Goal: Task Accomplishment & Management: Manage account settings

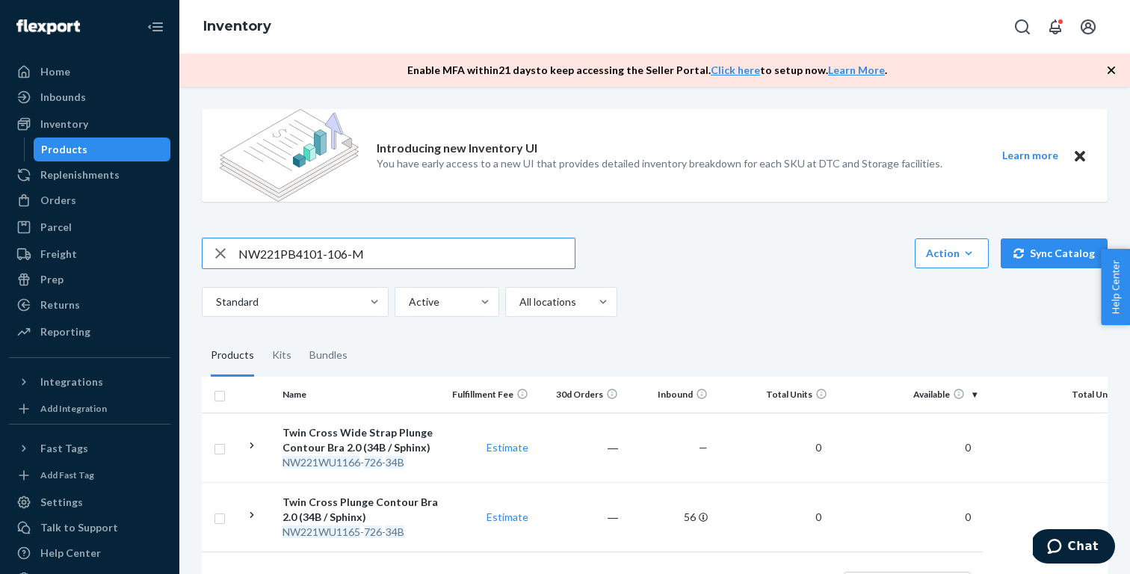
type input "NW221PB4101-106-M"
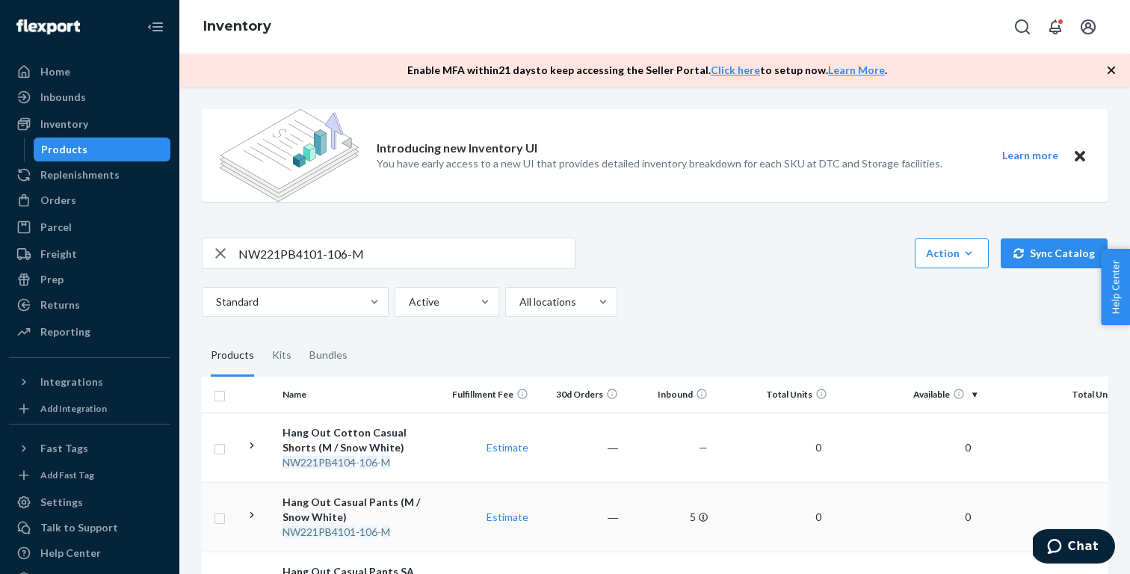
click at [416, 518] on div "Hang Out Casual Pants (M / Snow White)" at bounding box center [360, 510] width 156 height 30
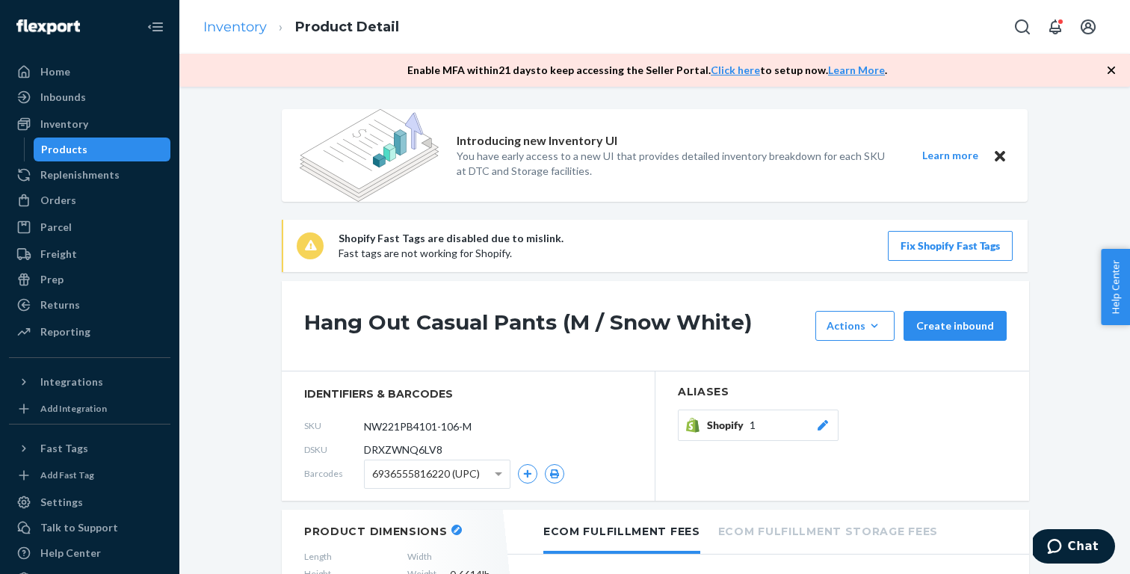
click at [232, 31] on link "Inventory" at bounding box center [235, 27] width 64 height 16
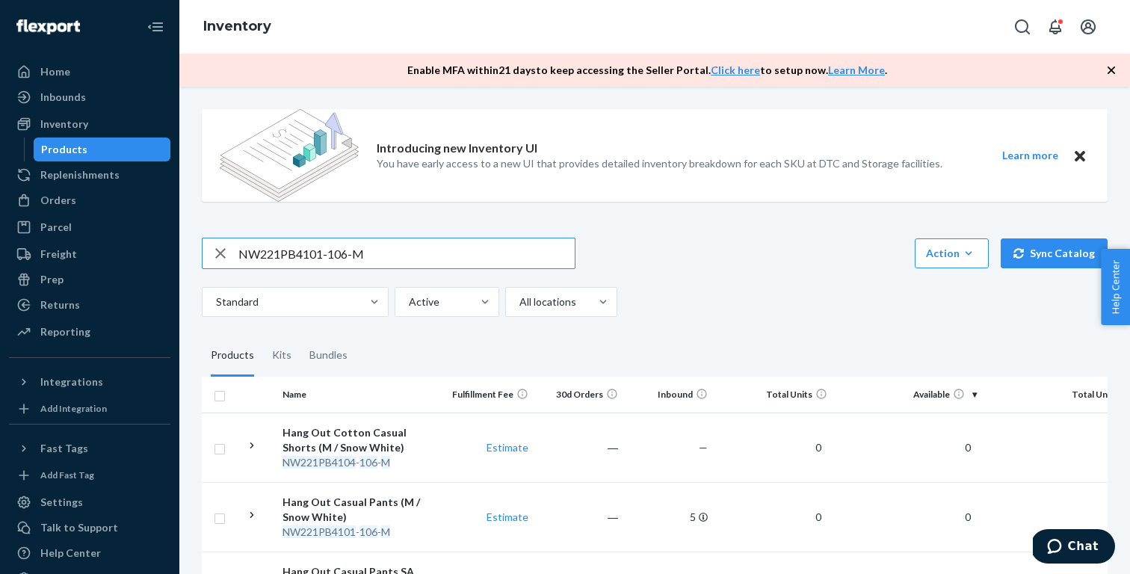
paste input "WL4001-762-S"
type input "NW221WL4001-762-S"
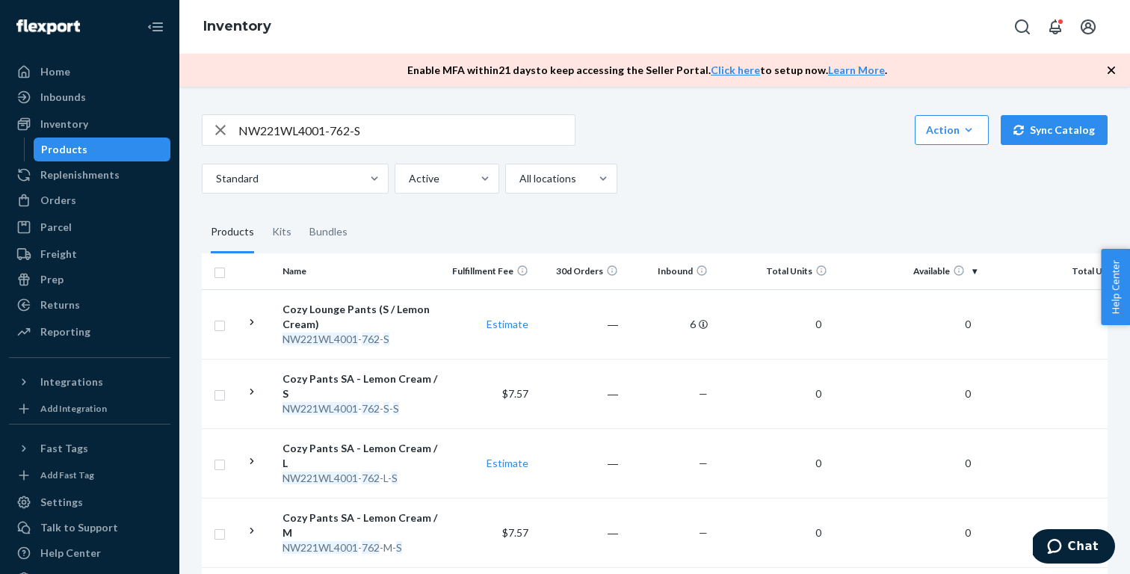
scroll to position [129, 0]
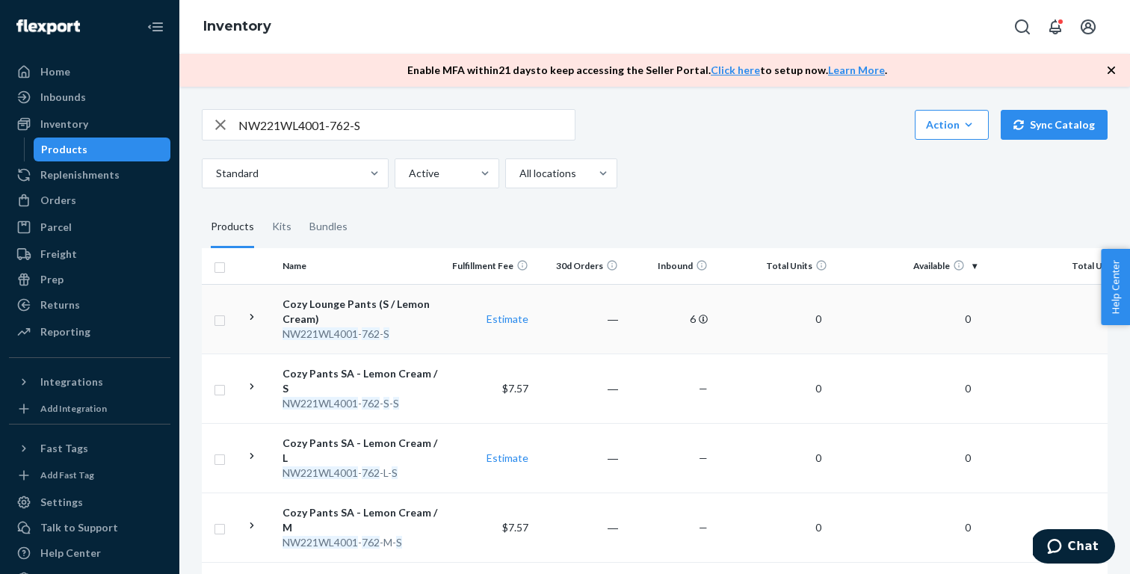
click at [406, 303] on div "Cozy Lounge Pants (S / Lemon Cream)" at bounding box center [360, 312] width 156 height 30
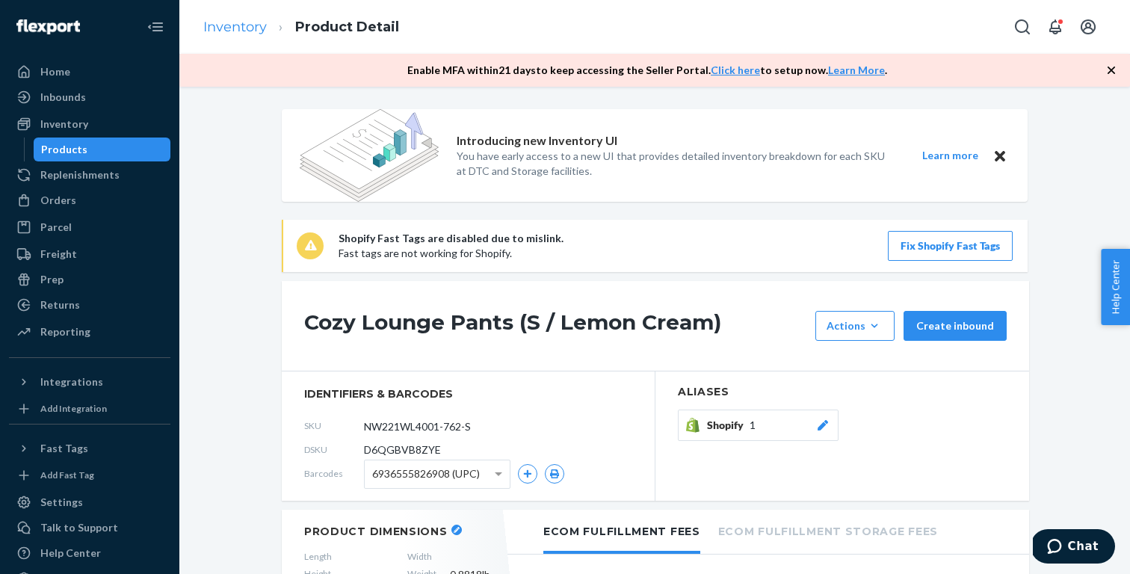
click at [250, 28] on link "Inventory" at bounding box center [235, 27] width 64 height 16
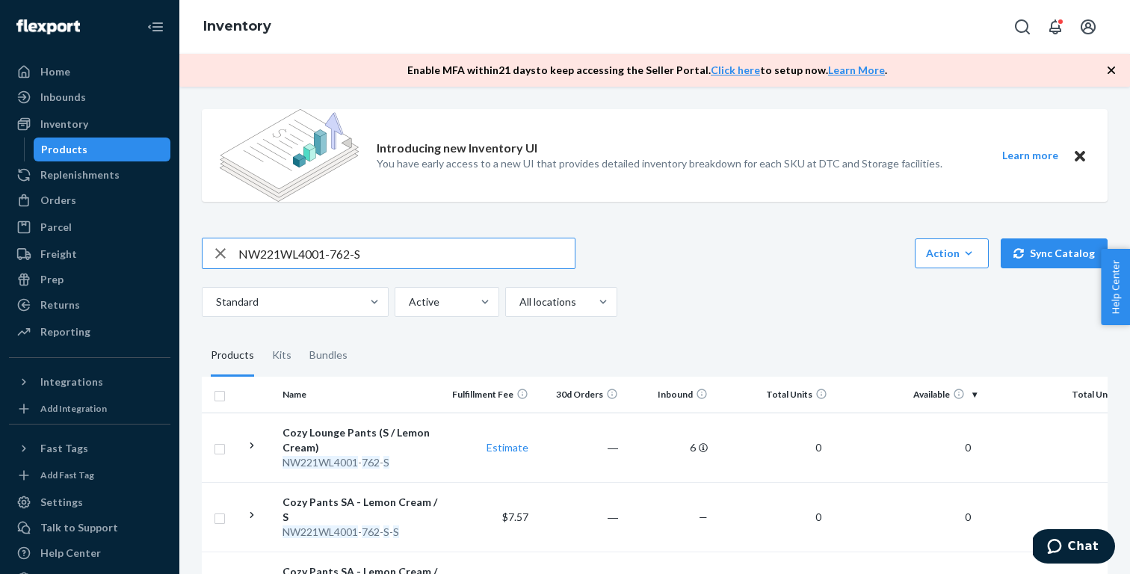
paste input "5003-595"
type input "NW221WL5003-595-S"
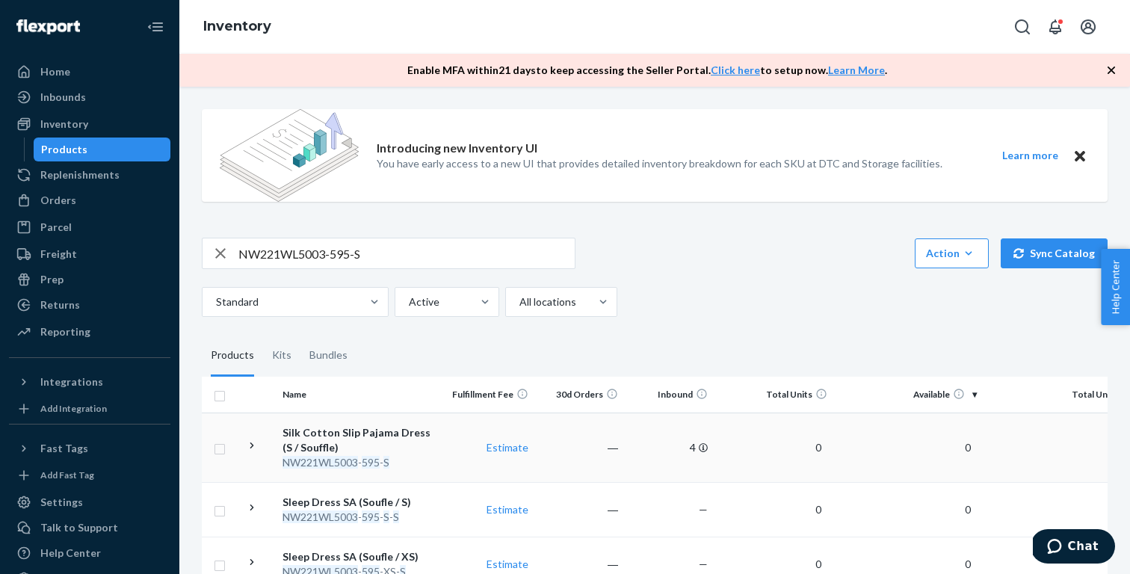
click at [413, 451] on div "Silk Cotton Slip Pajama Dress (S / Souffle)" at bounding box center [360, 440] width 156 height 30
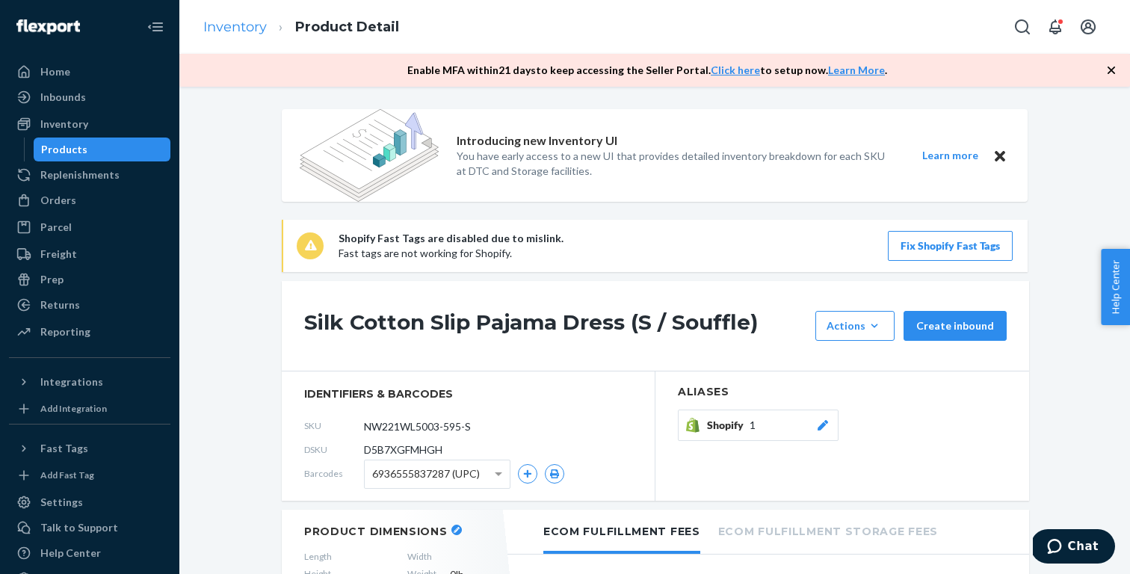
click at [226, 27] on link "Inventory" at bounding box center [235, 27] width 64 height 16
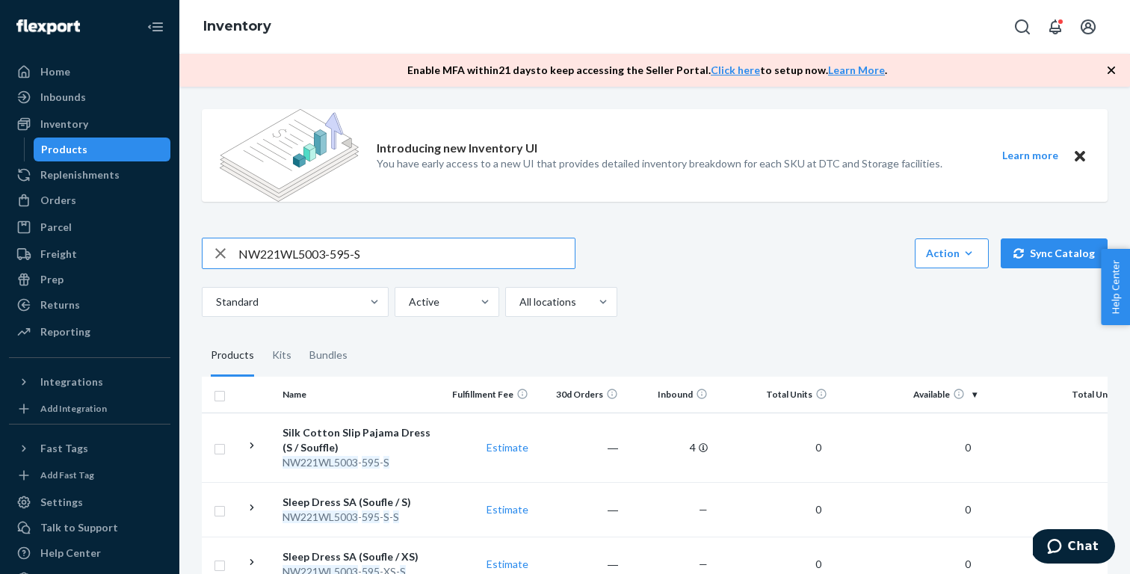
paste input "2ML3302-106-M"
type input "NW222ML3302-106-M"
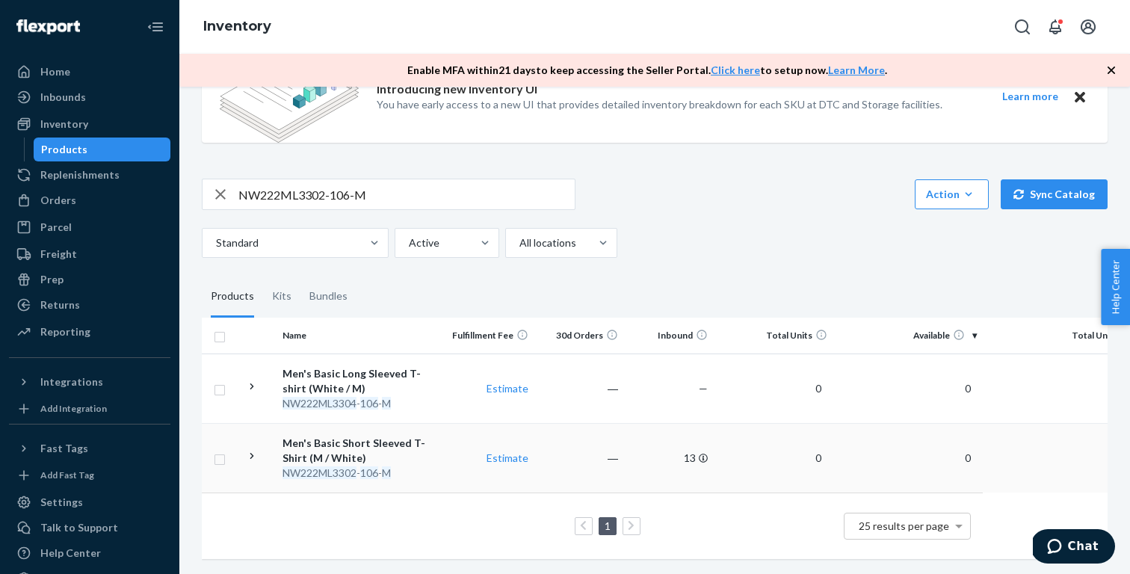
scroll to position [59, 0]
click at [380, 454] on div "Men's Basic Short Sleeved T-Shirt (M / White)" at bounding box center [360, 451] width 156 height 30
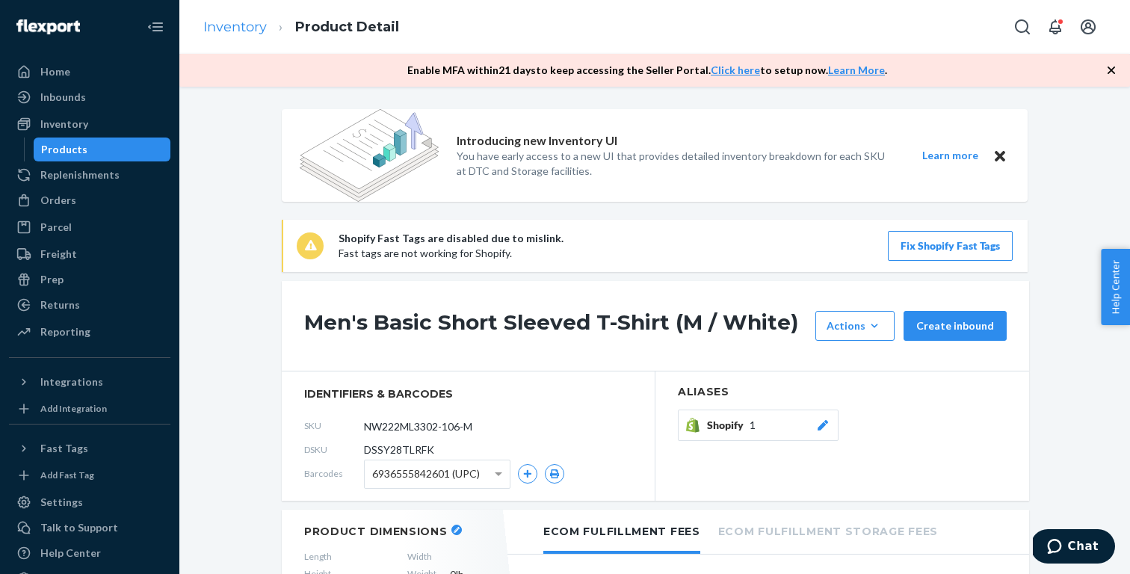
click at [239, 25] on link "Inventory" at bounding box center [235, 27] width 64 height 16
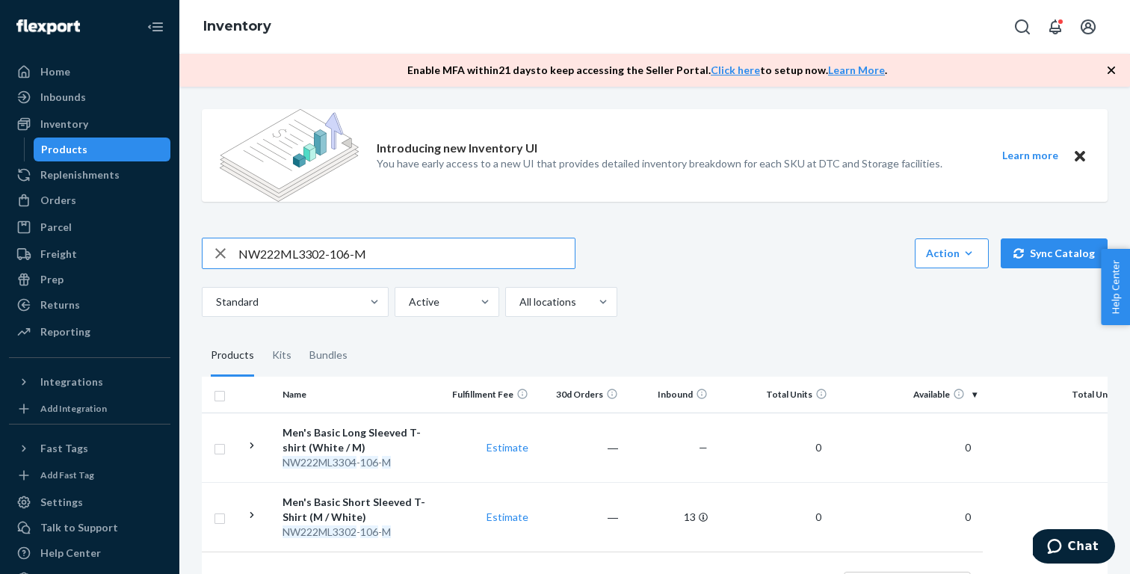
paste input "PL4007-163-S"
type input "NW222PL4007-163-S"
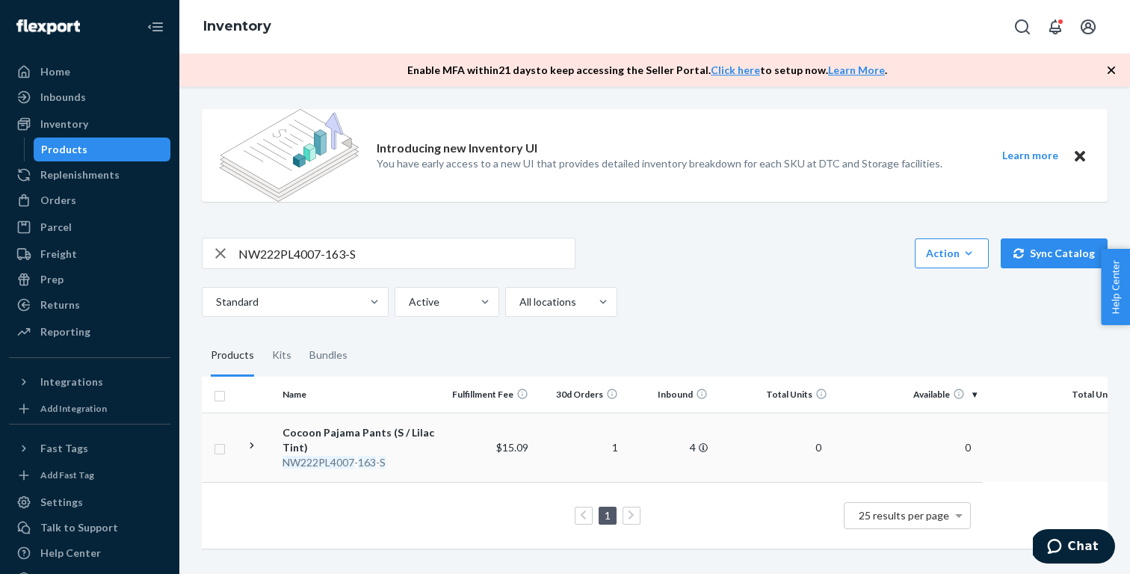
click at [384, 438] on div "Cocoon Pajama Pants (S / Lilac Tint)" at bounding box center [360, 440] width 156 height 30
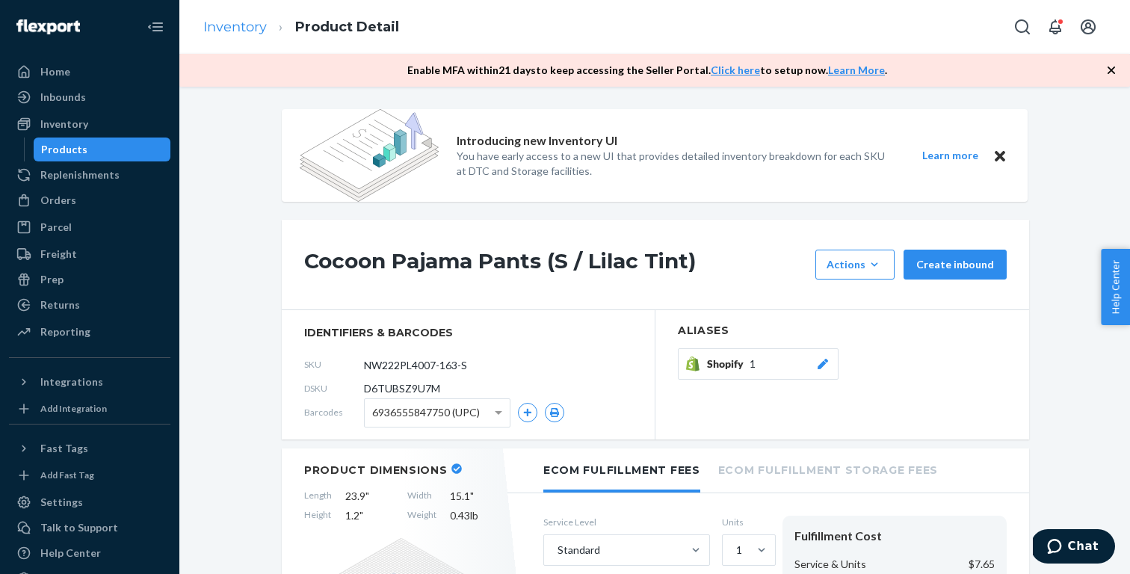
click at [224, 28] on link "Inventory" at bounding box center [235, 27] width 64 height 16
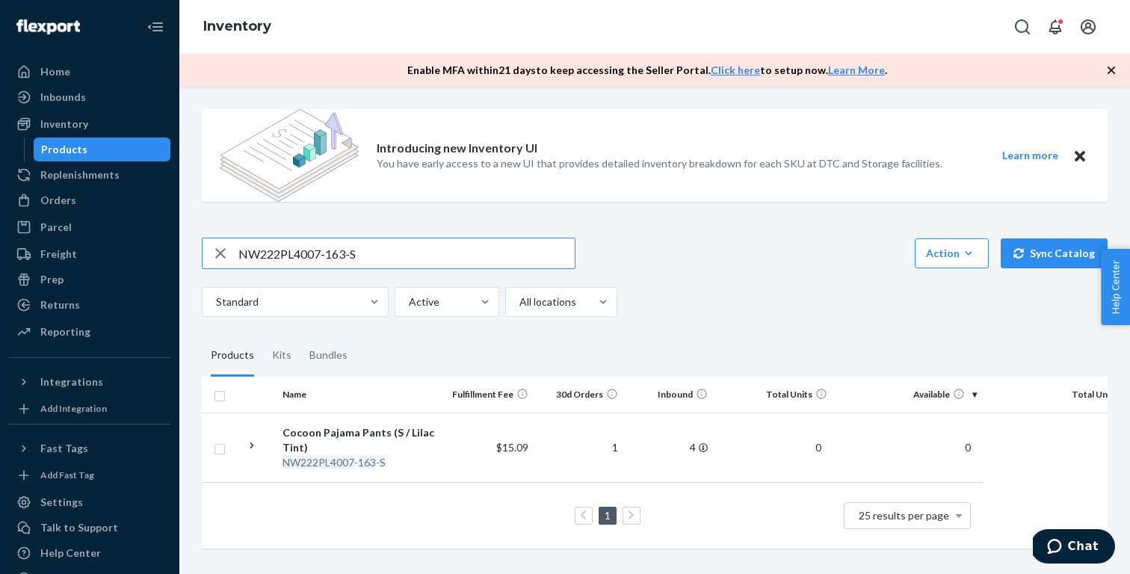
paste input "WL3403-106"
type input "NW222WL3403-106-S"
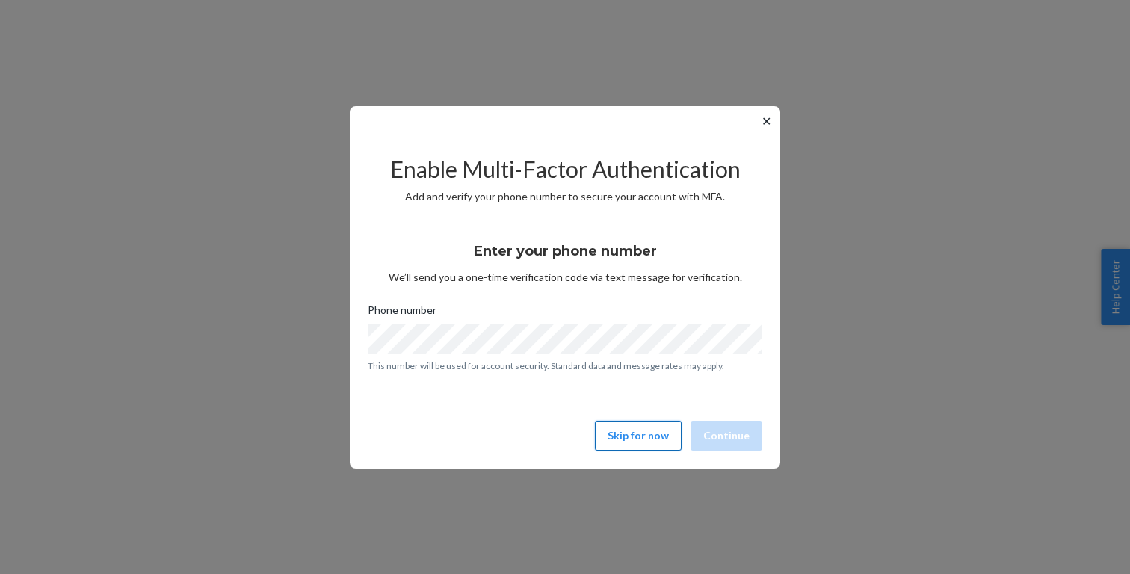
click at [643, 430] on button "Skip for now" at bounding box center [638, 436] width 87 height 30
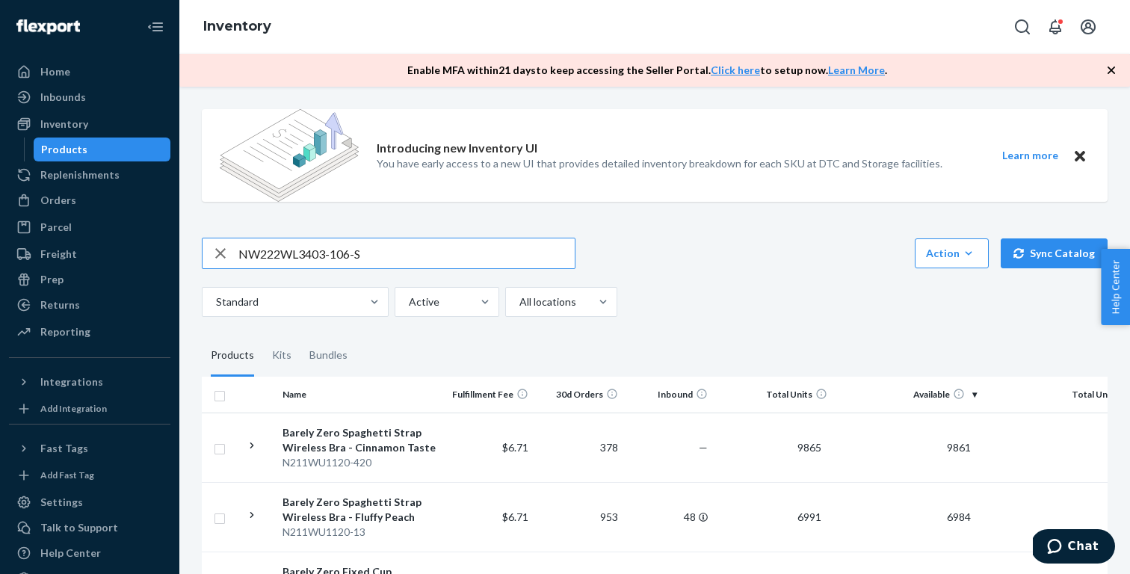
type input "NW222WL3403-106-S"
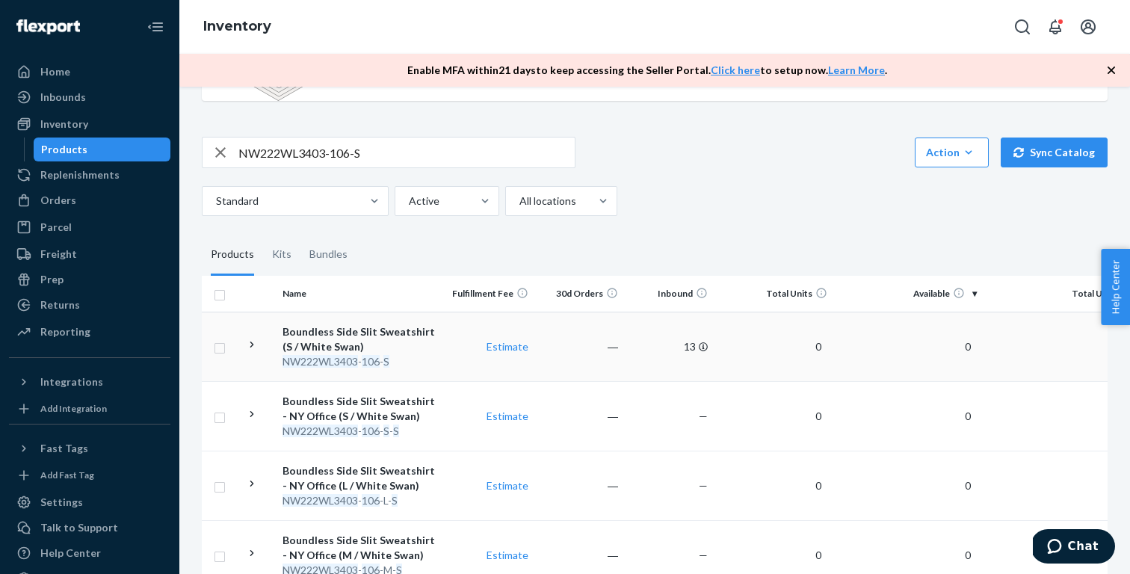
scroll to position [111, 0]
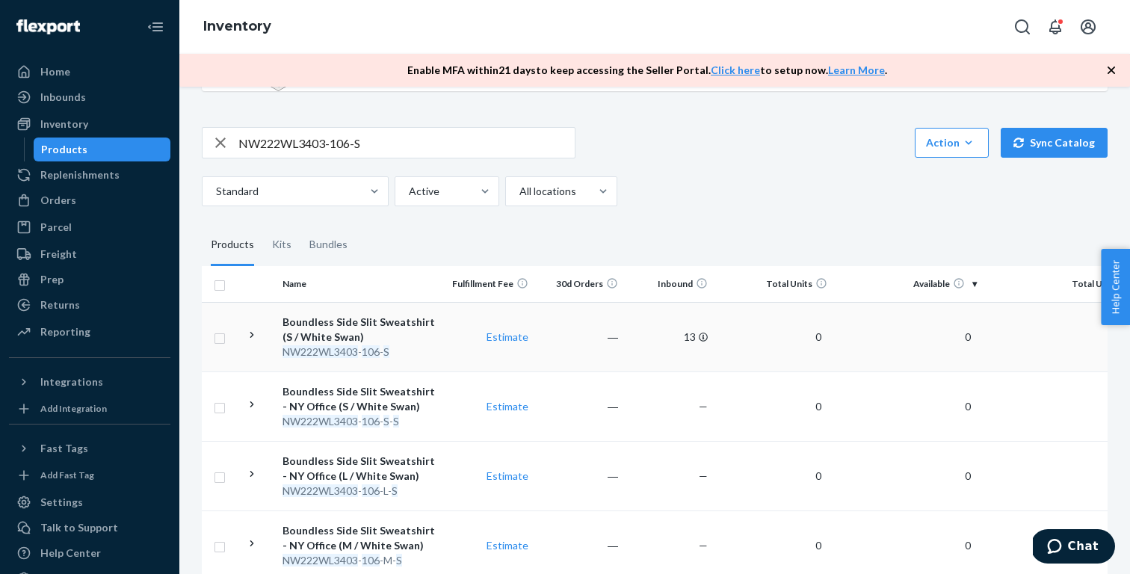
click at [404, 333] on div "Boundless Side Slit Sweatshirt (S / White Swan)" at bounding box center [360, 330] width 156 height 30
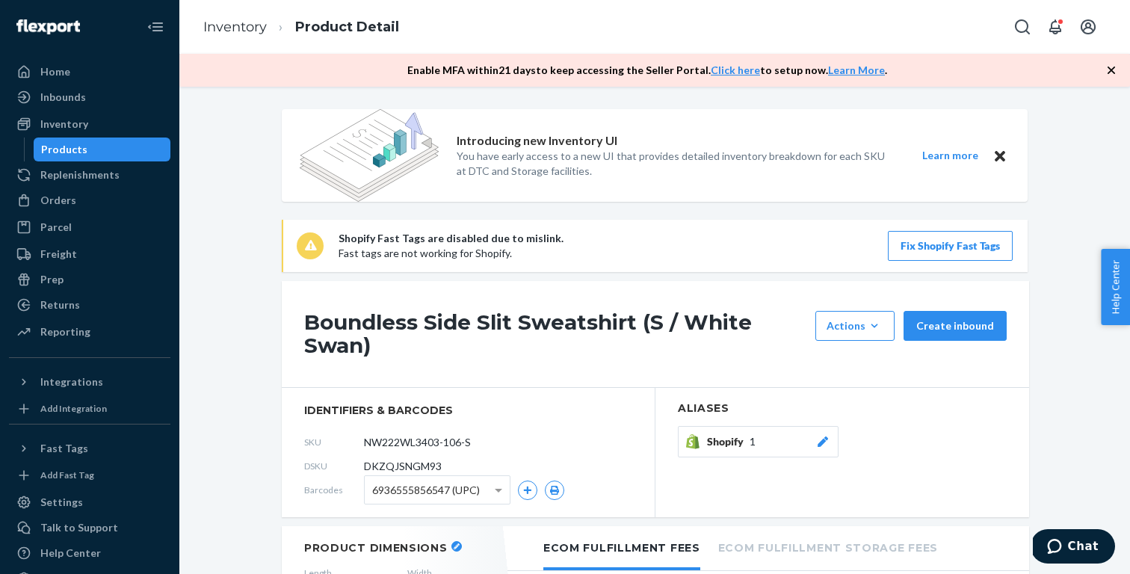
click at [224, 27] on link "Inventory" at bounding box center [235, 27] width 64 height 16
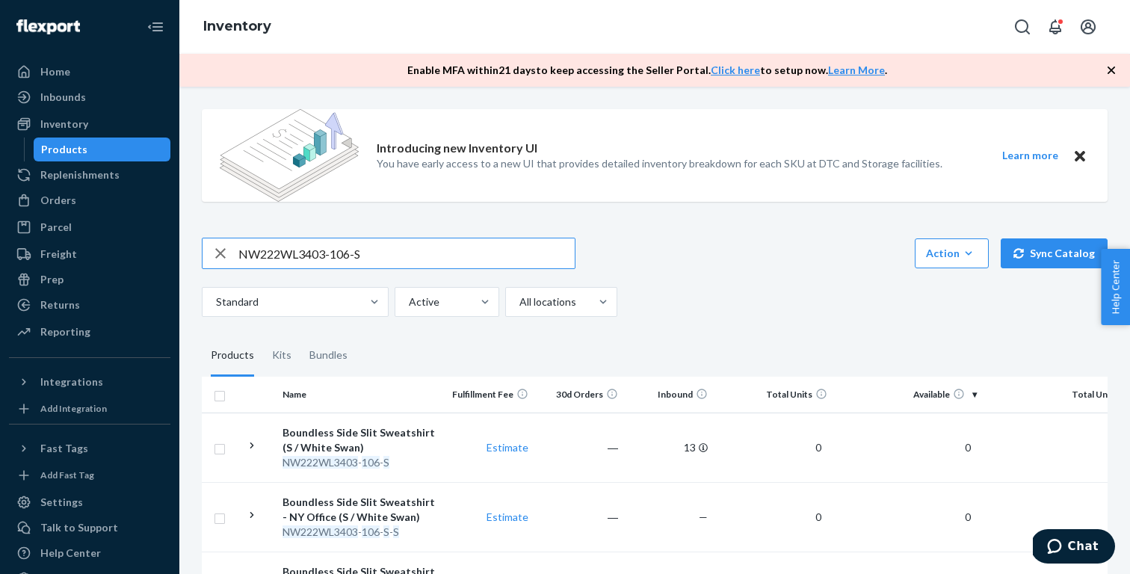
paste input "4102-106-M"
type input "NW222WL4102-106-M"
click at [393, 437] on div "Boundless Soft Tapered Pants (White Swan / M)" at bounding box center [360, 440] width 156 height 30
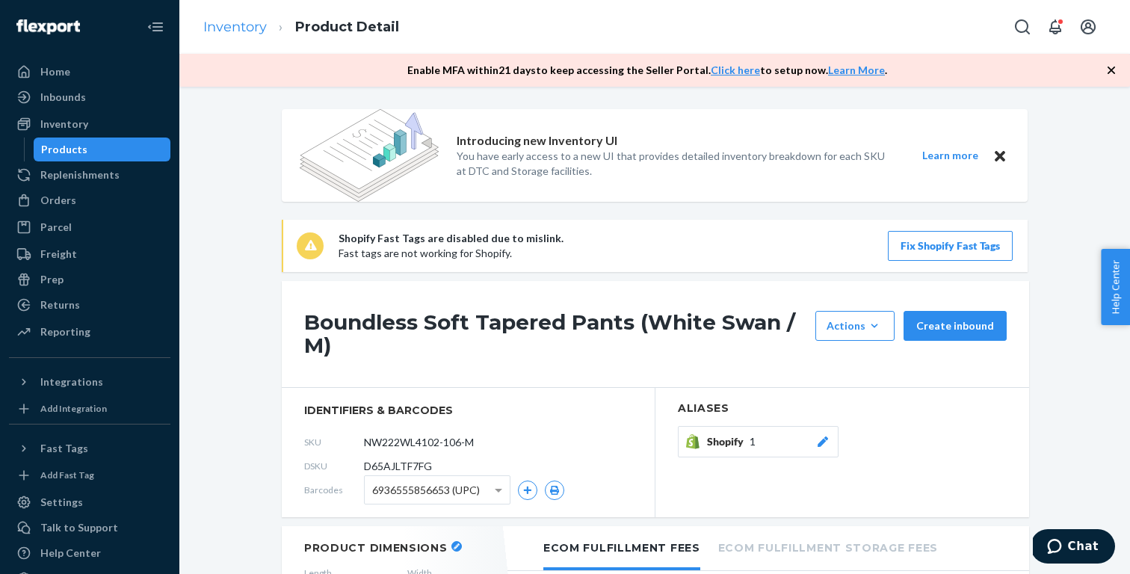
click at [230, 23] on link "Inventory" at bounding box center [235, 27] width 64 height 16
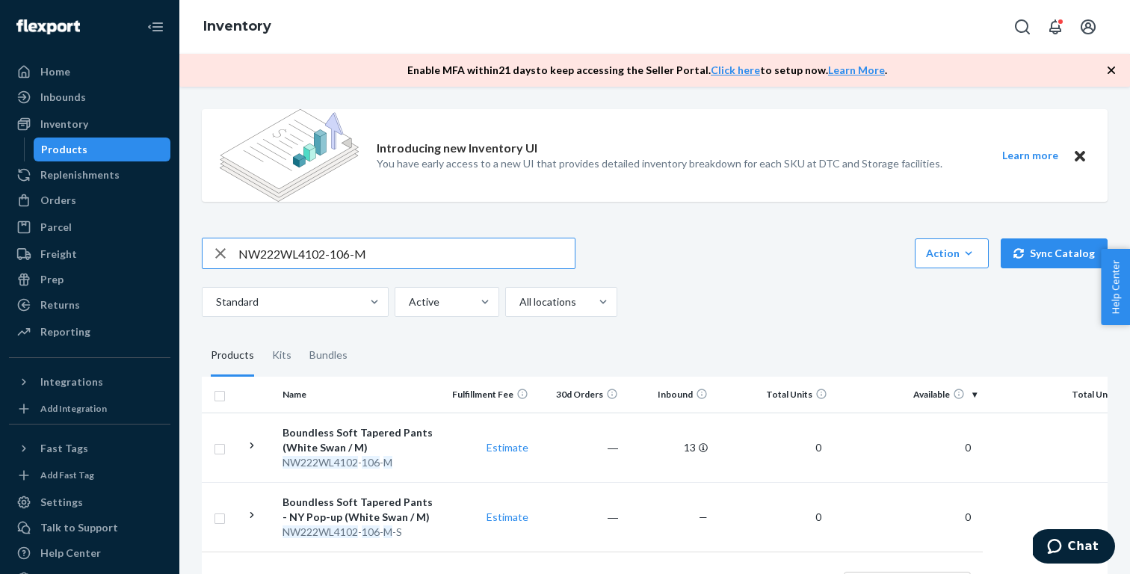
paste input "31WL4011-944"
type input "NW231WL4011-944-M"
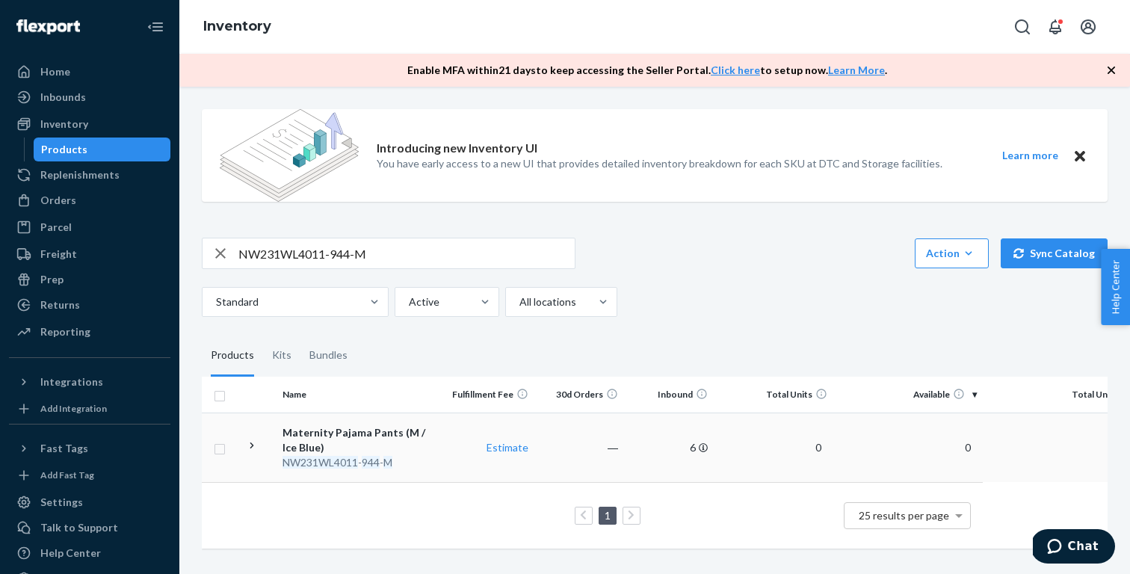
click at [395, 436] on div "Maternity Pajama Pants (M / Ice Blue)" at bounding box center [360, 440] width 156 height 30
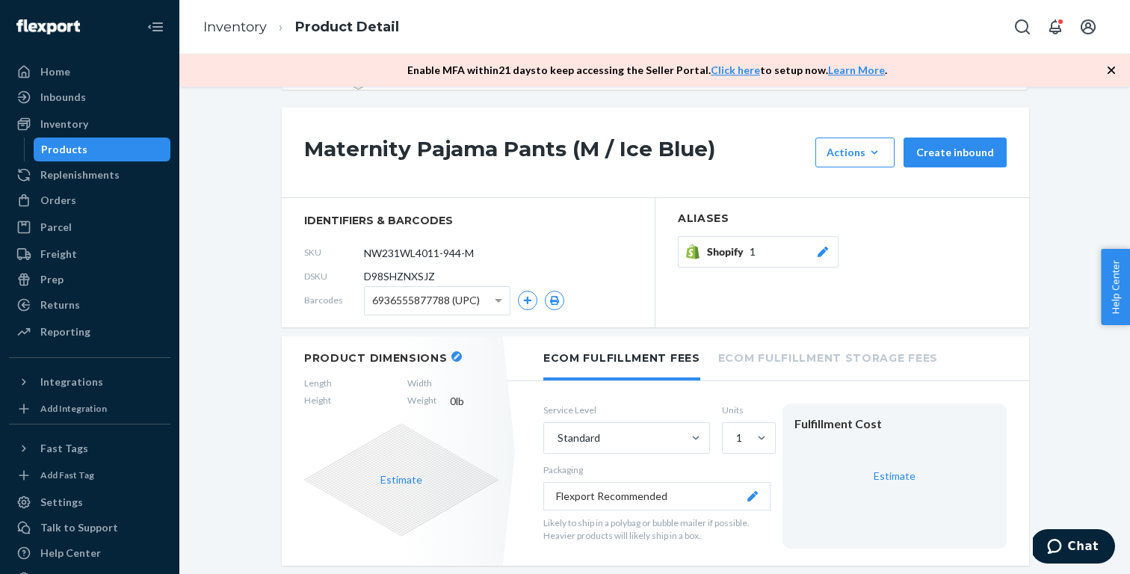
scroll to position [129, 0]
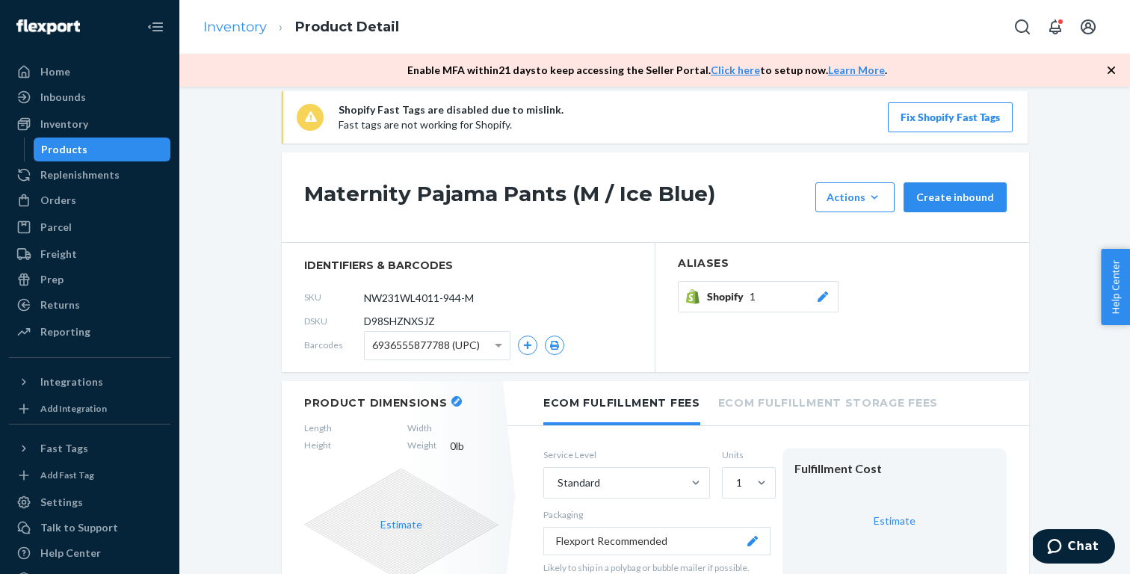
click at [232, 24] on link "Inventory" at bounding box center [235, 27] width 64 height 16
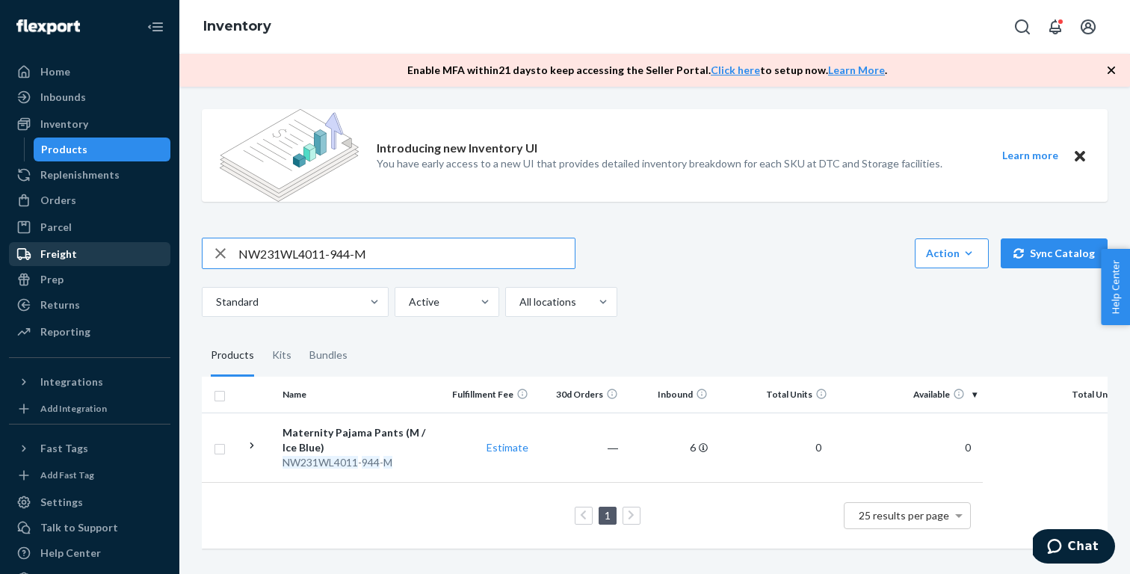
drag, startPoint x: 398, startPoint y: 254, endPoint x: 152, endPoint y: 250, distance: 245.9
click at [152, 250] on div "Home Inbounds Shipping Plans Problems Inventory Products Replenishments Orders …" at bounding box center [565, 287] width 1130 height 574
paste input "51-S"
type input "NW231WL4011-951-S"
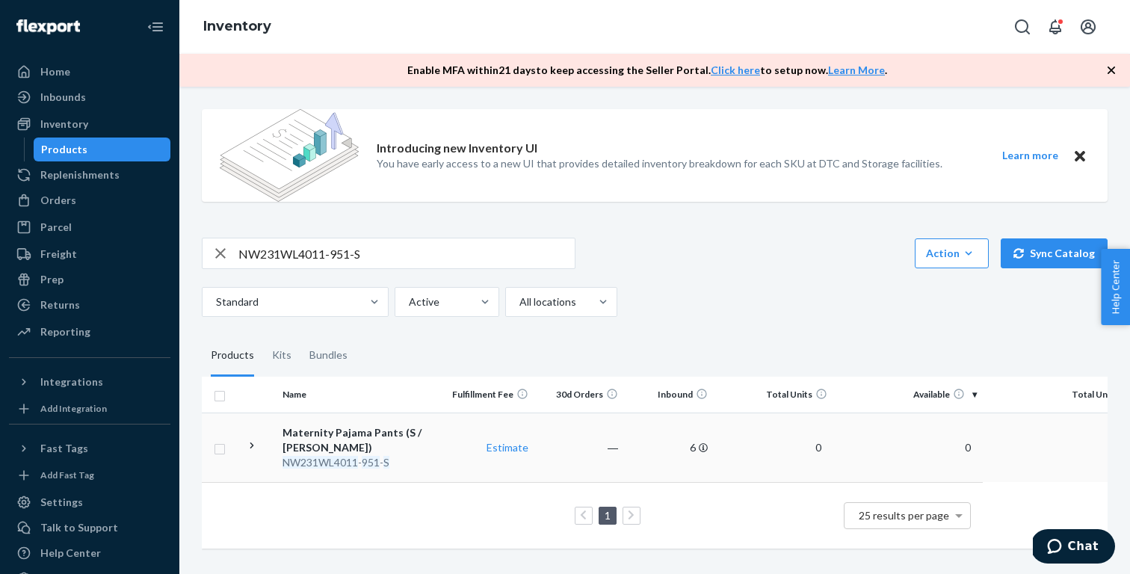
click at [356, 427] on div "Maternity Pajama Pants (S / [PERSON_NAME])" at bounding box center [360, 440] width 156 height 30
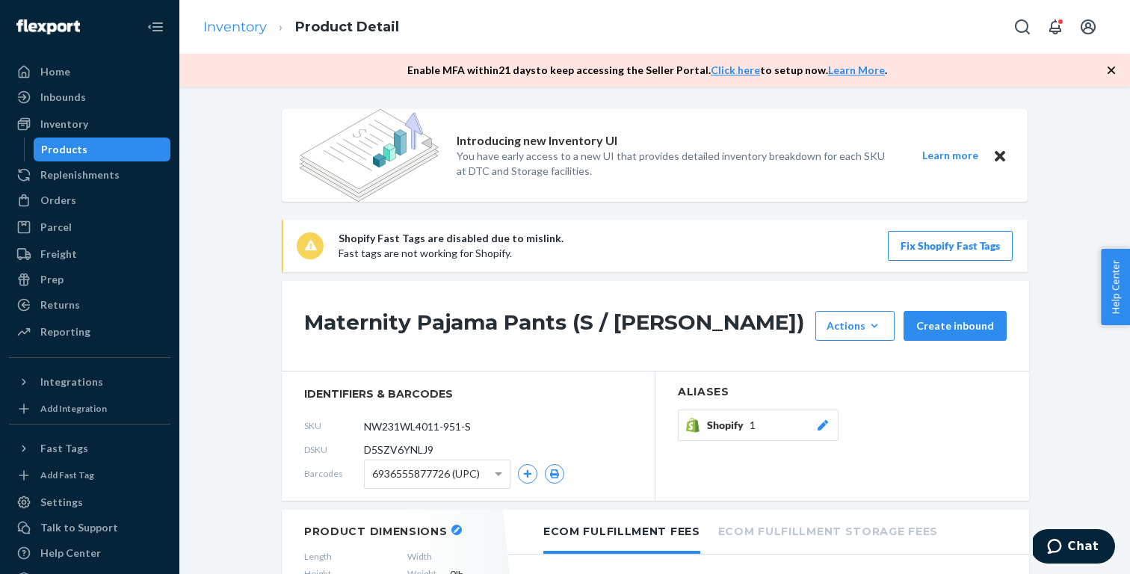
click at [238, 19] on link "Inventory" at bounding box center [235, 27] width 64 height 16
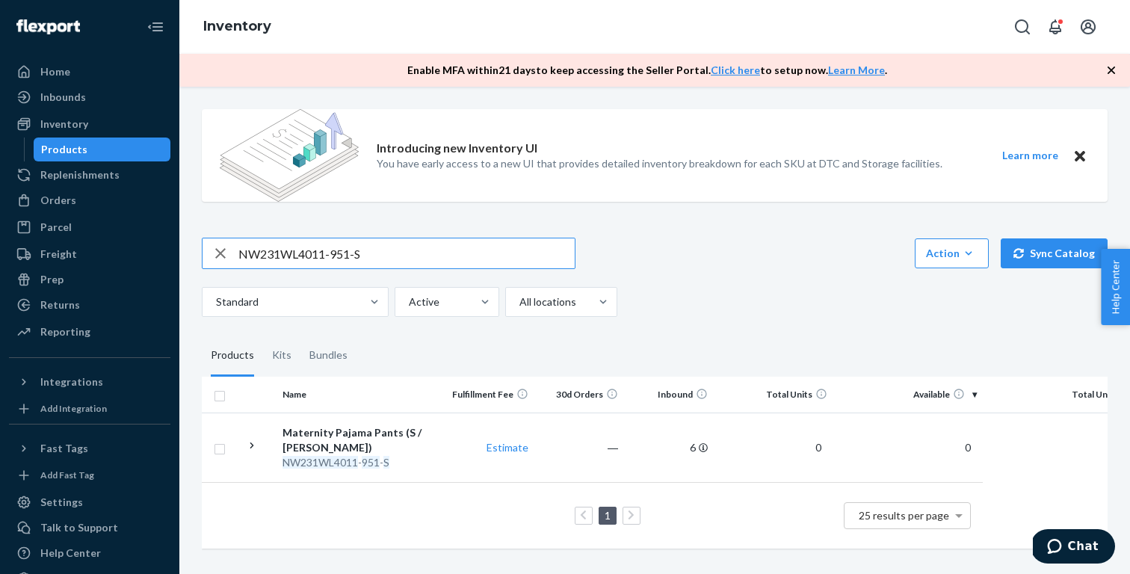
paste input "2WL3303-104"
type input "NW232WL3303-104-S"
click at [388, 436] on div "Cotton Cozy Long Sleeve Shirt (S / Petal)" at bounding box center [360, 440] width 156 height 30
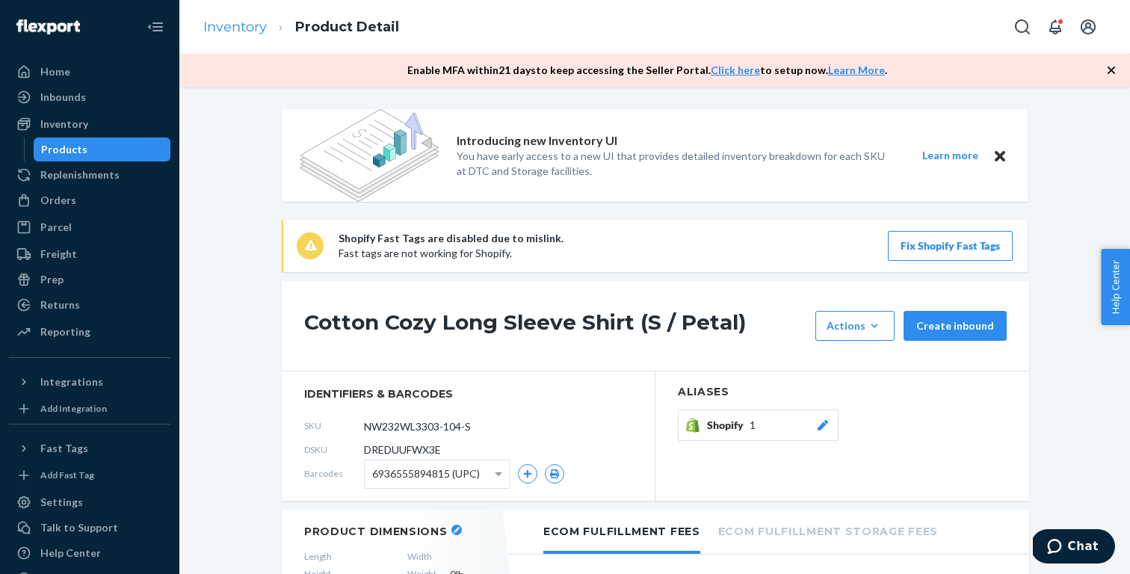
click at [245, 27] on link "Inventory" at bounding box center [235, 27] width 64 height 16
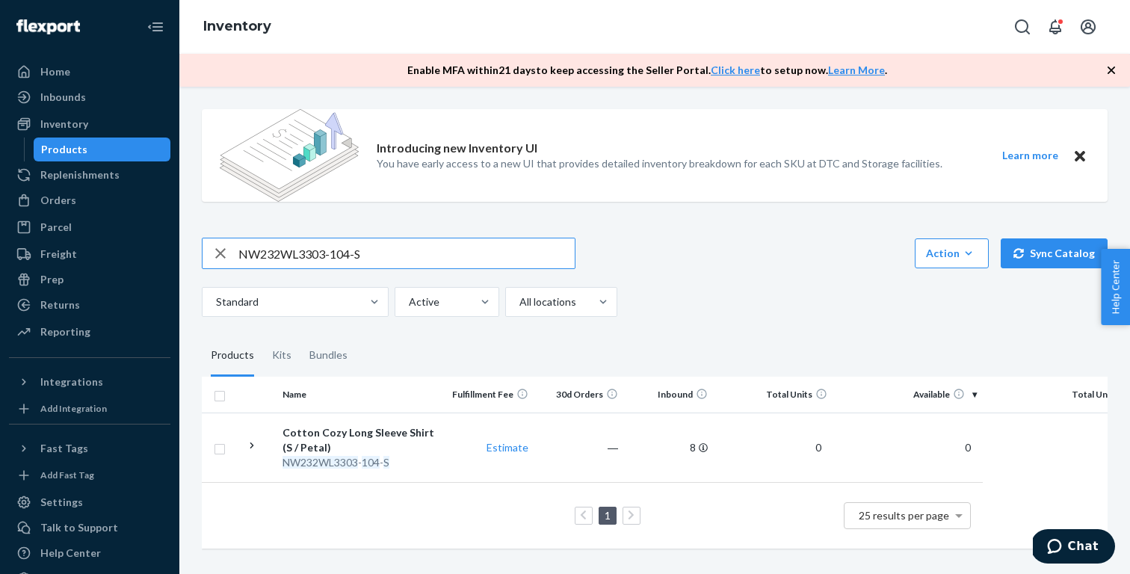
paste input "41WL4105-314-L"
type input "NW241WL4105-314-L"
click at [368, 430] on div "Silky Knit Joggers (L / Smoky Blue)" at bounding box center [360, 440] width 156 height 30
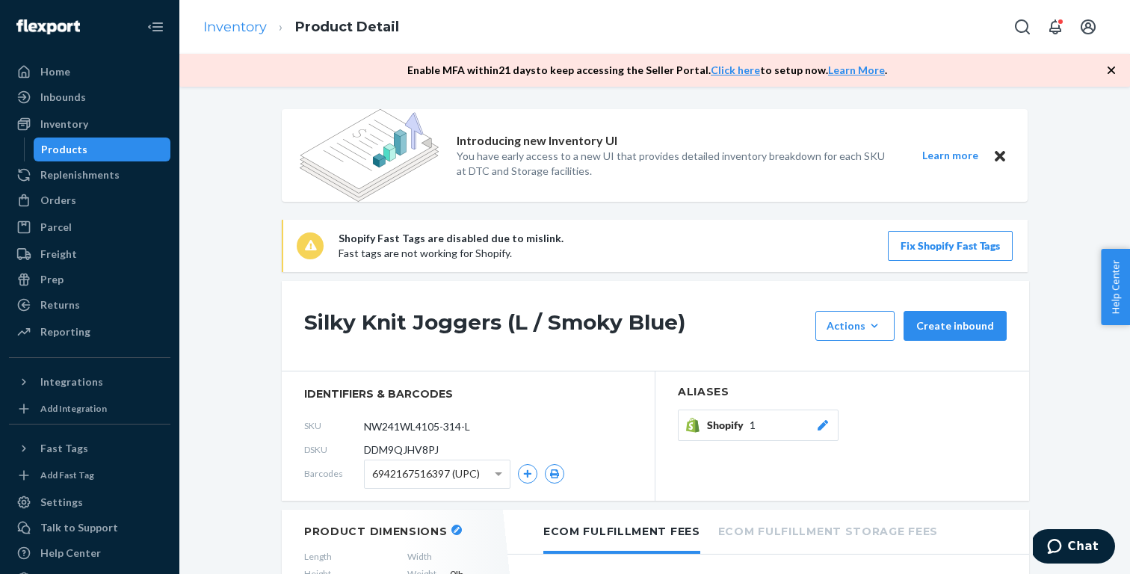
click at [238, 25] on link "Inventory" at bounding box center [235, 27] width 64 height 16
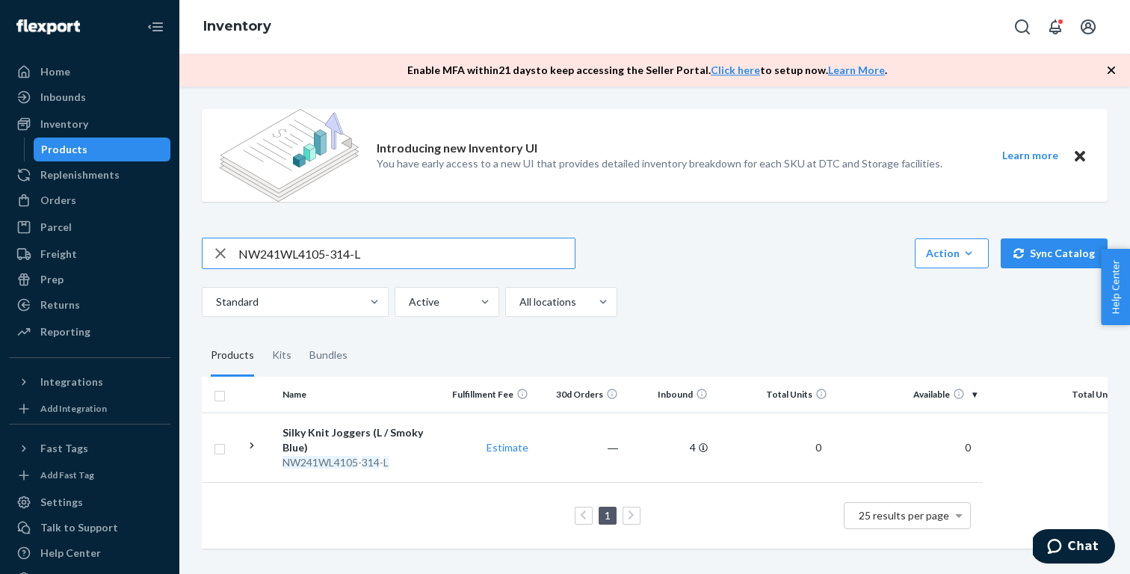
paste input "31WU1104-931-S1"
type input "NW231WU1104-931-S1"
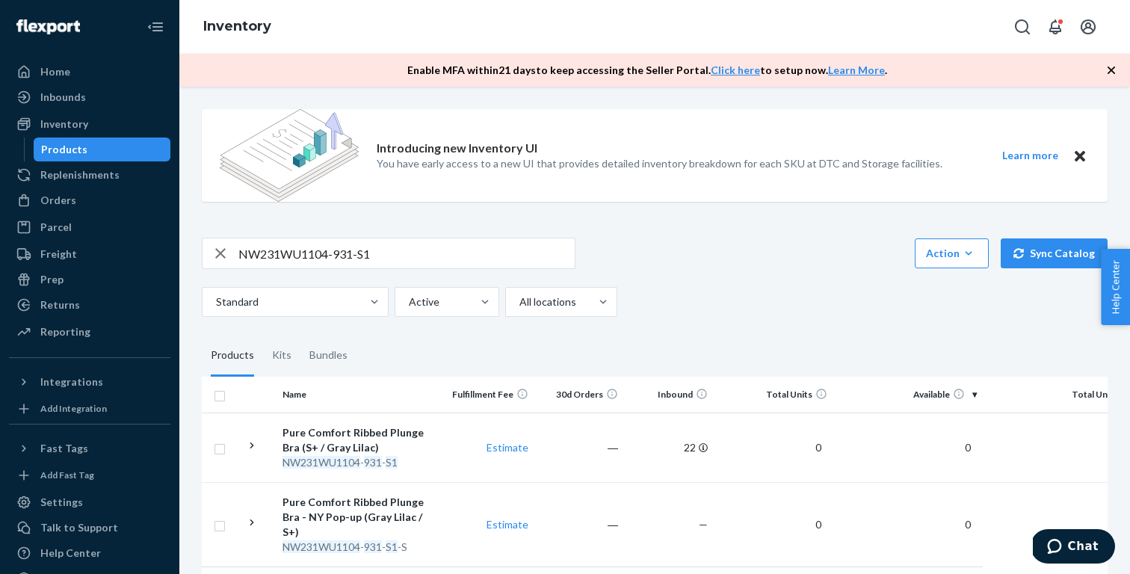
scroll to position [59, 0]
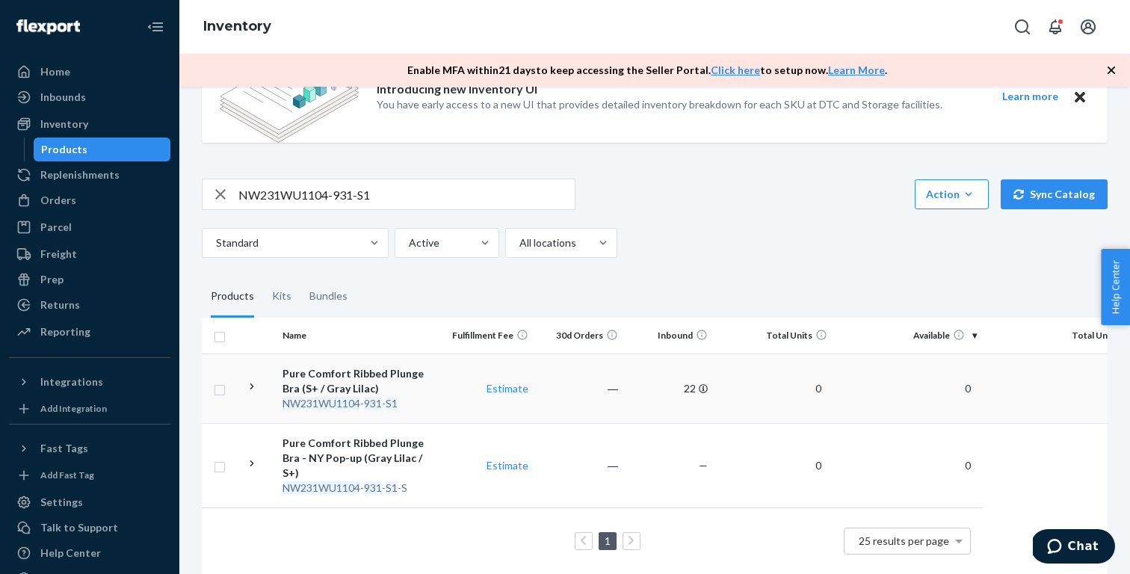
click at [392, 380] on div "Pure Comfort Ribbed Plunge Bra (S+ / Gray Lilac)" at bounding box center [360, 381] width 156 height 30
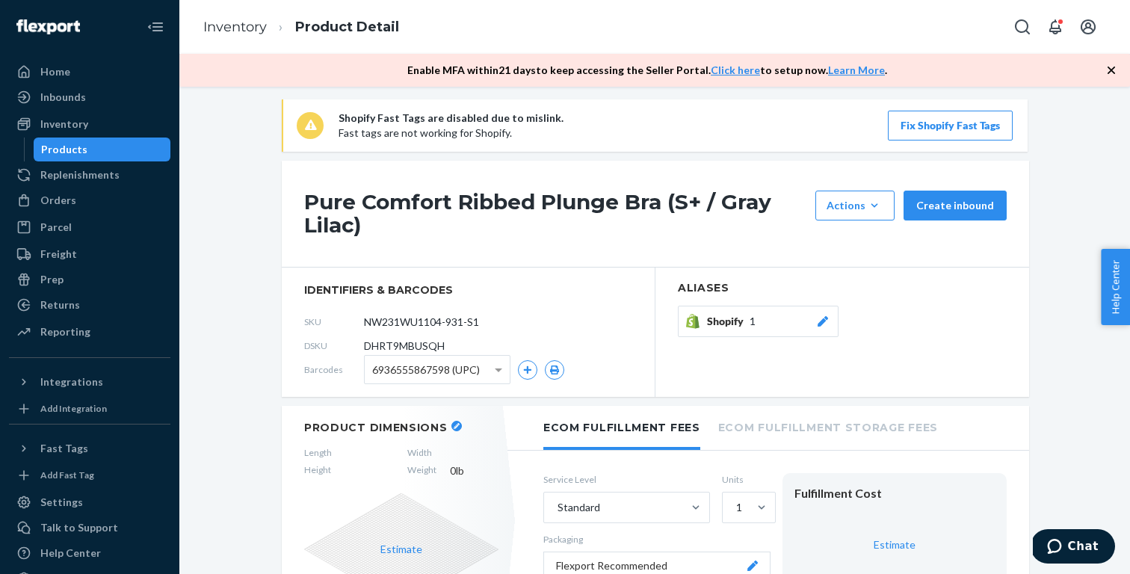
scroll to position [134, 0]
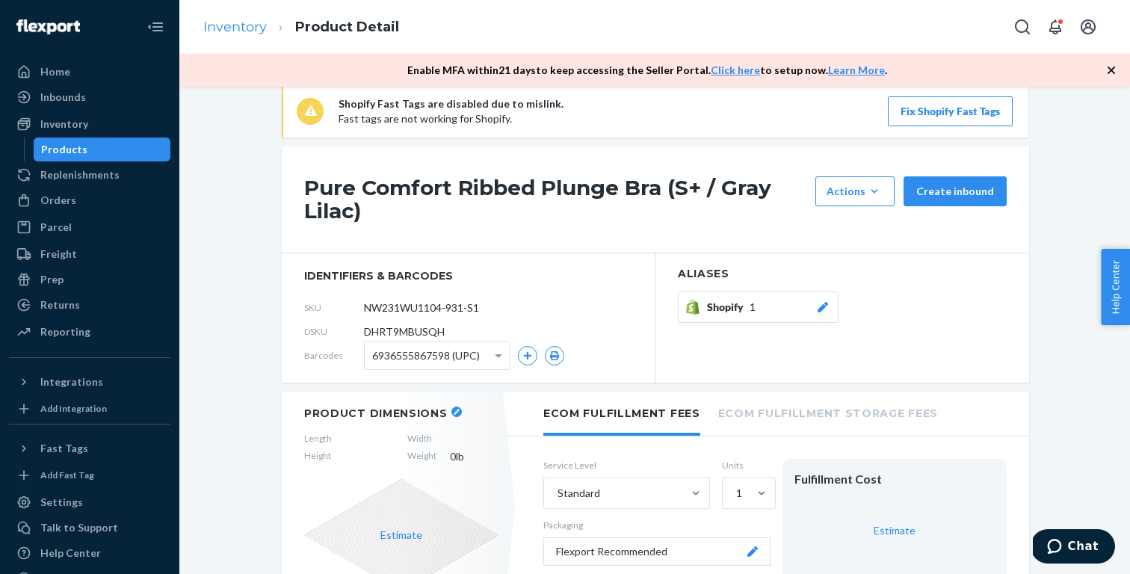
click at [245, 28] on link "Inventory" at bounding box center [235, 27] width 64 height 16
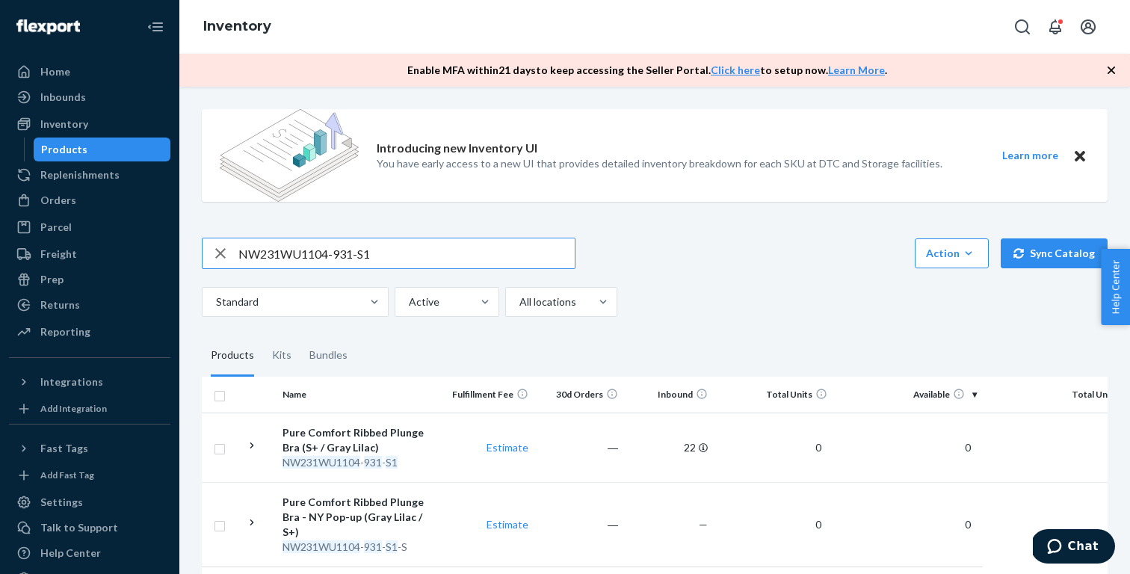
paste input "2WU1107-949-32A"
type input "NW232WU1107-949-32A"
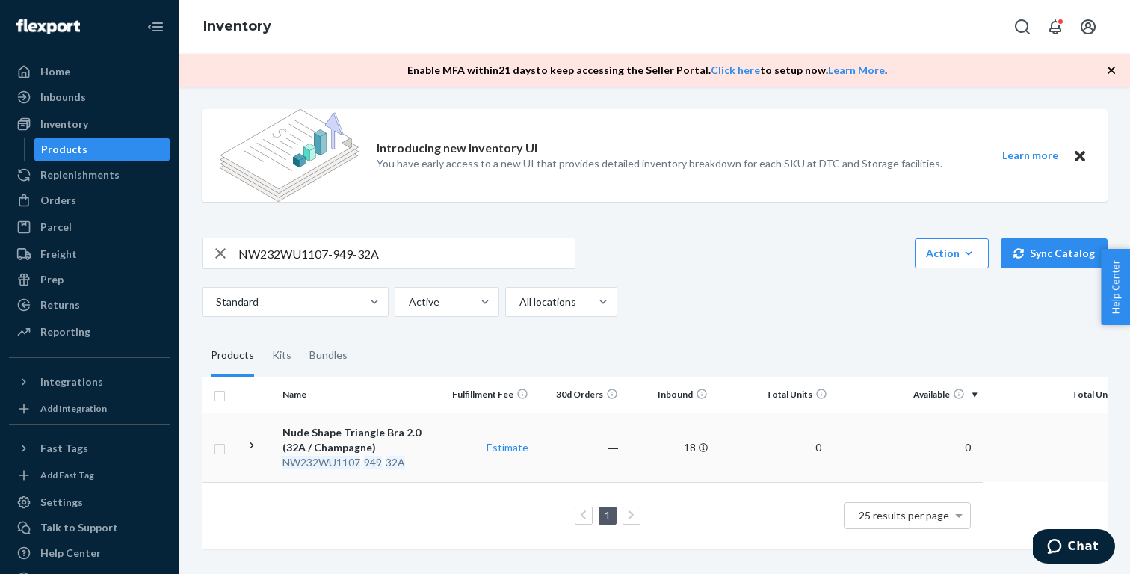
click at [385, 444] on div "Nude Shape Triangle Bra 2.0 (32A / Champagne)" at bounding box center [360, 440] width 156 height 30
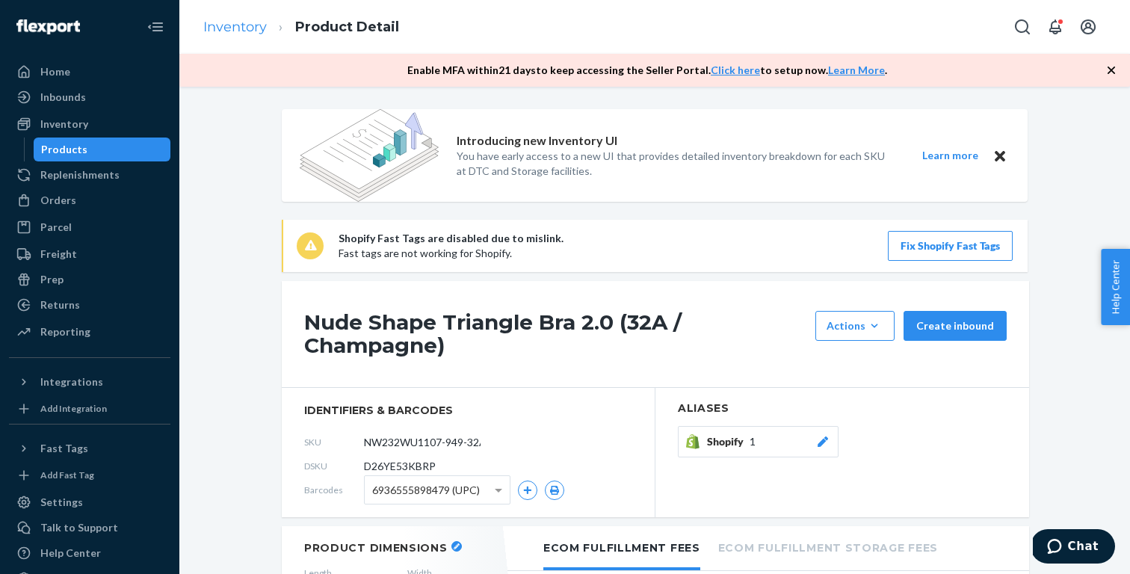
click at [229, 33] on link "Inventory" at bounding box center [235, 27] width 64 height 16
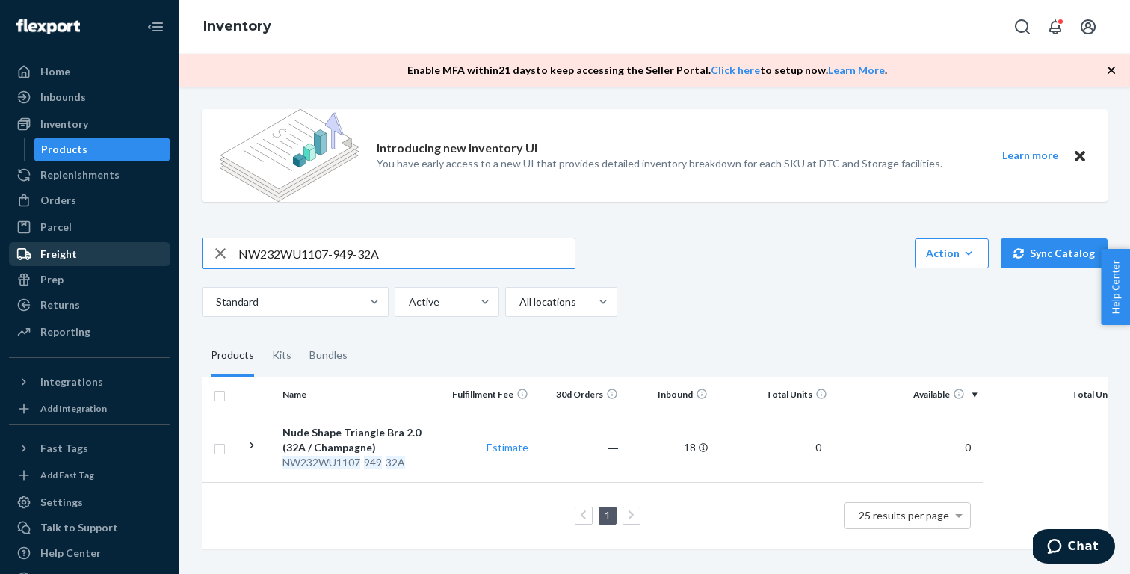
drag, startPoint x: 415, startPoint y: 249, endPoint x: 47, endPoint y: 247, distance: 368.4
click at [47, 247] on div "Home Inbounds Shipping Plans Problems Inventory Products Replenishments Orders …" at bounding box center [565, 287] width 1130 height 574
paste input "22-703-L"
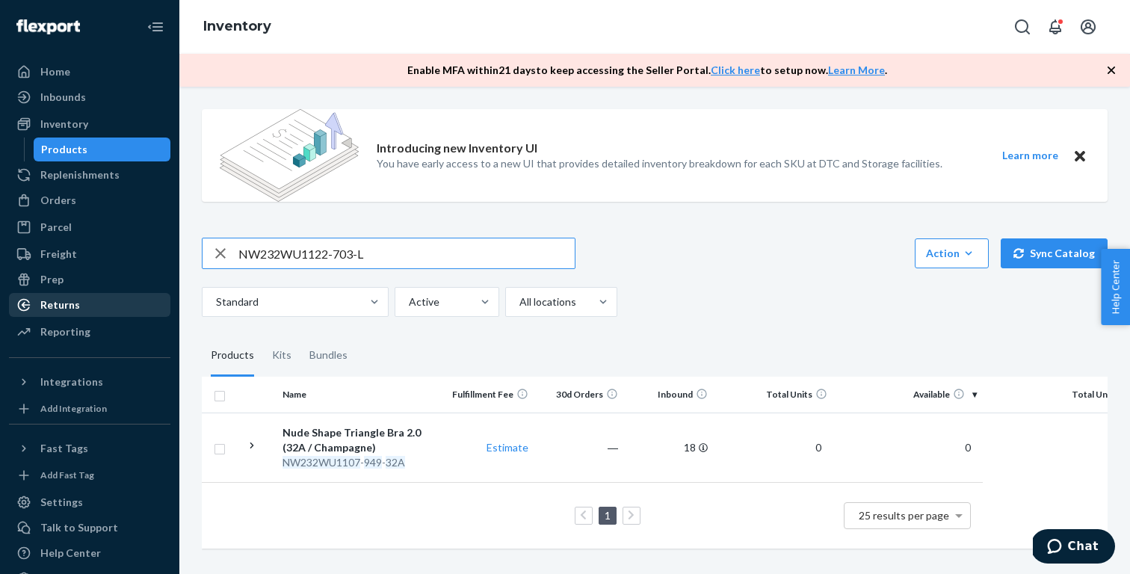
type input "NW232WU1122-703-L"
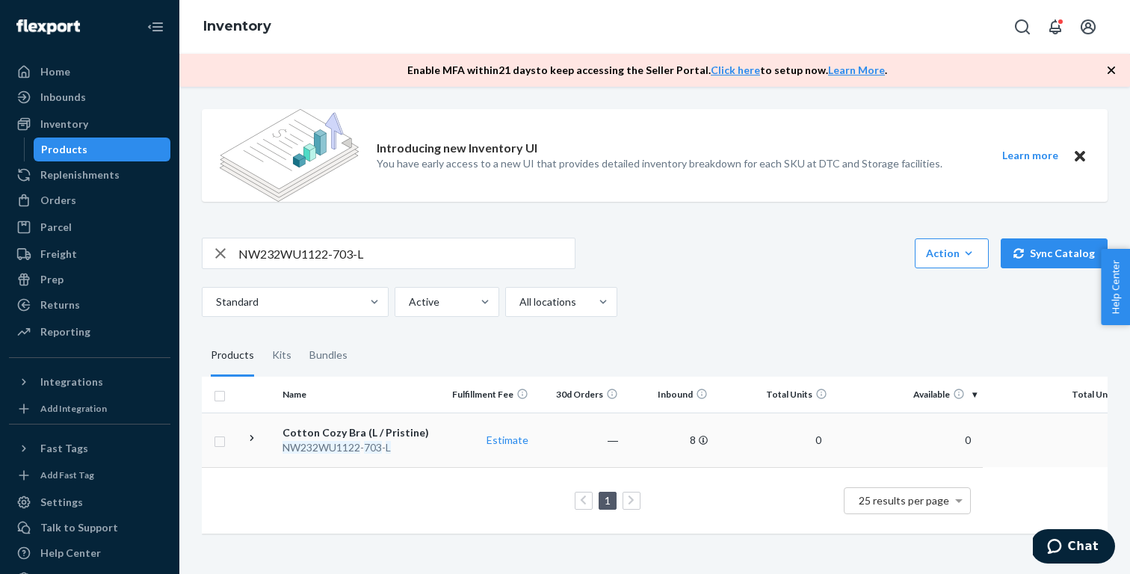
click at [390, 437] on div "Cotton Cozy Bra (L / Pristine)" at bounding box center [360, 432] width 156 height 15
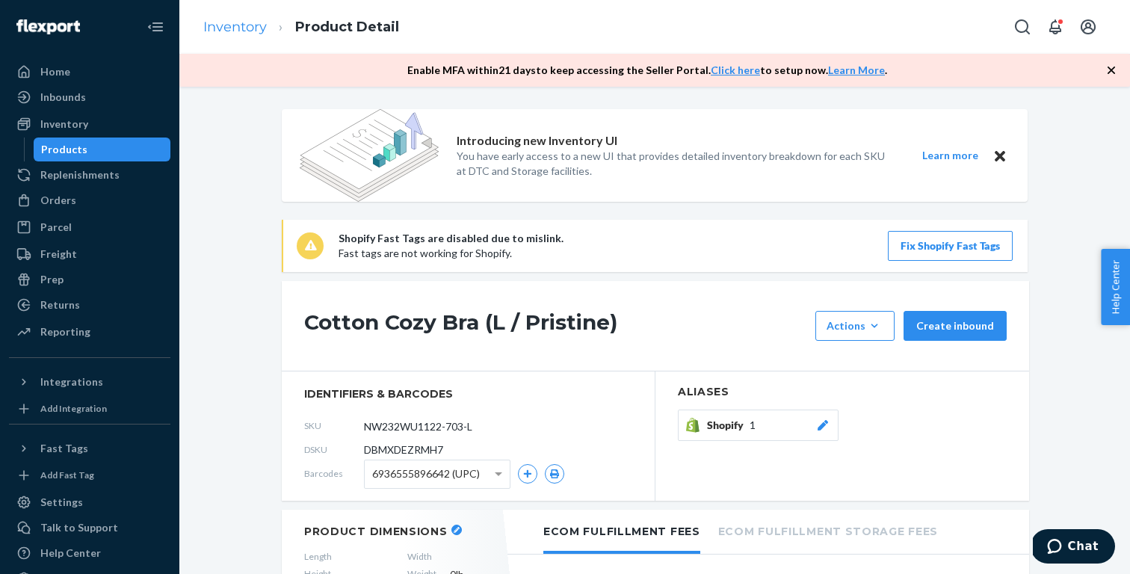
click at [233, 22] on link "Inventory" at bounding box center [235, 27] width 64 height 16
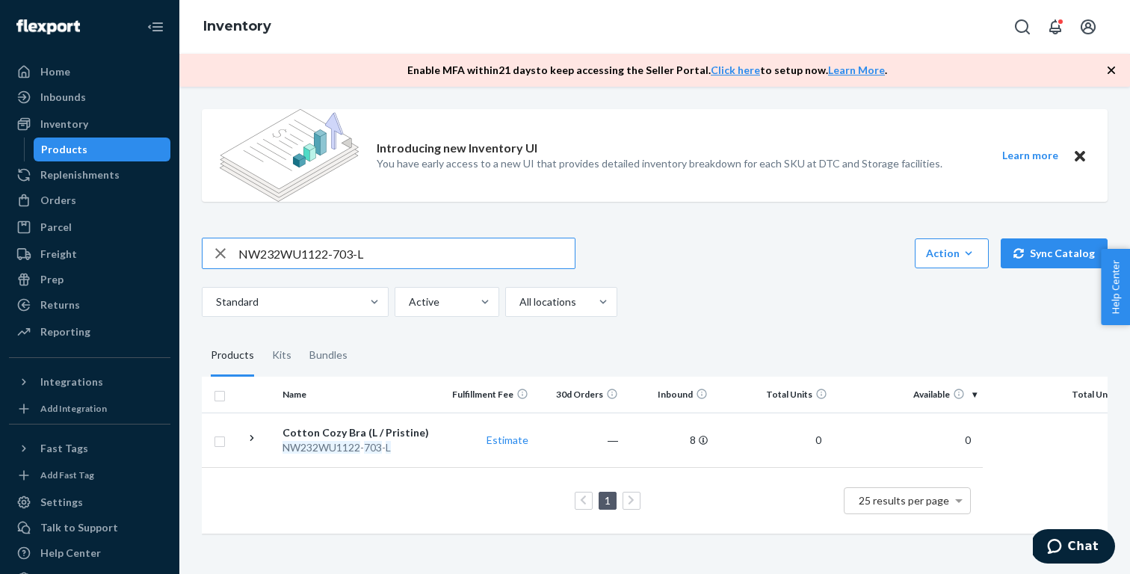
paste input "41WU1101-991-S"
type input "NW241WU1101-991-S"
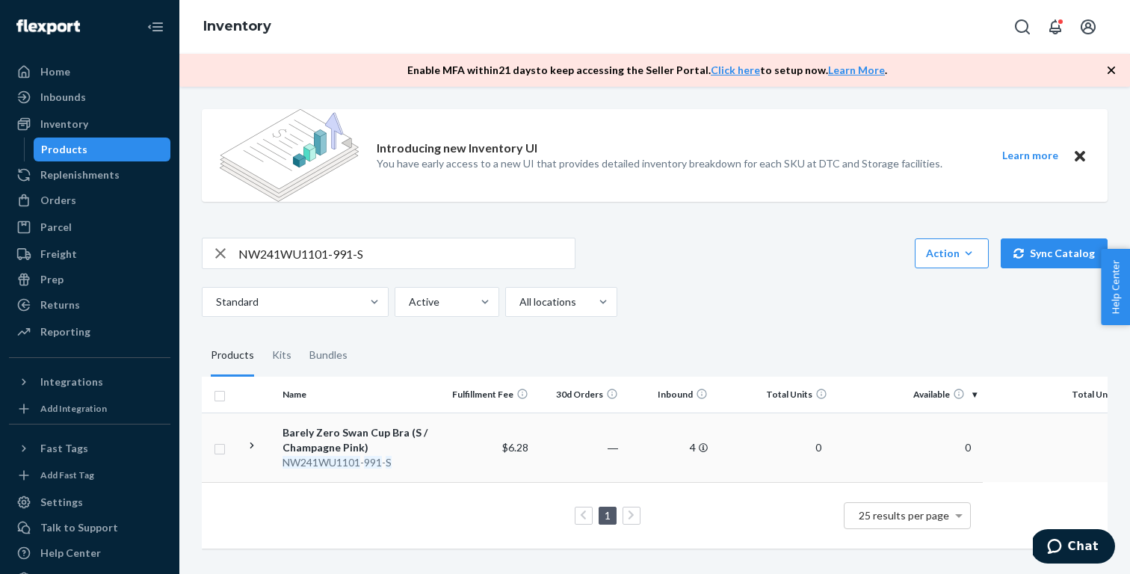
click at [441, 445] on td "Barely Zero Swan Cup Bra (S / Champagne Pink) NW241WU1101 - 991 - S" at bounding box center [360, 446] width 168 height 69
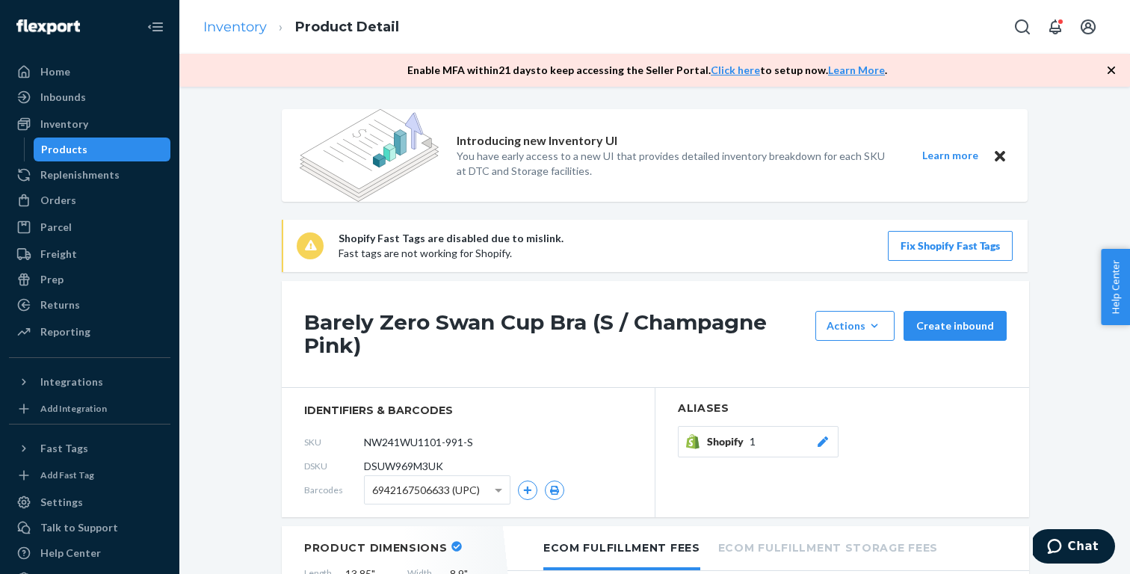
click at [226, 25] on link "Inventory" at bounding box center [235, 27] width 64 height 16
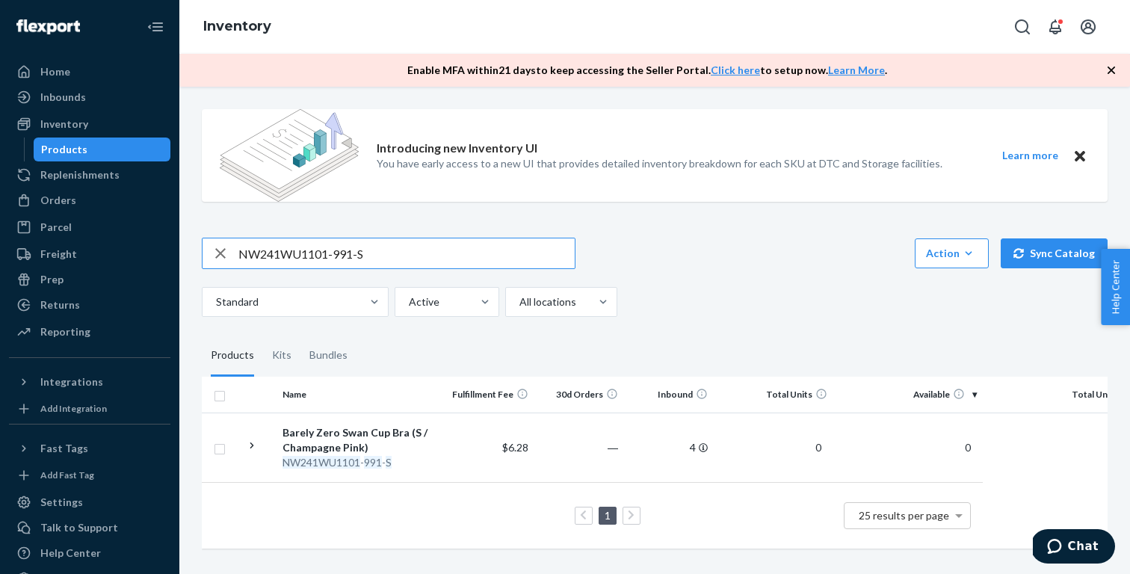
paste input "53-465"
type input "NW241WU1153-465-S"
click at [394, 439] on div "2024 Pure Comfort Soft Modal Triangle Bra (S / Black)" at bounding box center [360, 440] width 156 height 30
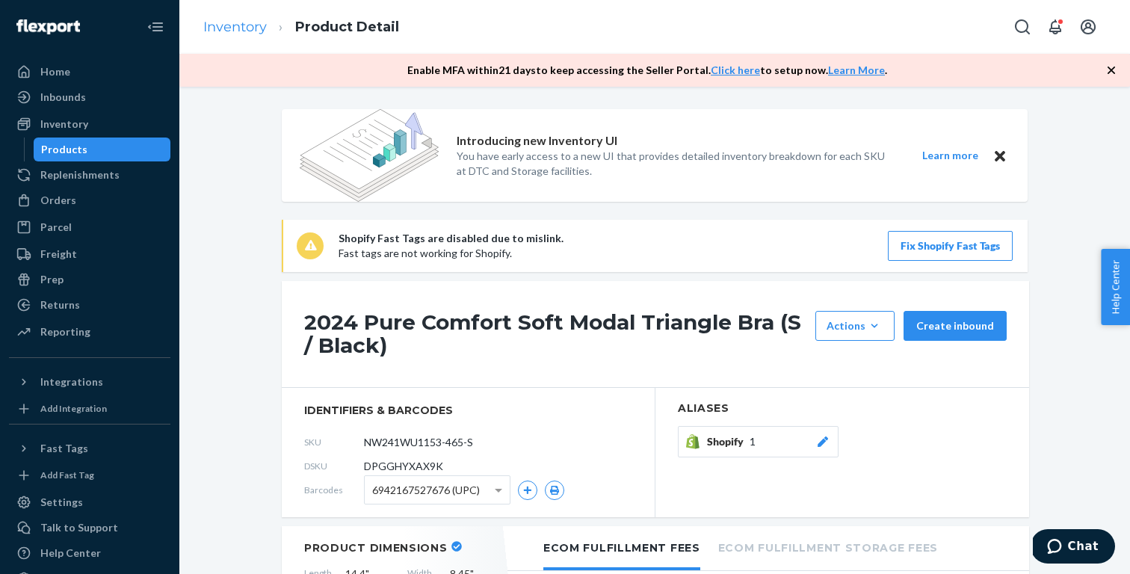
click at [250, 28] on link "Inventory" at bounding box center [235, 27] width 64 height 16
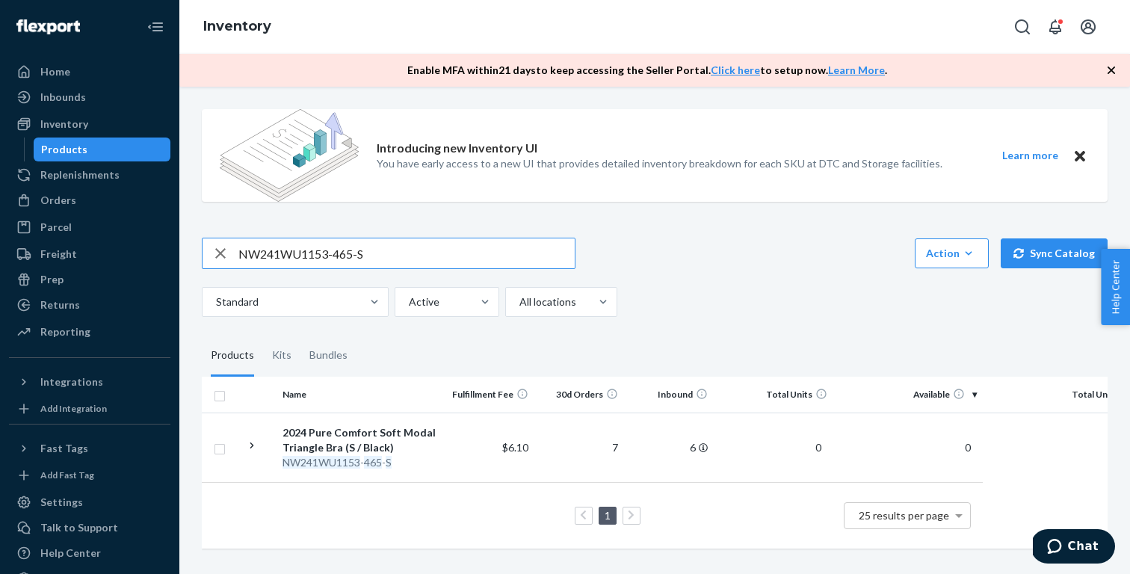
paste input "523-M"
type input "NW241WU1153-523-M"
click at [416, 433] on div "2024 Pure Comfort Soft Modal Triangle Bra (M / Ecru)" at bounding box center [360, 440] width 156 height 30
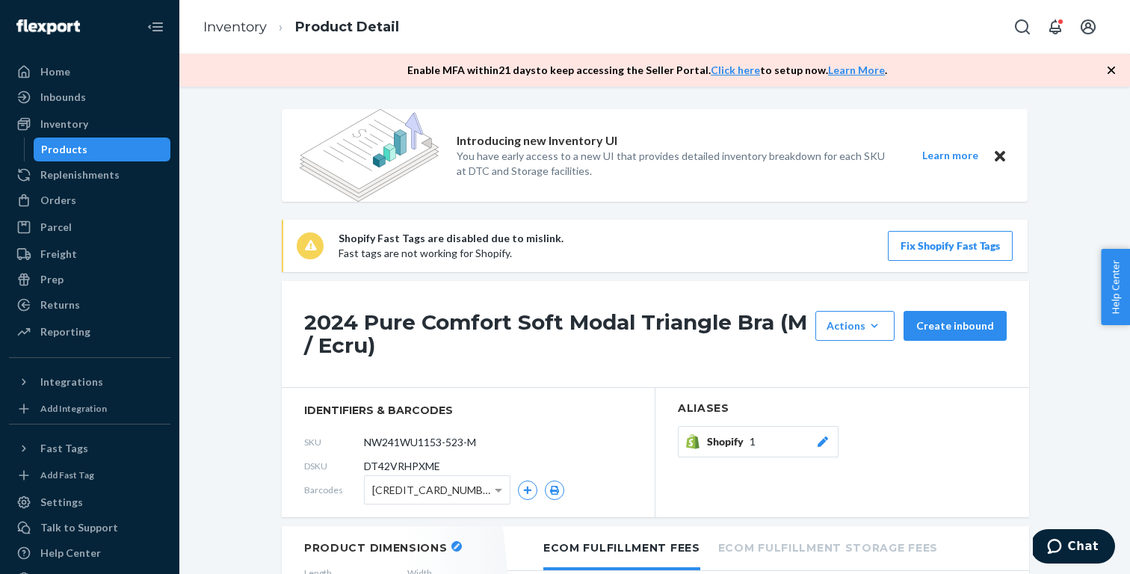
click at [765, 443] on div "Shopify 1" at bounding box center [768, 441] width 123 height 15
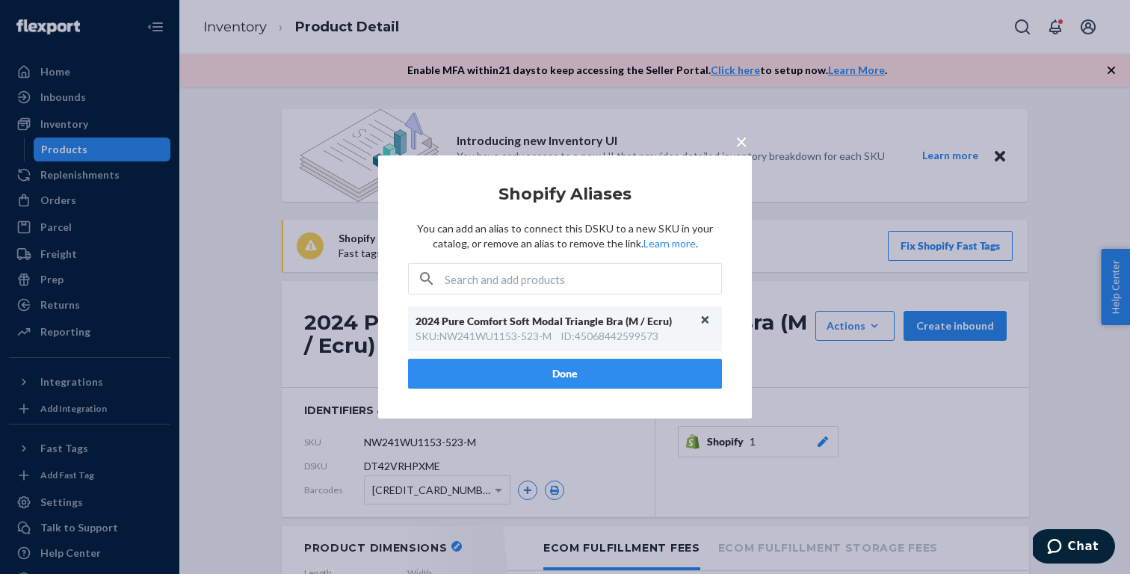
click at [706, 318] on button "Unlink" at bounding box center [705, 320] width 22 height 22
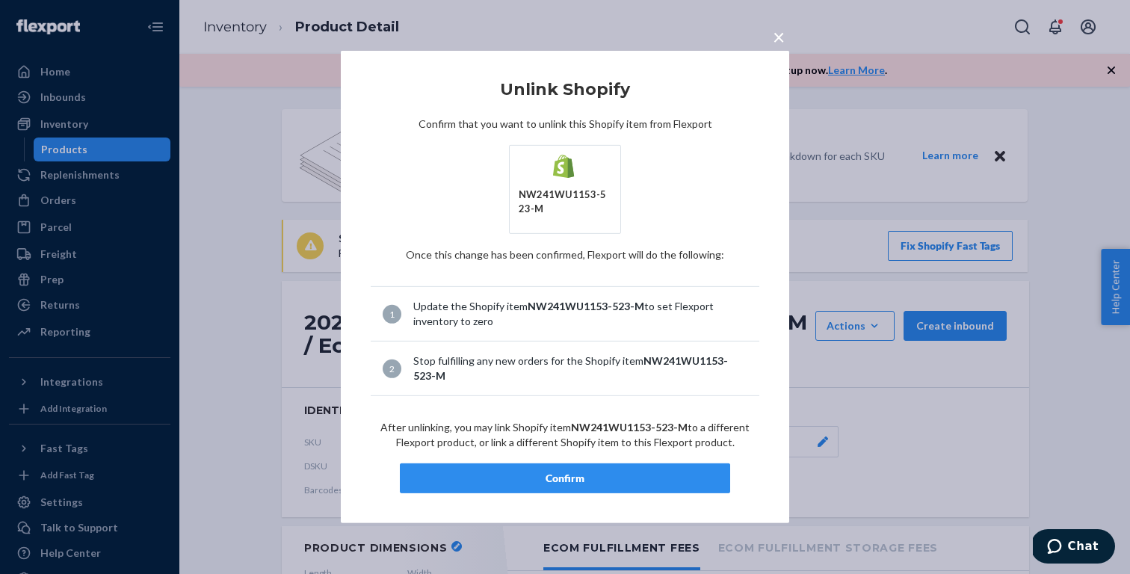
click at [623, 480] on div "Confirm" at bounding box center [564, 478] width 305 height 15
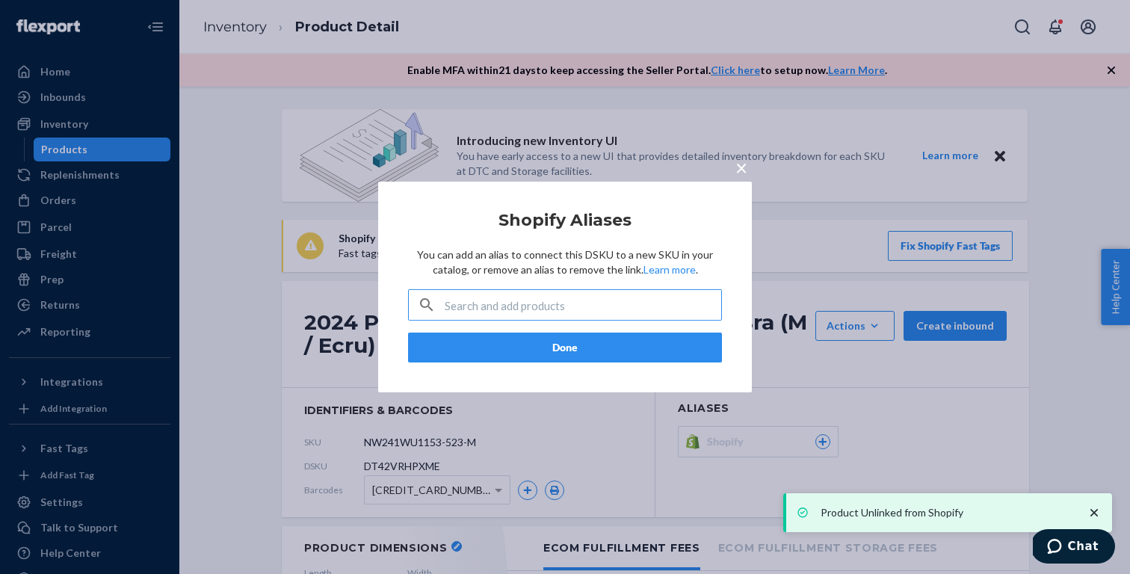
click at [575, 347] on button "Done" at bounding box center [565, 348] width 314 height 30
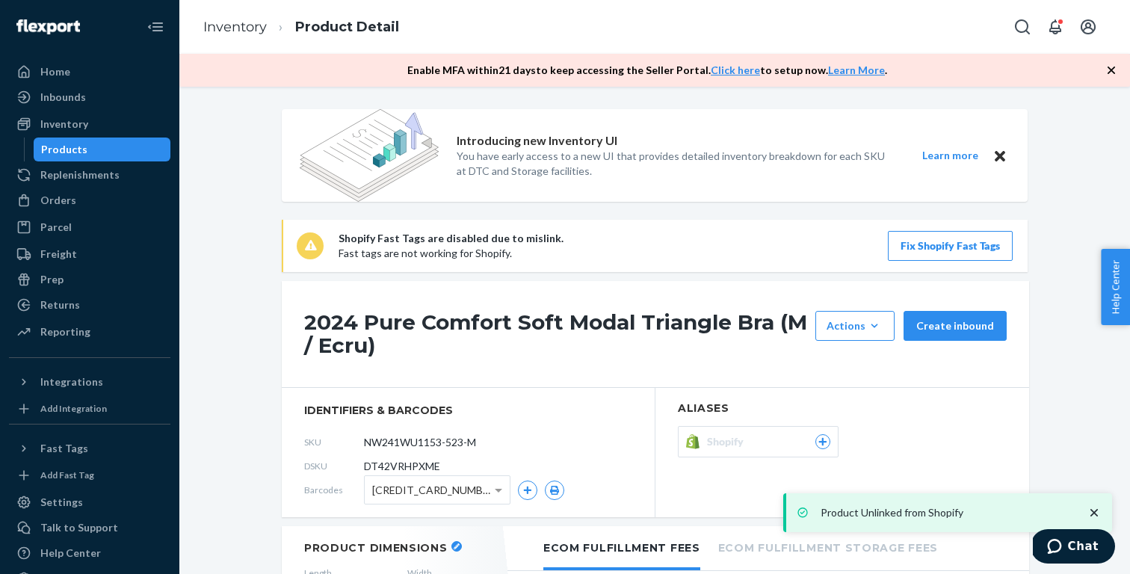
click at [732, 436] on span "Shopify" at bounding box center [728, 441] width 43 height 15
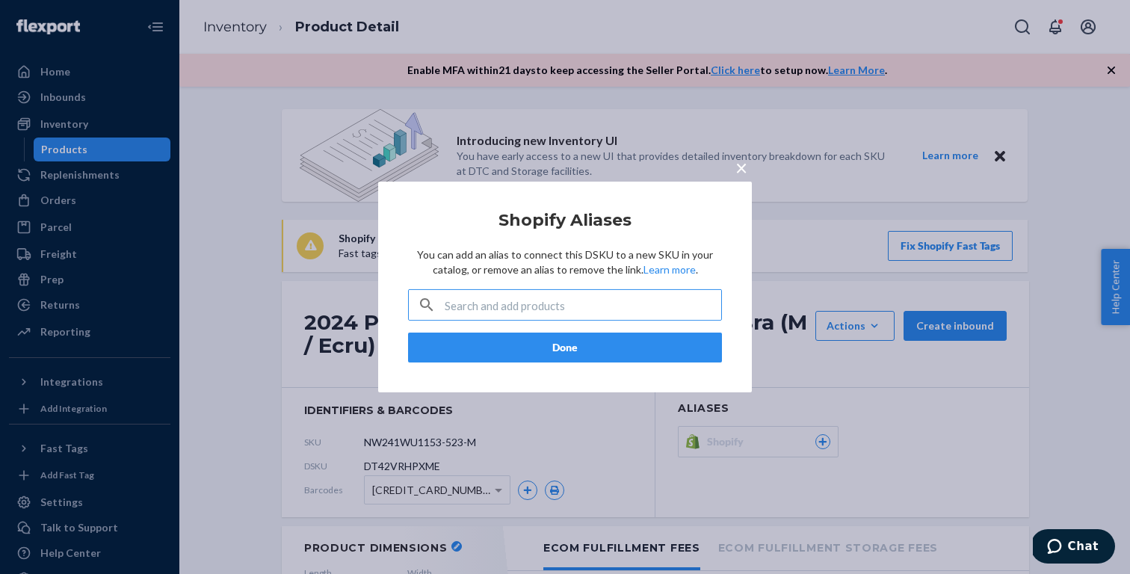
paste input "NW241WU1153-523-M"
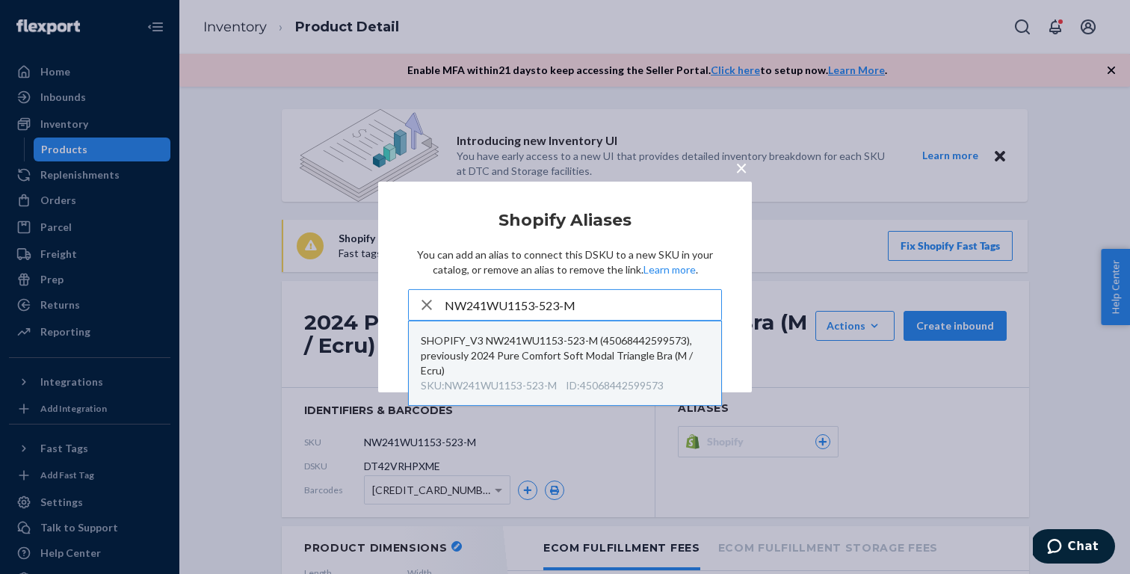
type input "NW241WU1153-523-M"
click at [519, 352] on div "SHOPIFY_V3 NW241WU1153-523-M (45068442599573), previously 2024 Pure Comfort Sof…" at bounding box center [565, 355] width 288 height 45
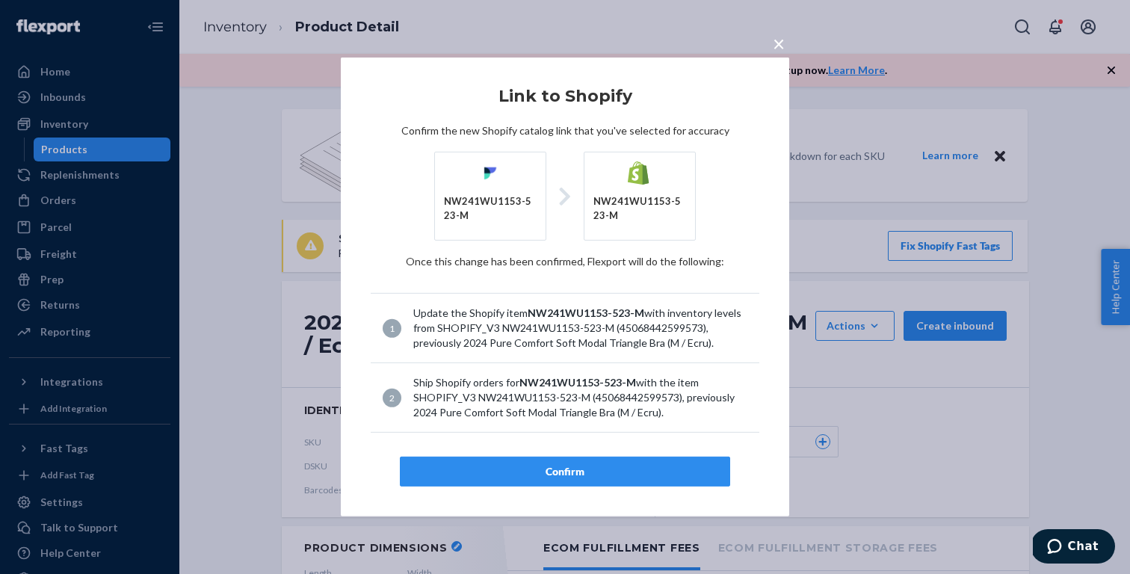
click at [544, 471] on div "Confirm" at bounding box center [564, 471] width 305 height 15
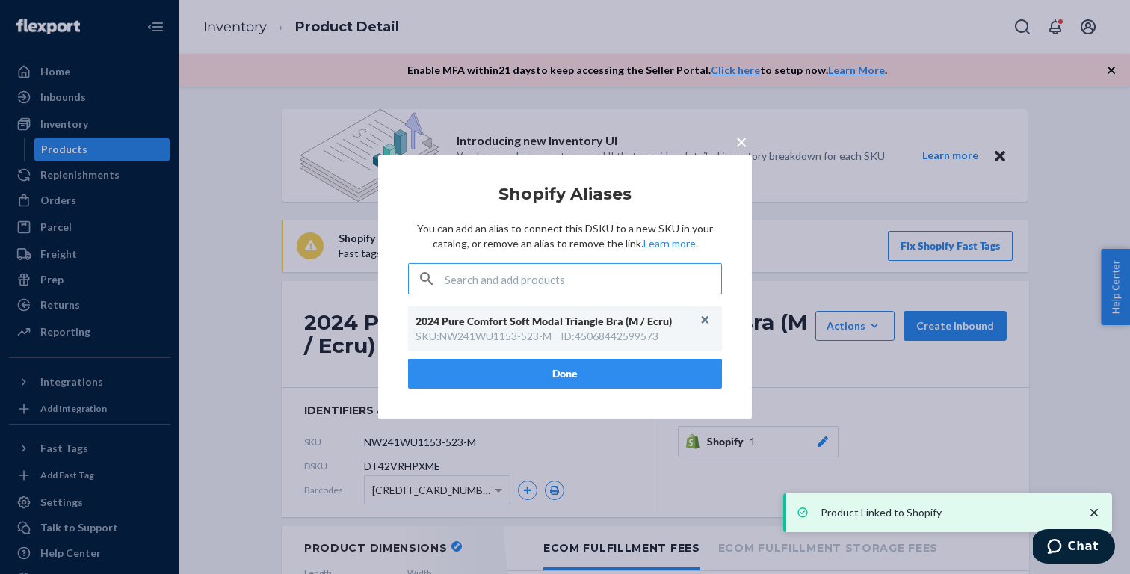
click at [564, 366] on button "Done" at bounding box center [565, 374] width 314 height 30
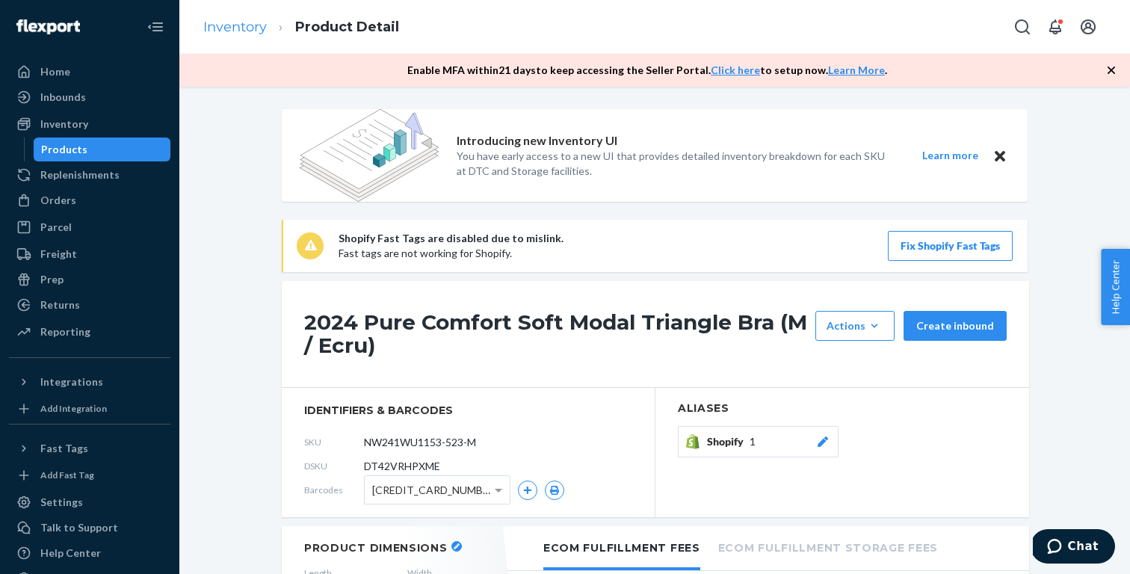
click at [231, 27] on link "Inventory" at bounding box center [235, 27] width 64 height 16
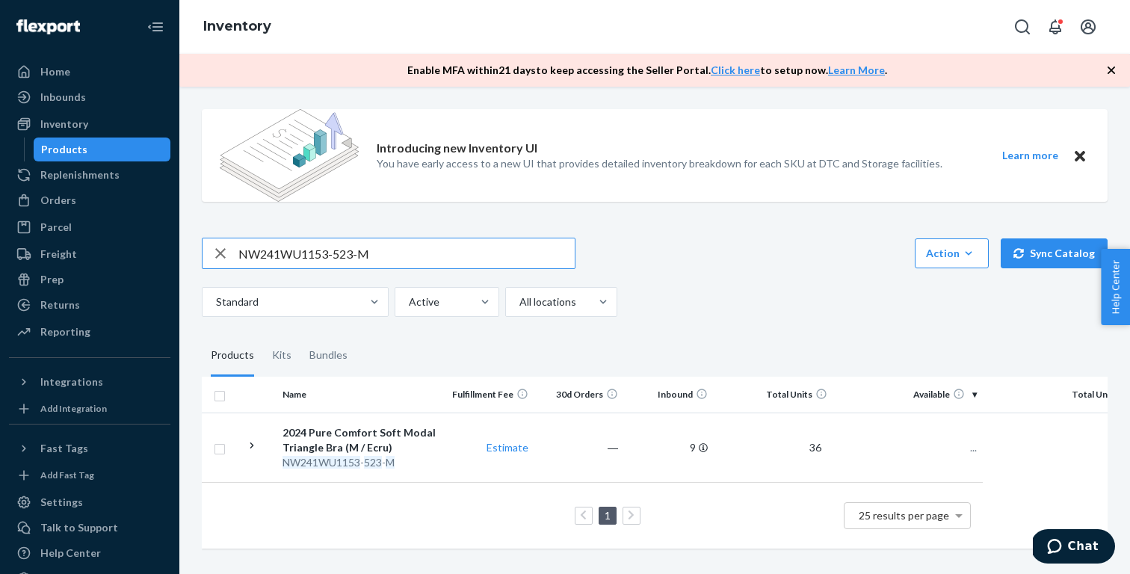
click at [403, 256] on input "NW241WU1153-523-M" at bounding box center [406, 253] width 336 height 30
type input "NW241WU1153-618-L"
click at [378, 446] on div "2024 Pure Comfort Soft Modal Triangle Bra (L / Light Lilac)" at bounding box center [360, 440] width 156 height 30
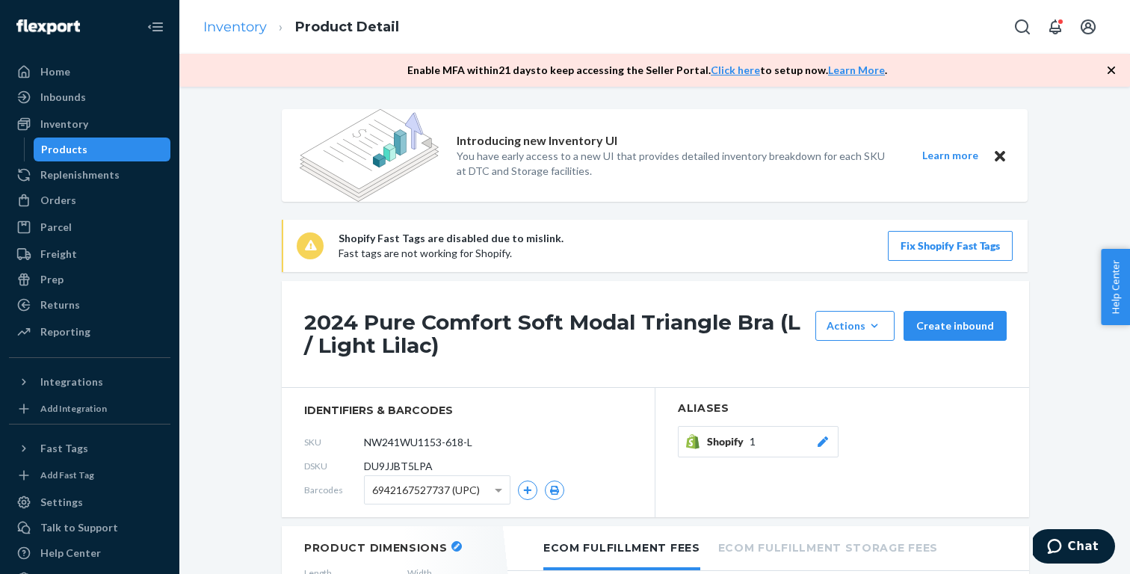
click at [226, 32] on link "Inventory" at bounding box center [235, 27] width 64 height 16
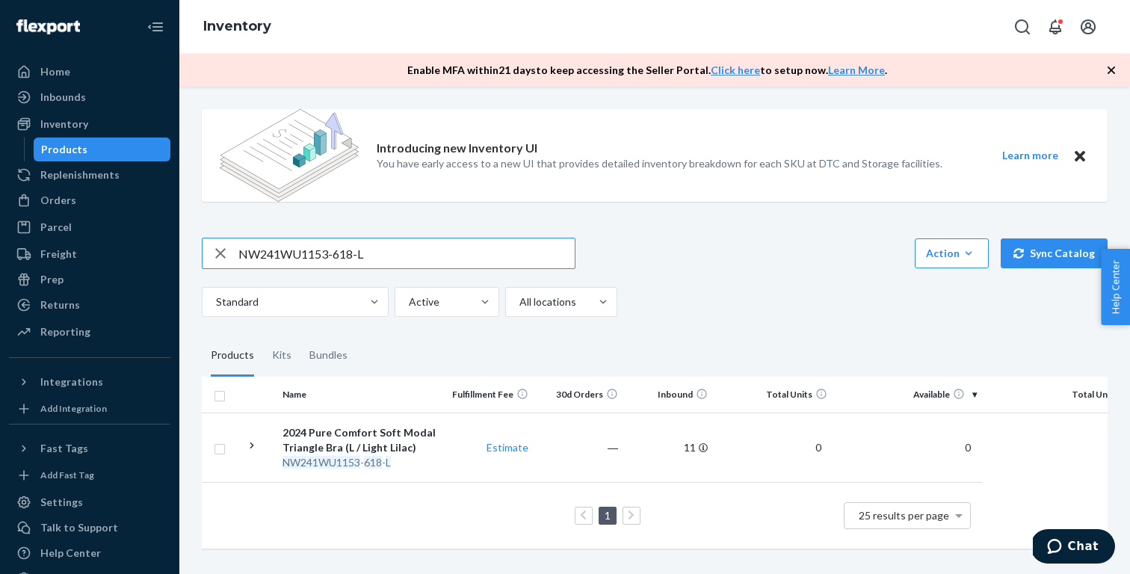
paste input "M"
type input "NW241WU1153-618-M"
click at [410, 438] on div "2024 Pure Comfort Soft Modal Triangle Bra (M / Light Lilac)" at bounding box center [360, 440] width 156 height 30
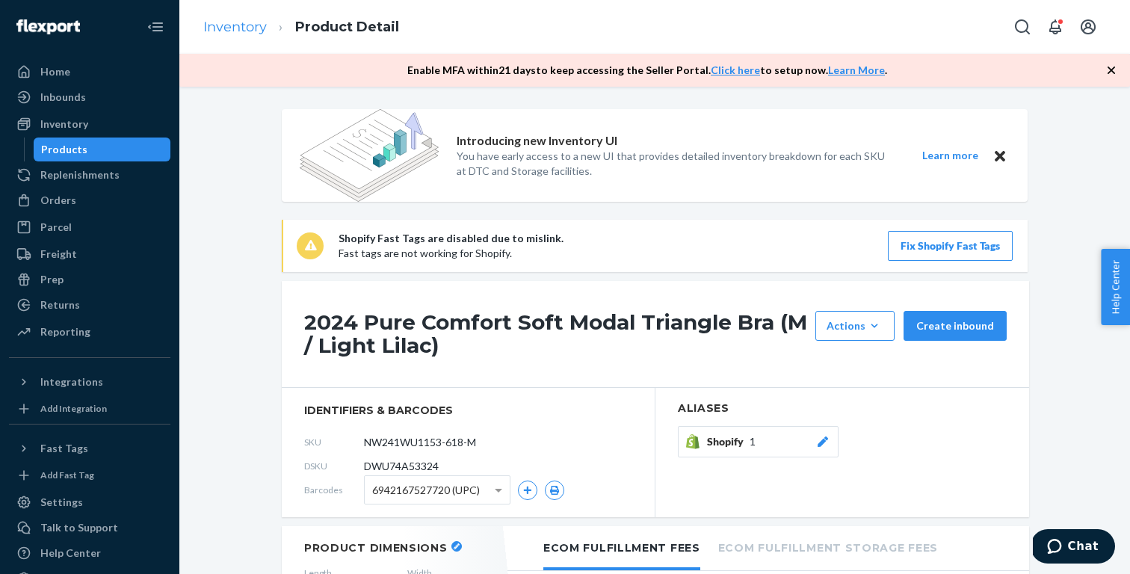
click at [245, 31] on link "Inventory" at bounding box center [235, 27] width 64 height 16
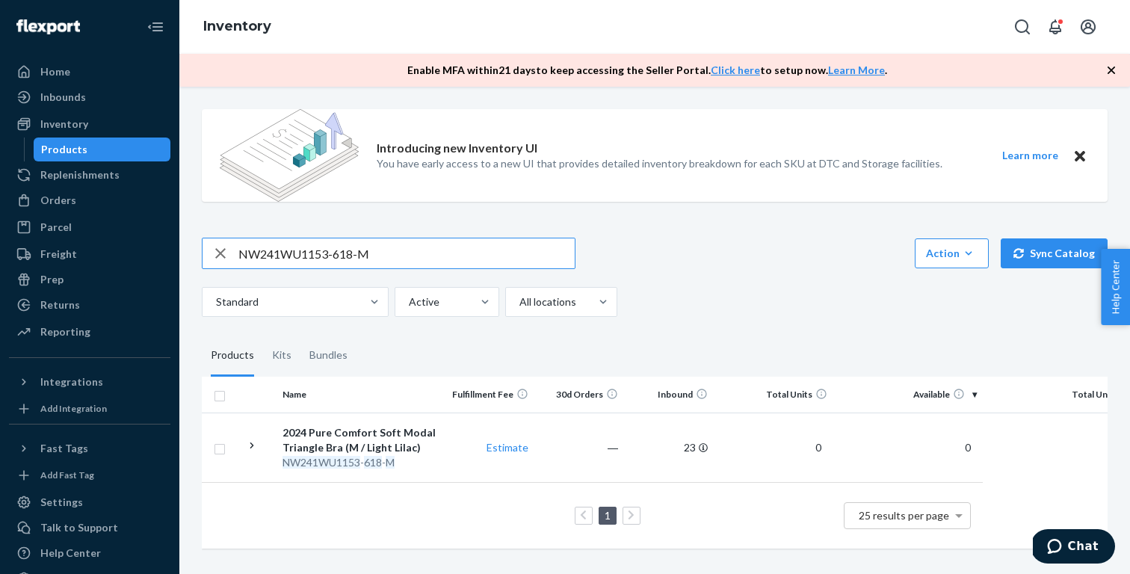
paste input "S"
type input "NW241WU1153-618-S"
click at [379, 427] on div "2024 Pure Comfort Soft Modal Triangle Bra (S / Light Lilac)" at bounding box center [360, 440] width 156 height 30
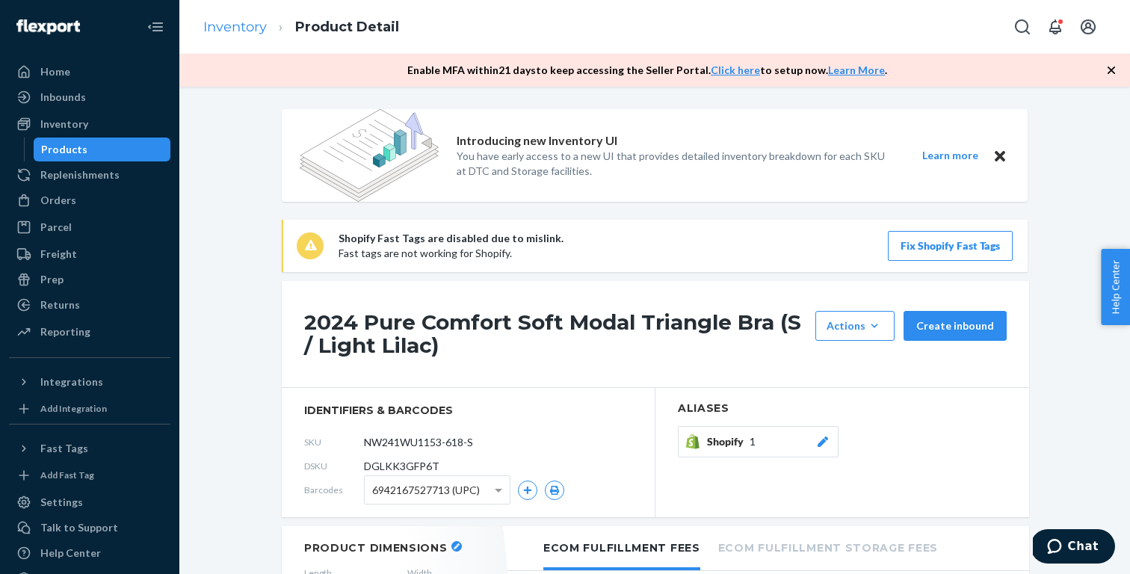
click at [236, 30] on link "Inventory" at bounding box center [235, 27] width 64 height 16
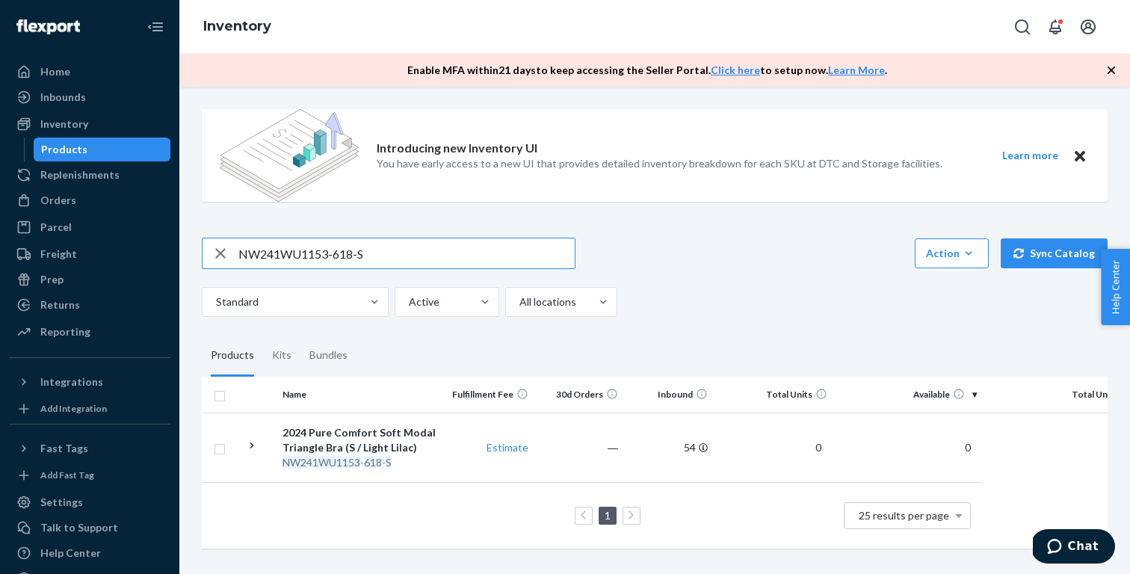
paste input "523-L"
type input "NW241WU1153-523-L"
click at [415, 434] on div "2024 Pure Comfort Soft Modal Triangle Bra (L / Ecru)" at bounding box center [360, 440] width 156 height 30
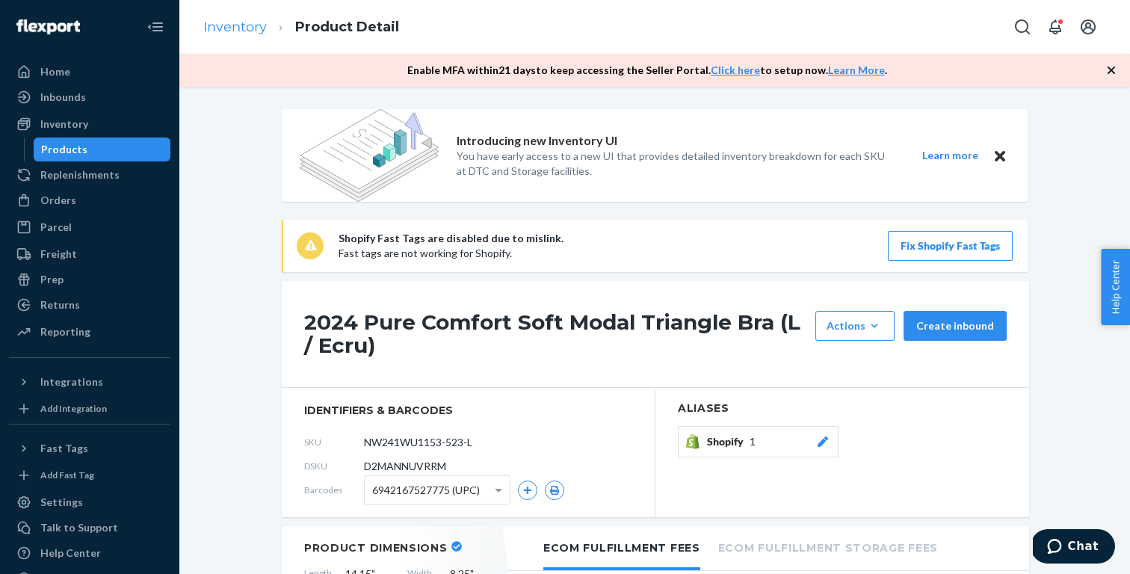
click at [253, 25] on link "Inventory" at bounding box center [235, 27] width 64 height 16
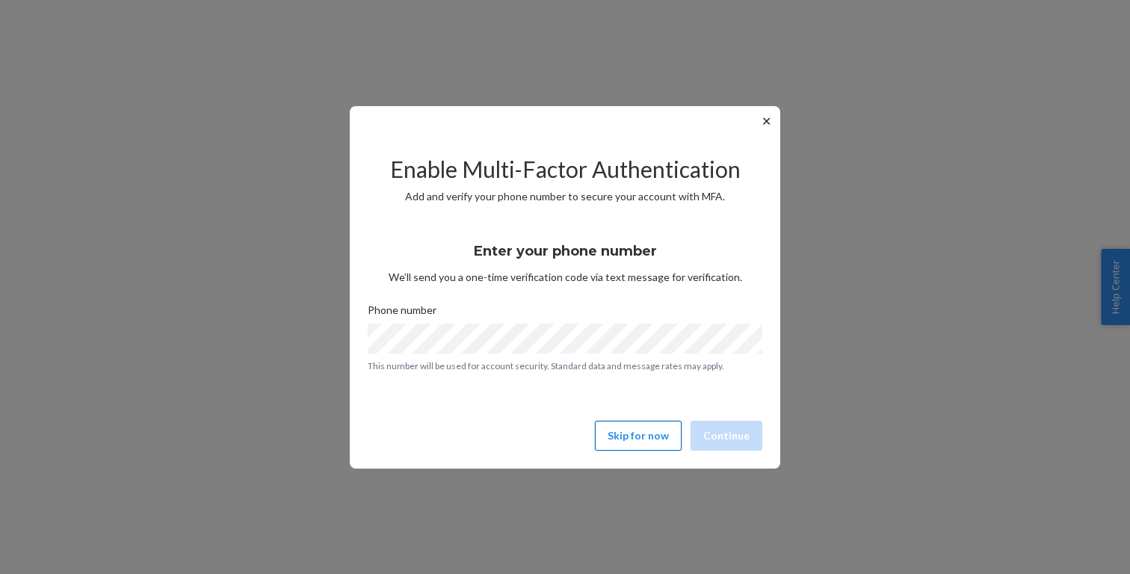
click at [636, 447] on button "Skip for now" at bounding box center [638, 436] width 87 height 30
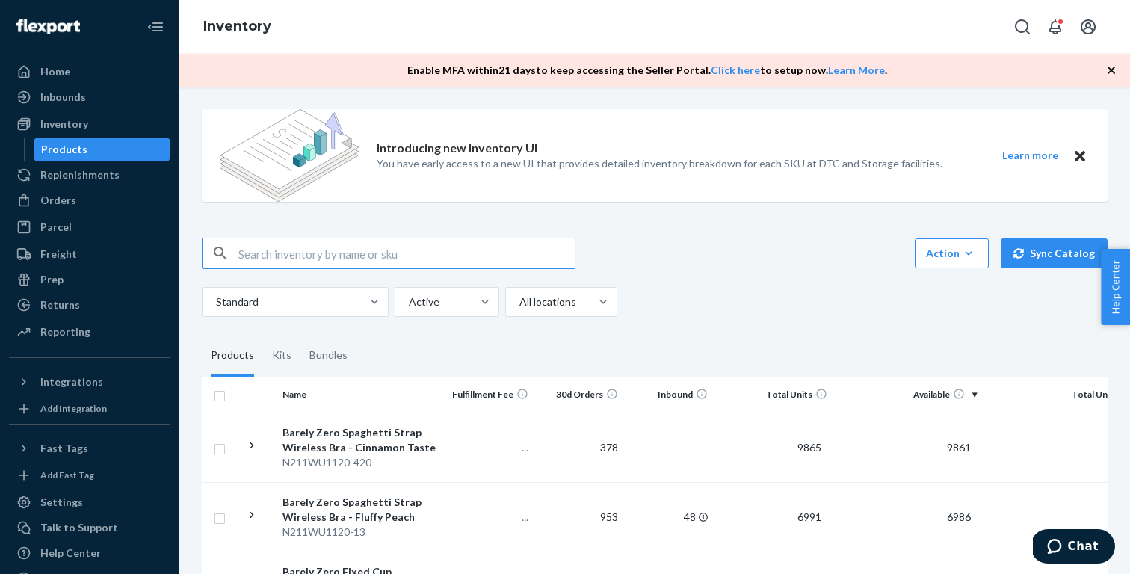
click at [368, 248] on input "text" at bounding box center [406, 253] width 336 height 30
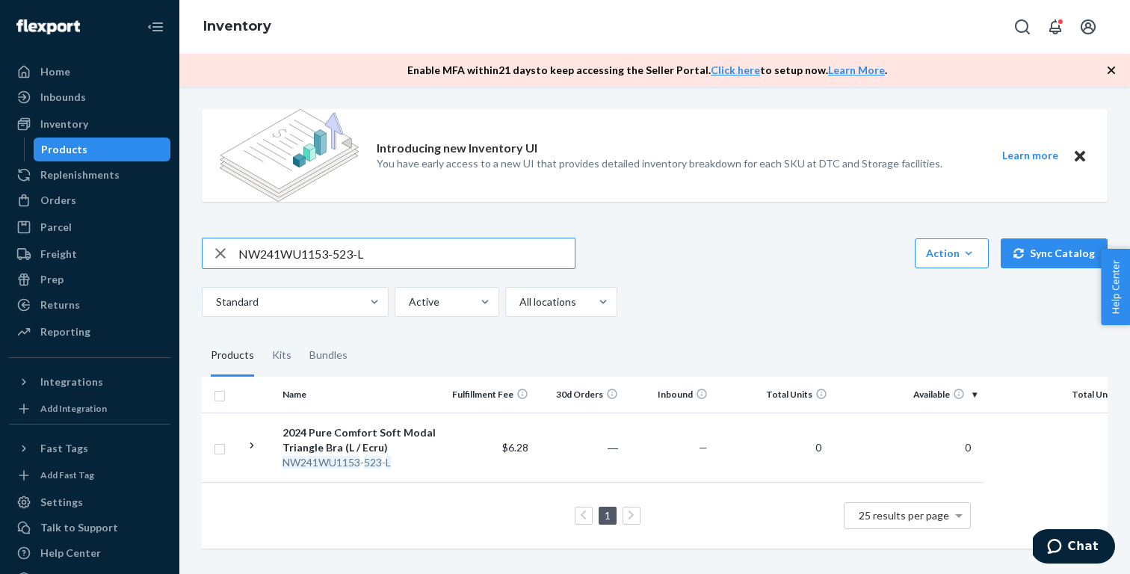
paste input "M"
type input "NW241WU1153-523-M"
click at [368, 444] on div "2024 Pure Comfort Soft Modal Triangle Bra (M / Ecru)" at bounding box center [360, 440] width 156 height 30
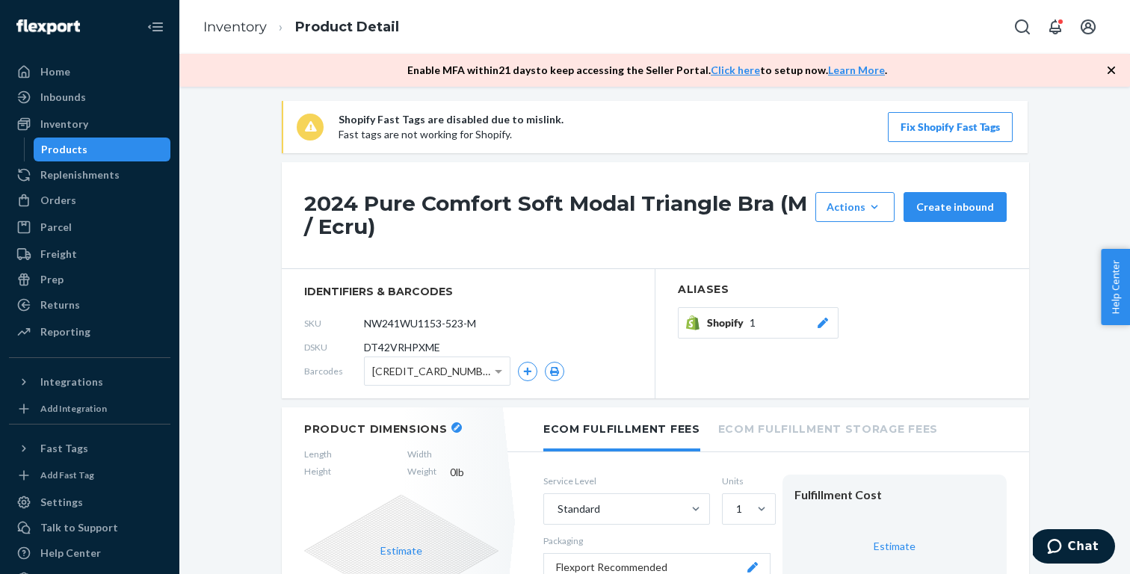
scroll to position [142, 0]
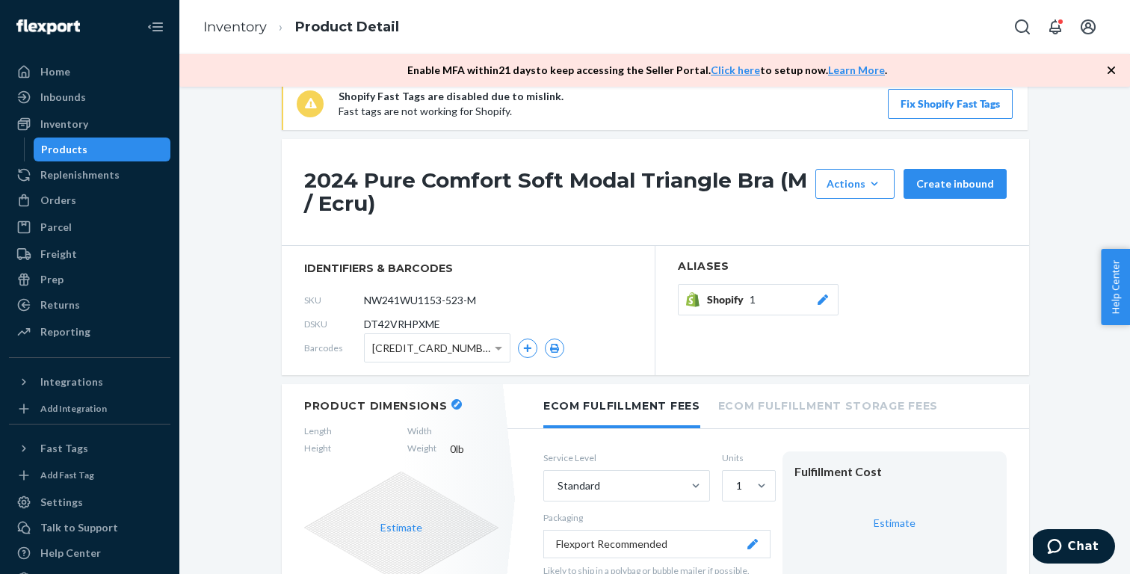
click at [755, 299] on span "1" at bounding box center [752, 299] width 6 height 15
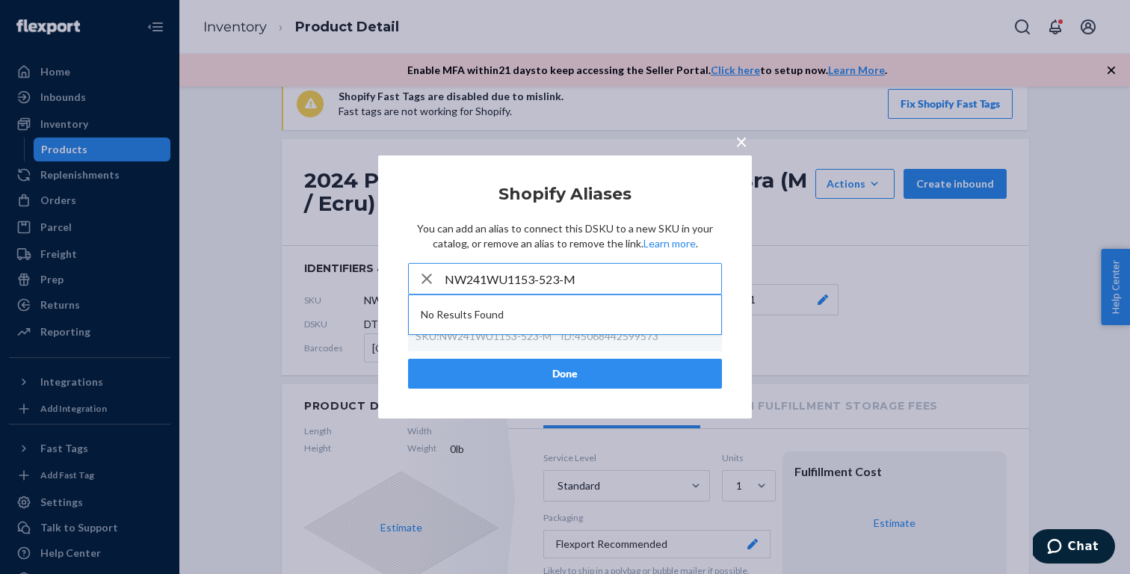
type input "NW241WU1153-523-M"
click at [684, 375] on button "Done" at bounding box center [565, 374] width 314 height 30
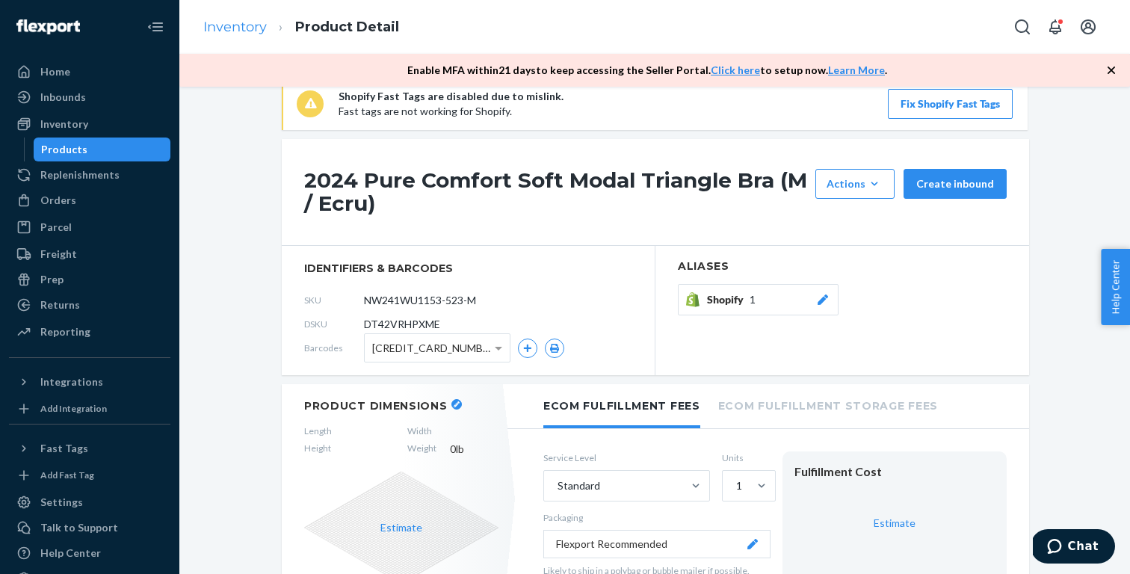
click at [226, 30] on link "Inventory" at bounding box center [235, 27] width 64 height 16
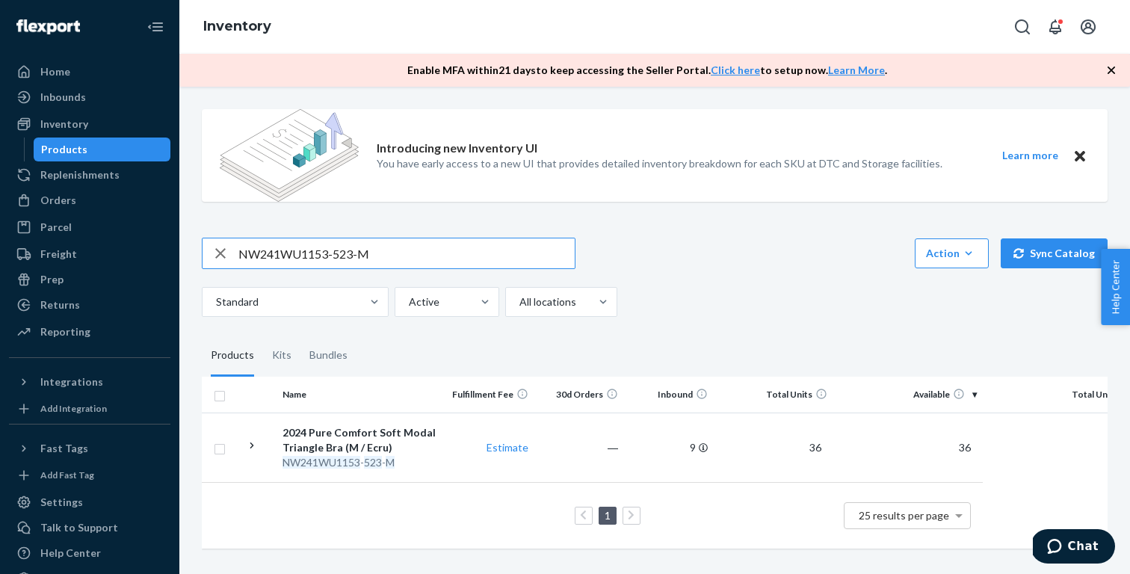
click at [440, 253] on input "NW241WU1153-523-M" at bounding box center [406, 253] width 336 height 30
type input "NW242WF3206-522-M-L"
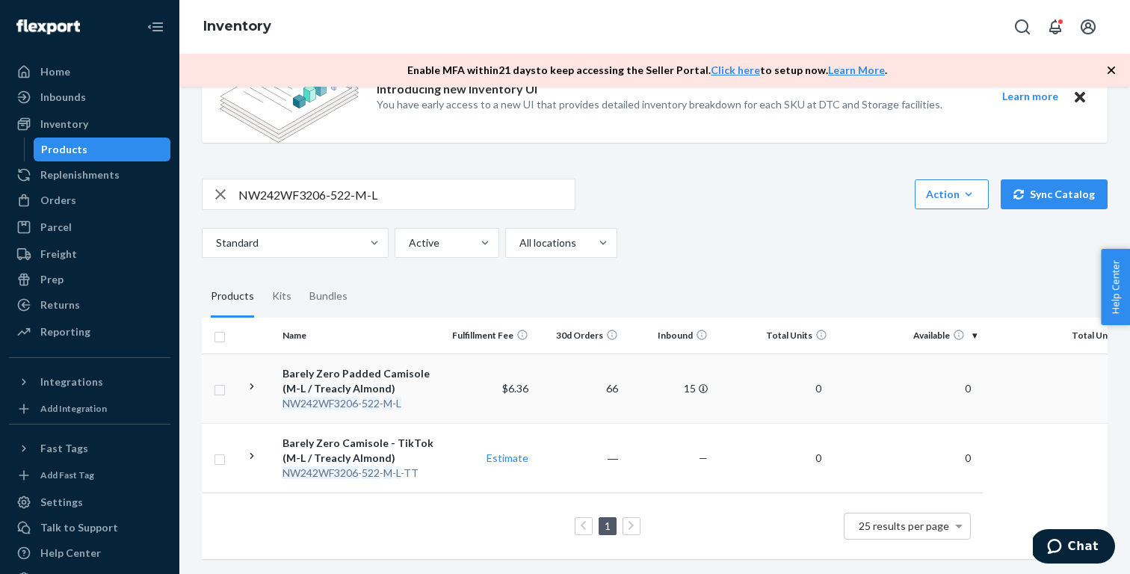
scroll to position [59, 0]
click at [419, 390] on div "Barely Zero Padded Camisole (M-L / Treacly Almond)" at bounding box center [360, 381] width 156 height 30
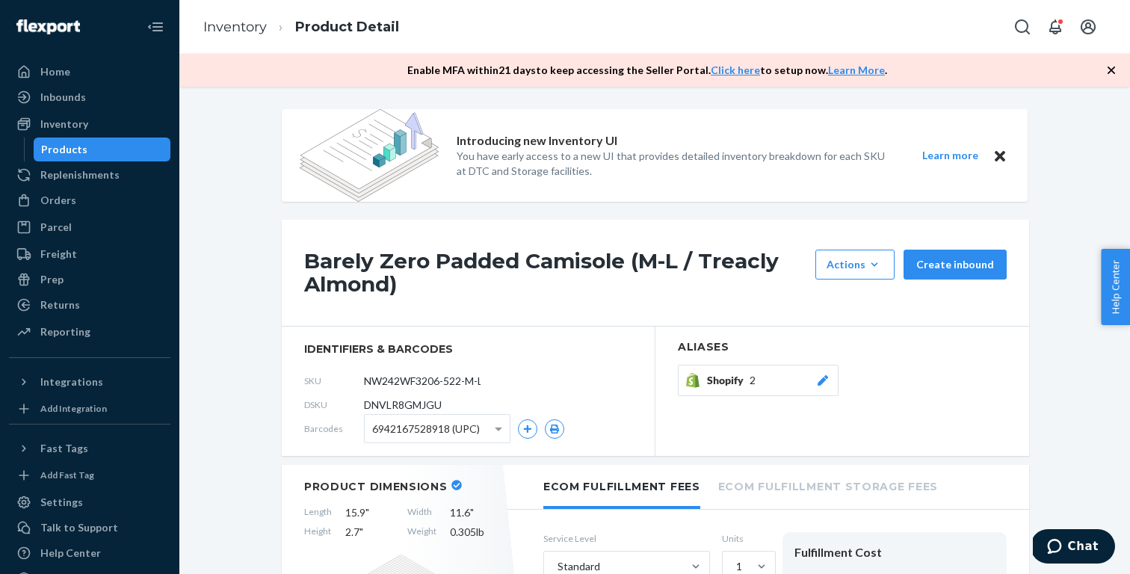
click at [749, 373] on span "2" at bounding box center [752, 380] width 6 height 15
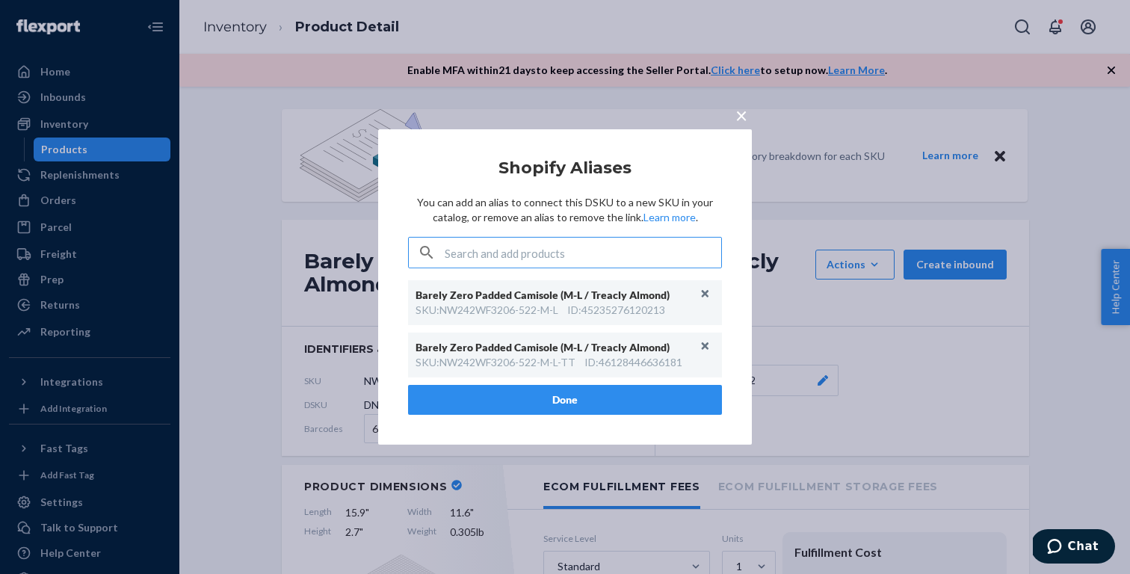
click at [647, 405] on button "Done" at bounding box center [565, 400] width 314 height 30
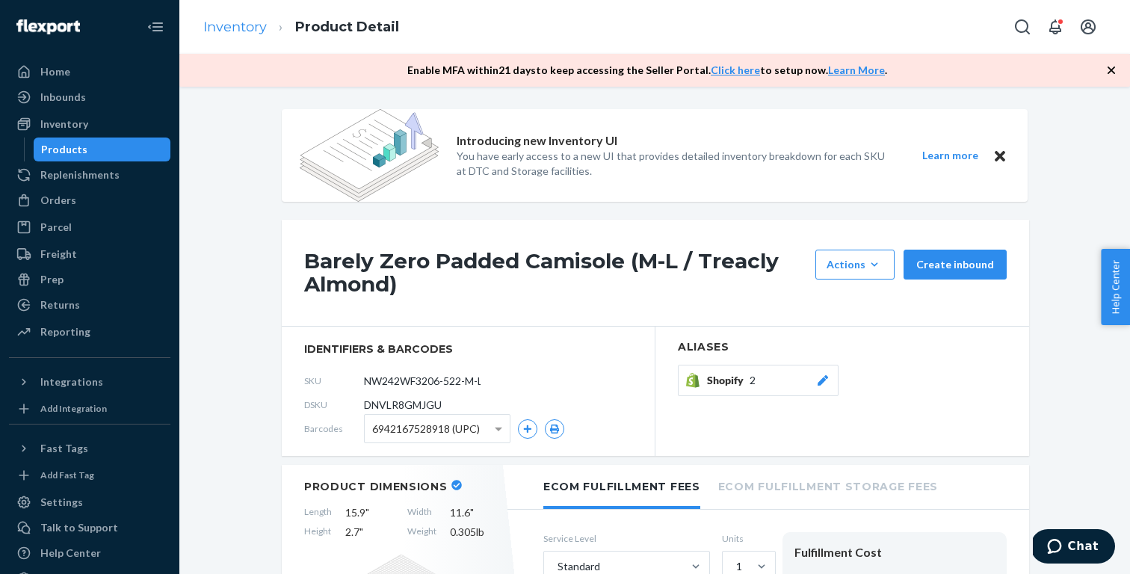
click at [240, 28] on link "Inventory" at bounding box center [235, 27] width 64 height 16
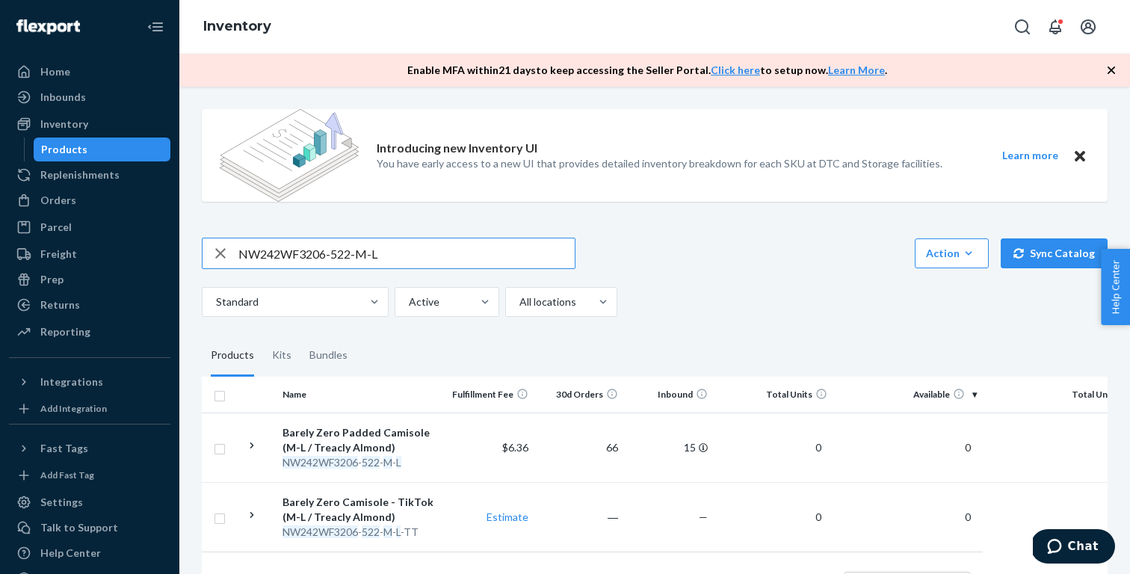
paste input "U1122-726-M"
type input "NW242WU1122-726-M"
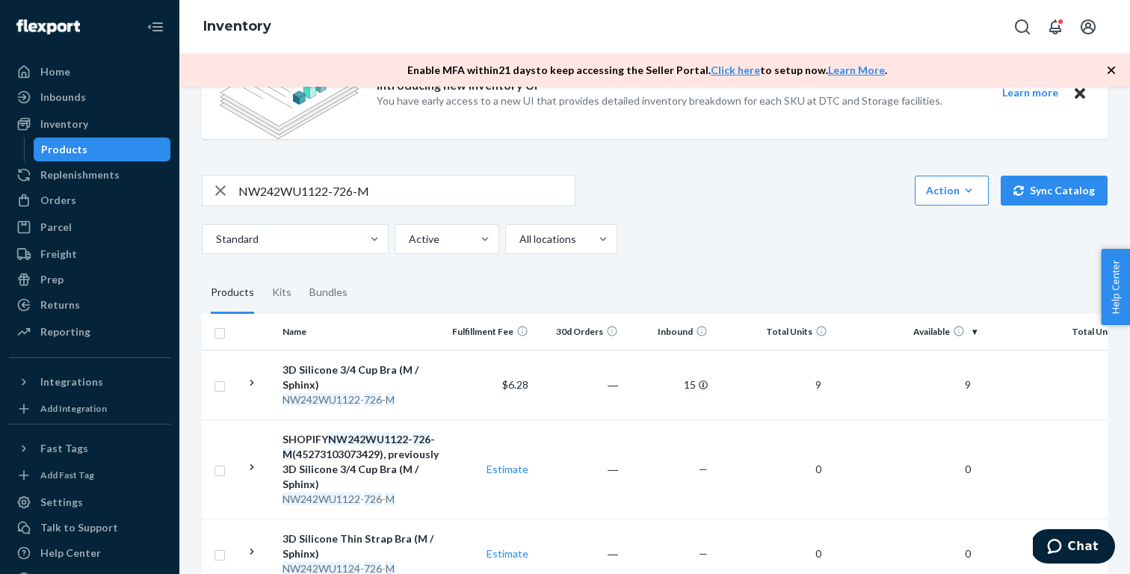
scroll to position [81, 0]
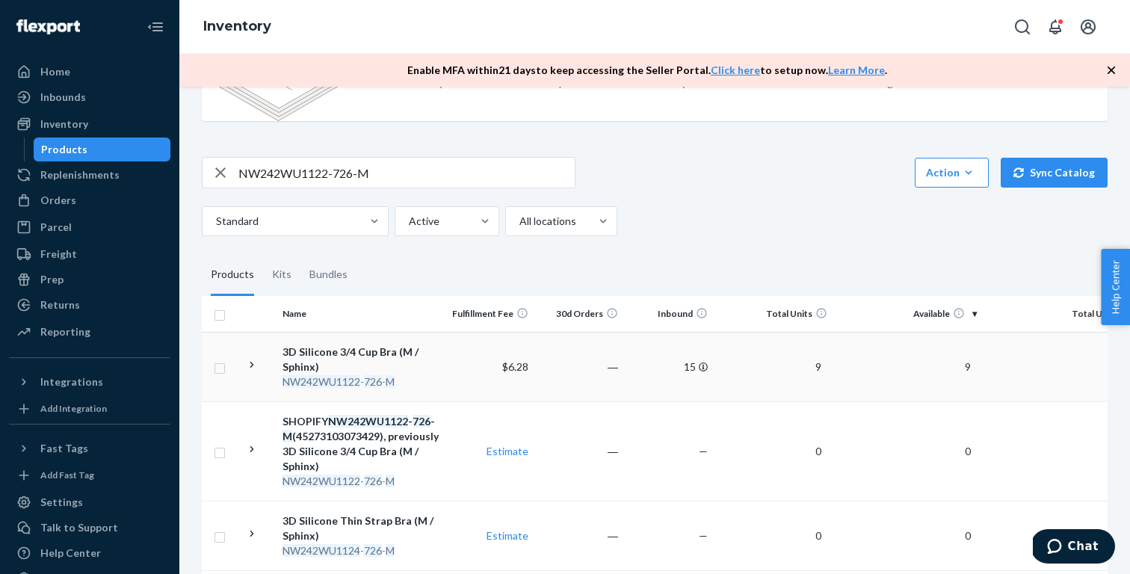
click at [411, 362] on div "3D Silicone 3/4 Cup Bra (M / Sphinx)" at bounding box center [360, 359] width 156 height 30
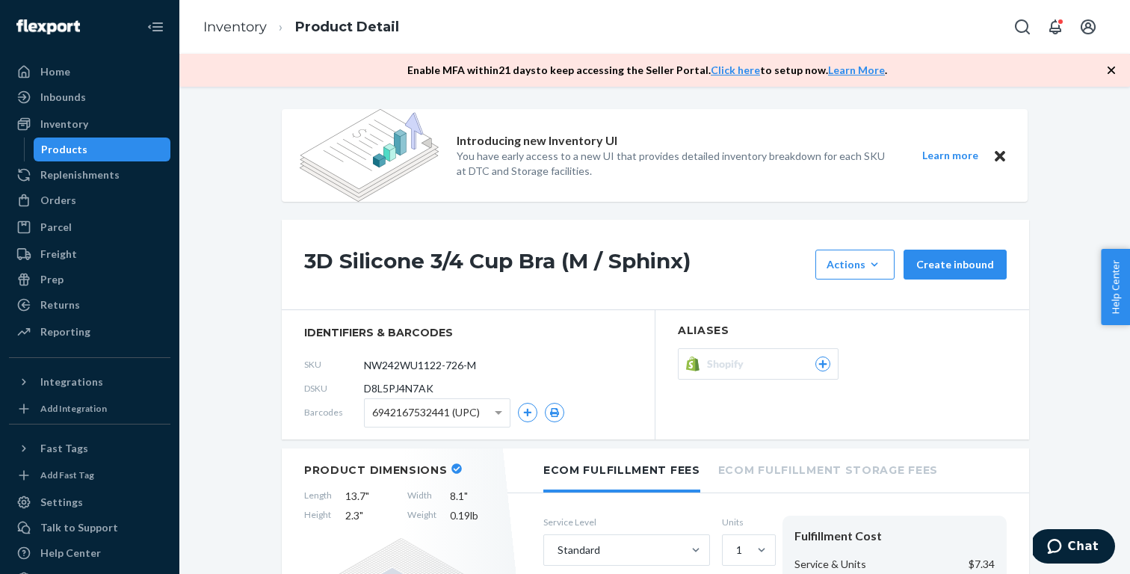
click at [749, 367] on span "Shopify" at bounding box center [728, 363] width 43 height 15
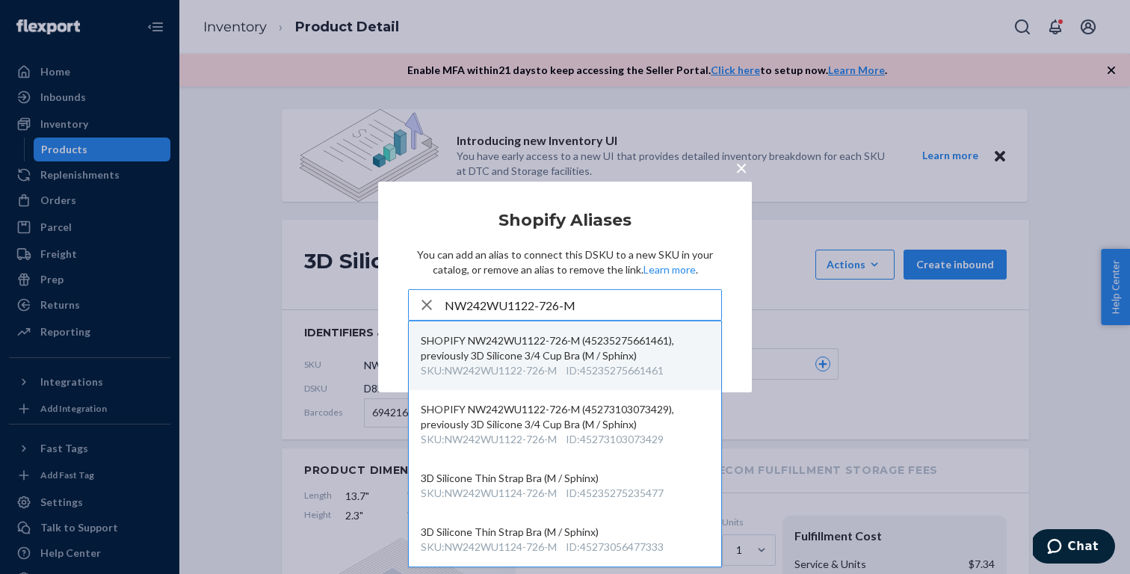
type input "NW242WU1122-726-M"
click at [604, 367] on div "ID : 45235275661461" at bounding box center [615, 370] width 98 height 15
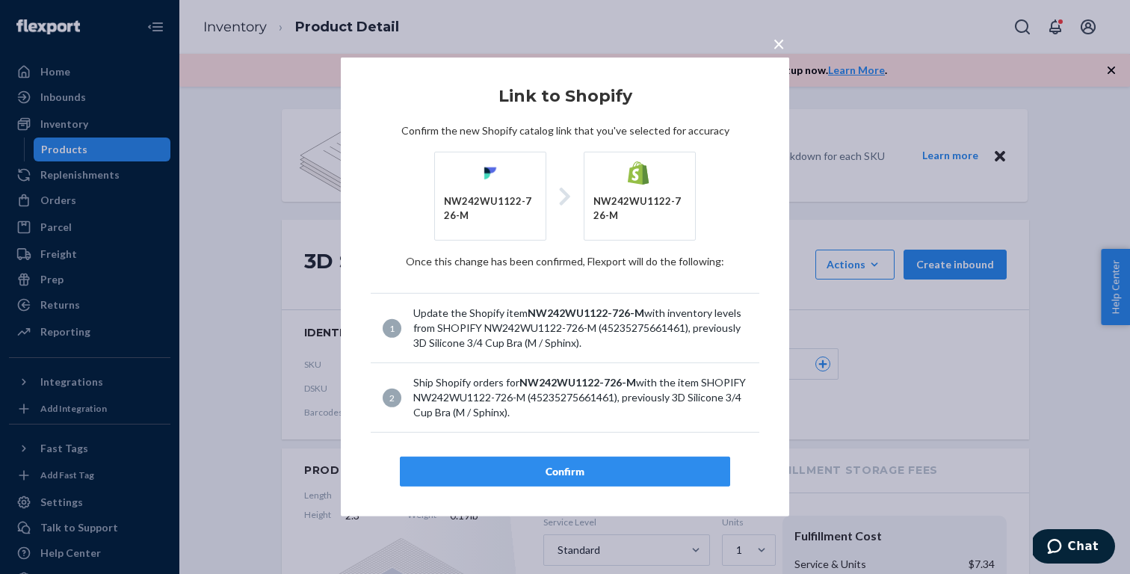
click at [595, 477] on div "Confirm" at bounding box center [564, 471] width 305 height 15
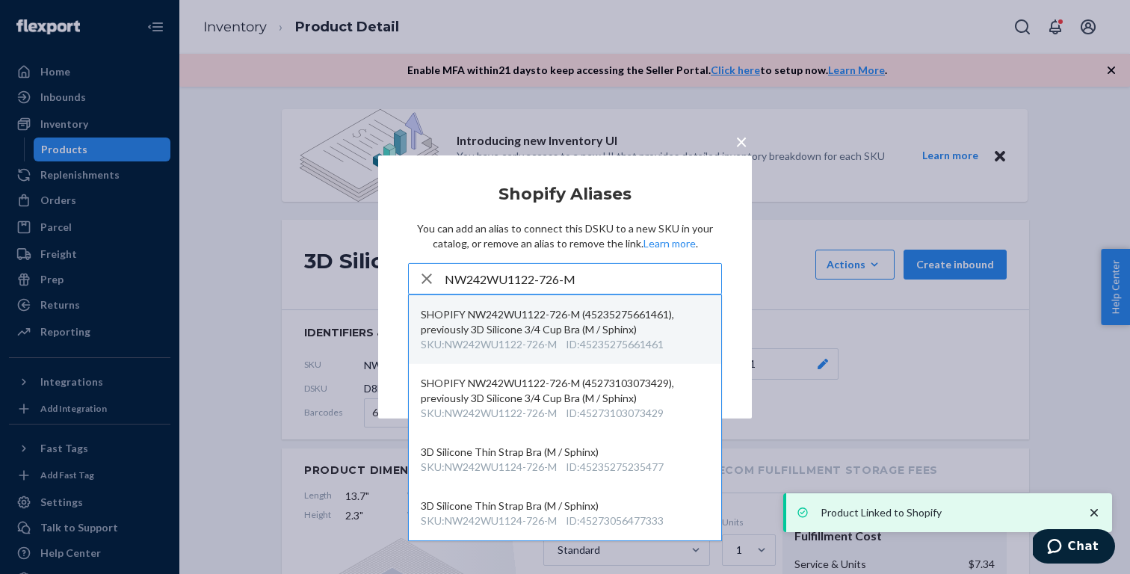
type input "NW242WU1122-726-M"
click at [611, 328] on div "SHOPIFY NW242WU1122-726-M (45235275661461), previously 3D Silicone 3/4 Cup Bra …" at bounding box center [565, 322] width 288 height 30
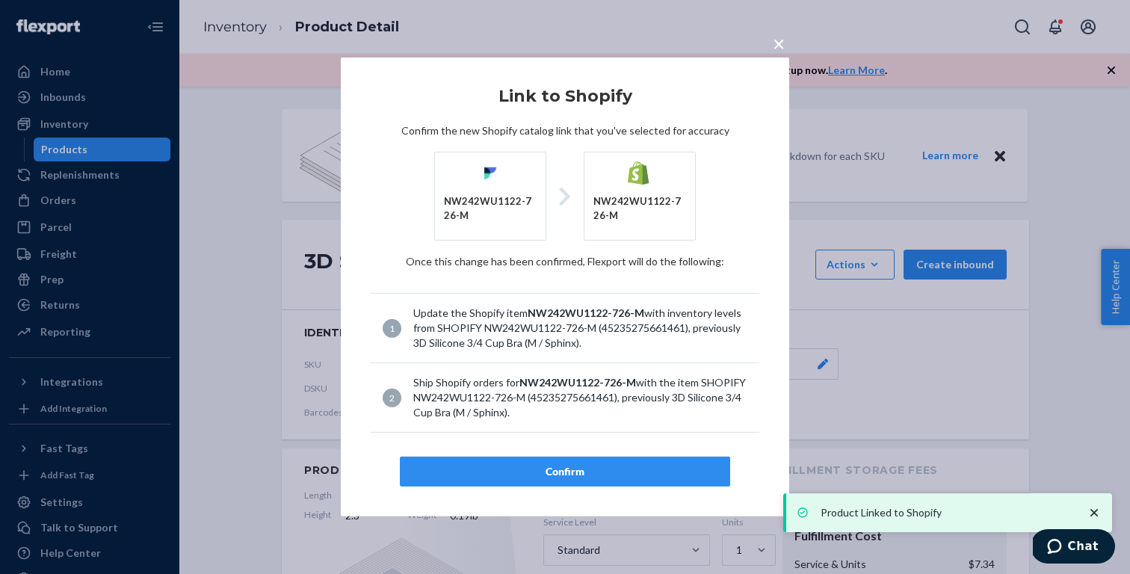
click at [610, 469] on div "Confirm" at bounding box center [564, 471] width 305 height 15
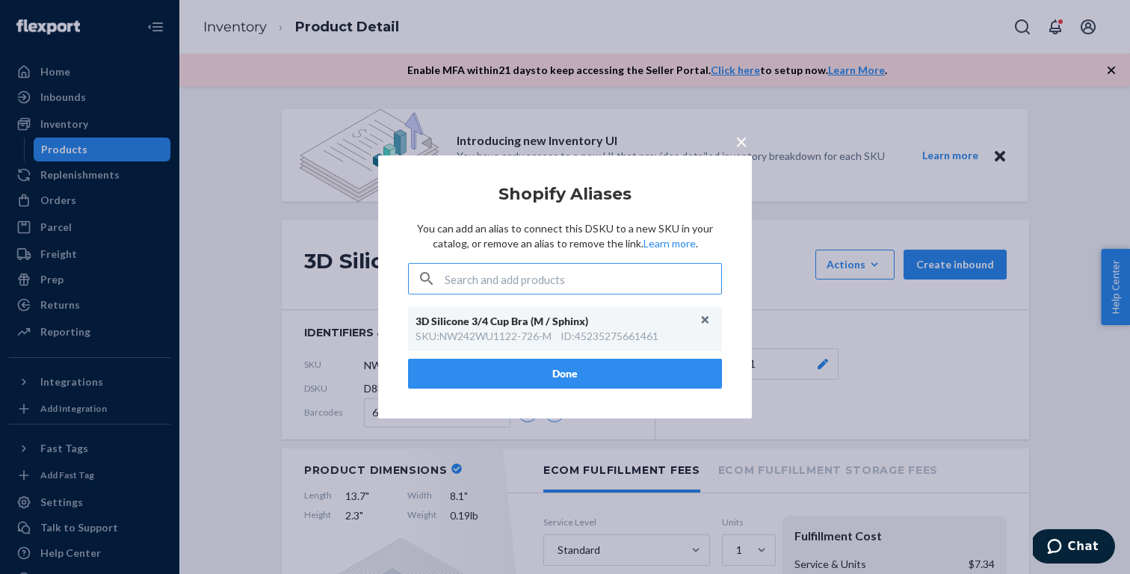
click at [608, 379] on button "Done" at bounding box center [565, 374] width 314 height 30
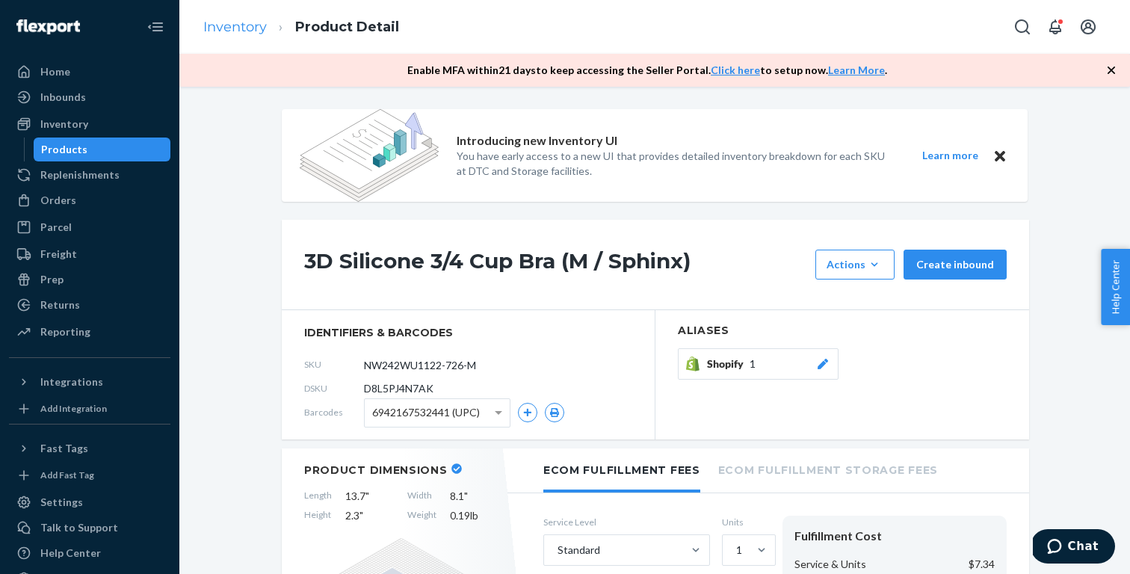
click at [229, 28] on link "Inventory" at bounding box center [235, 27] width 64 height 16
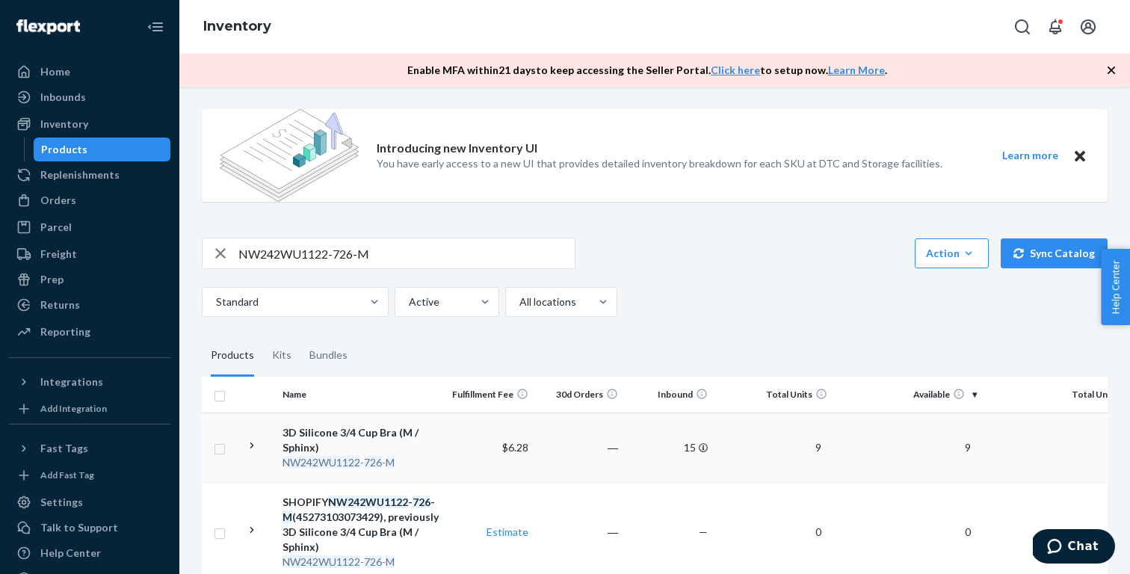
click at [419, 447] on div "3D Silicone 3/4 Cup Bra (M / Sphinx)" at bounding box center [360, 440] width 156 height 30
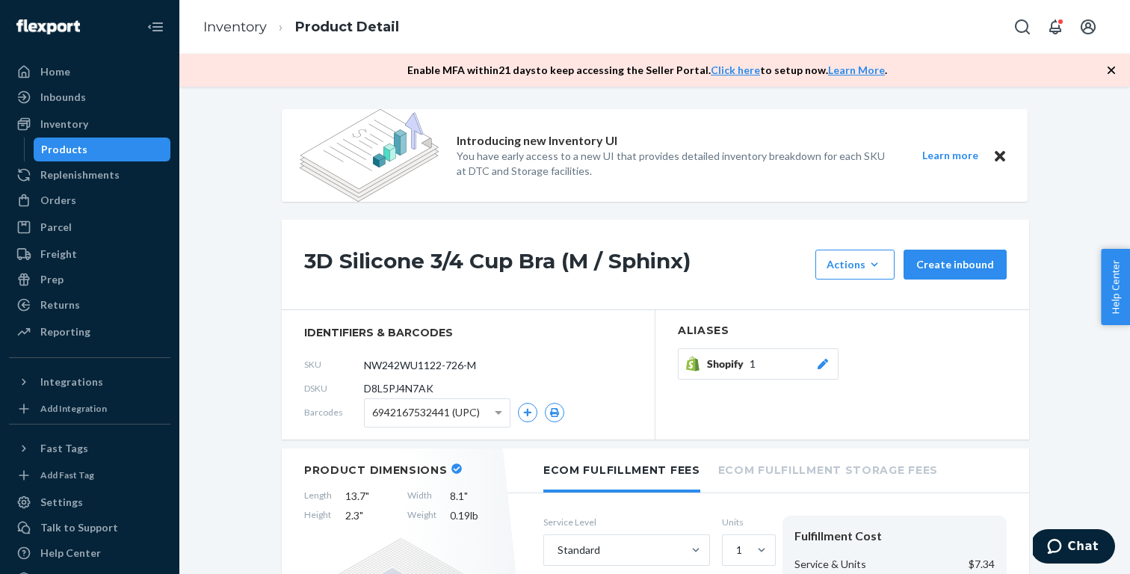
click at [773, 370] on div "Shopify 1" at bounding box center [768, 363] width 123 height 15
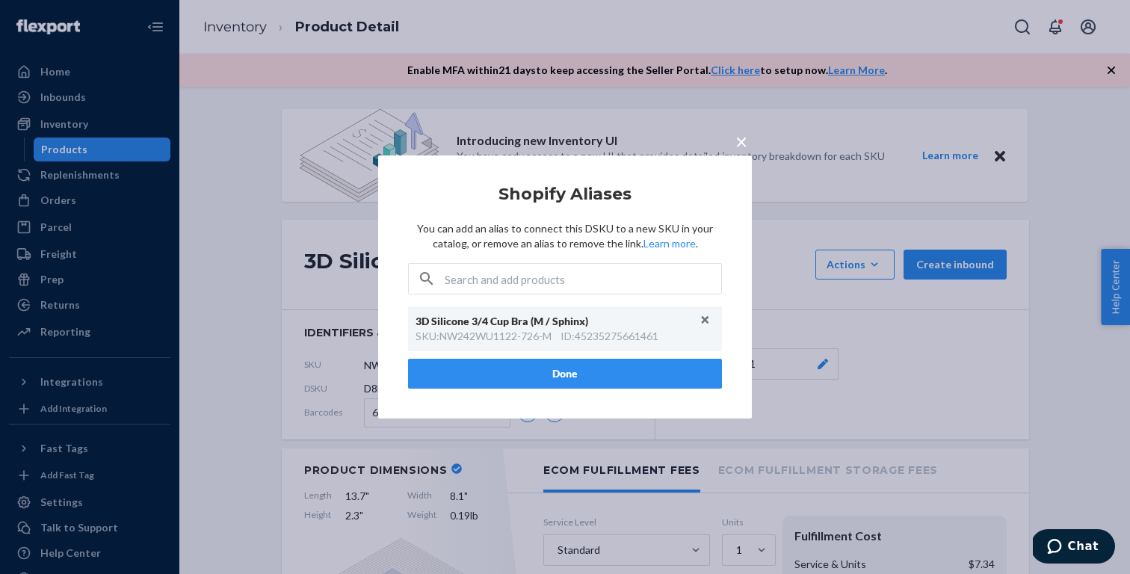
click at [737, 143] on span "×" at bounding box center [741, 141] width 12 height 25
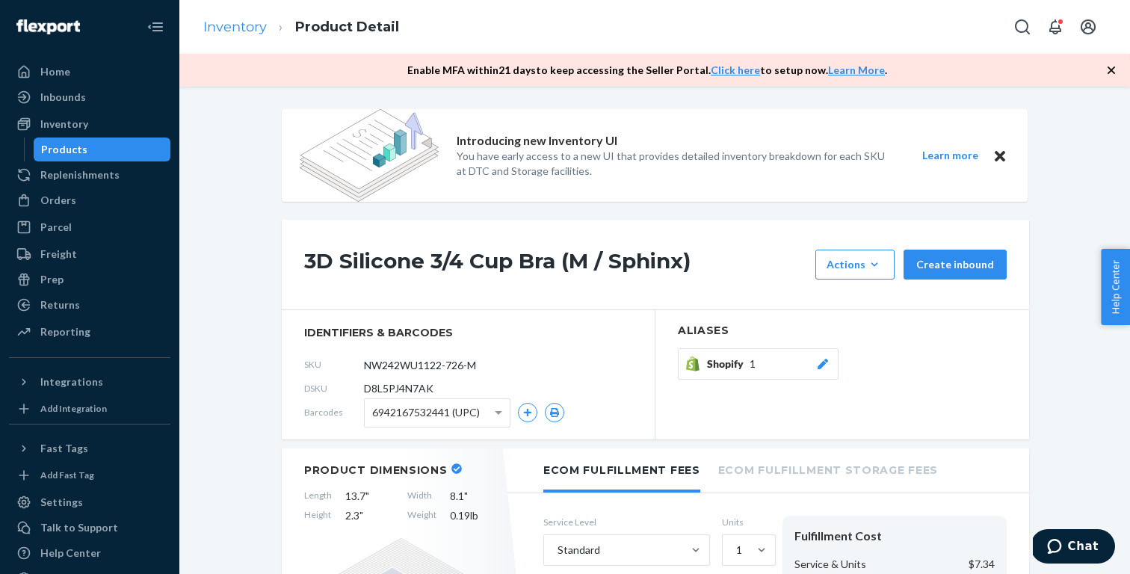
click at [224, 22] on link "Inventory" at bounding box center [235, 27] width 64 height 16
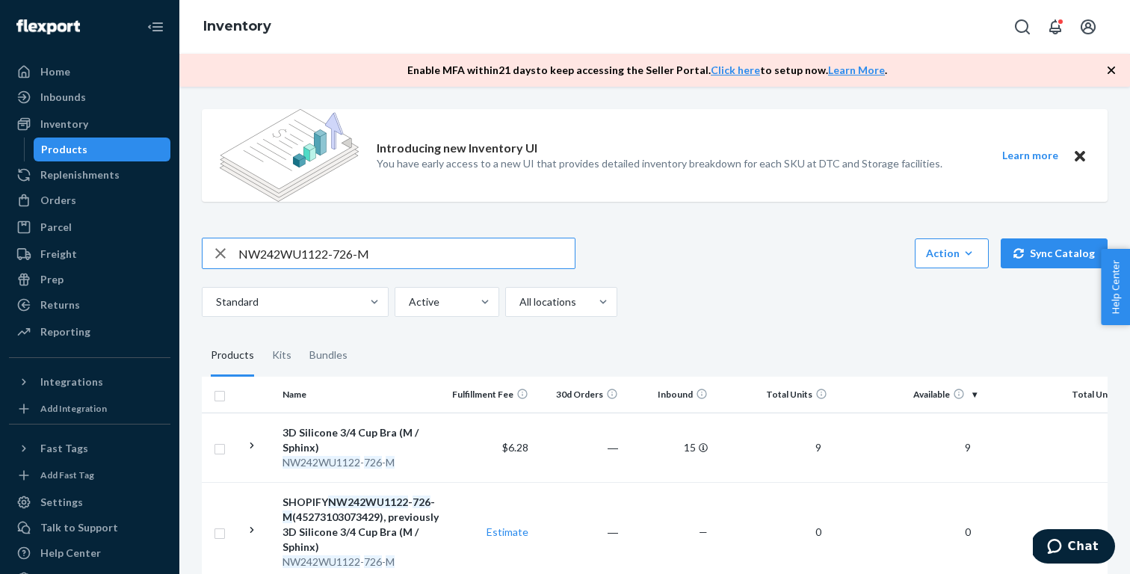
click at [450, 251] on input "NW242WU1122-726-M" at bounding box center [406, 253] width 336 height 30
paste input "1WU1153-523"
type input "NW241WU1153-523-M"
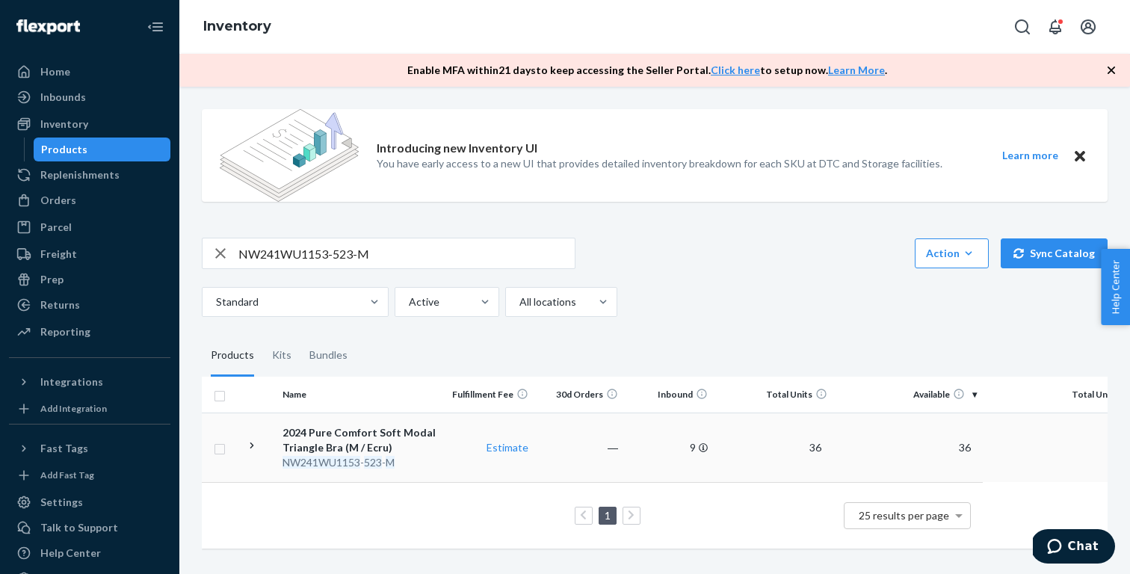
click at [392, 441] on div "2024 Pure Comfort Soft Modal Triangle Bra (M / Ecru)" at bounding box center [360, 440] width 156 height 30
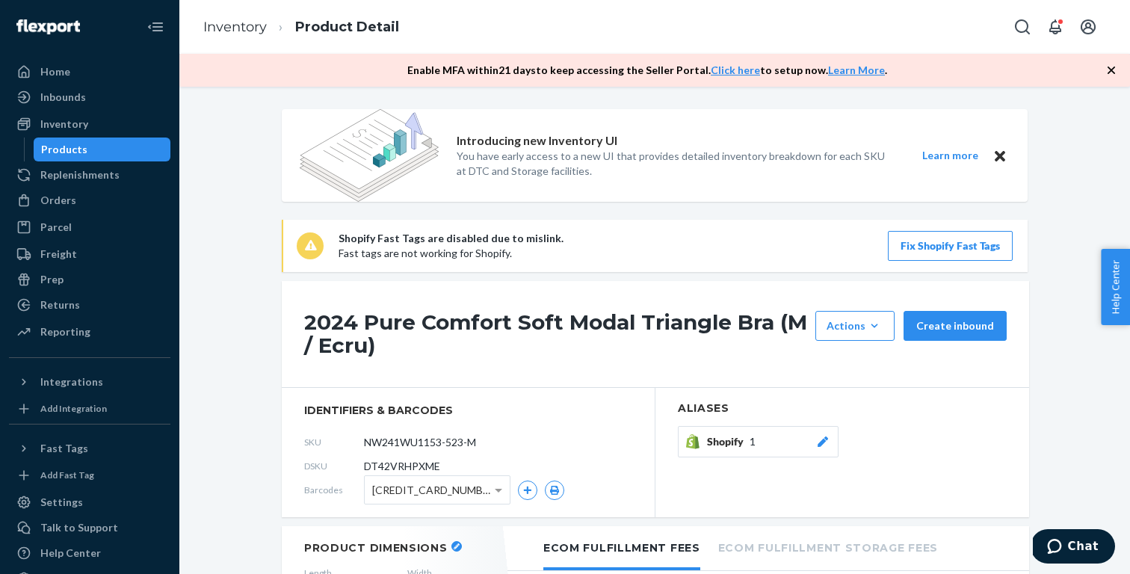
click at [753, 436] on span "1" at bounding box center [752, 441] width 6 height 15
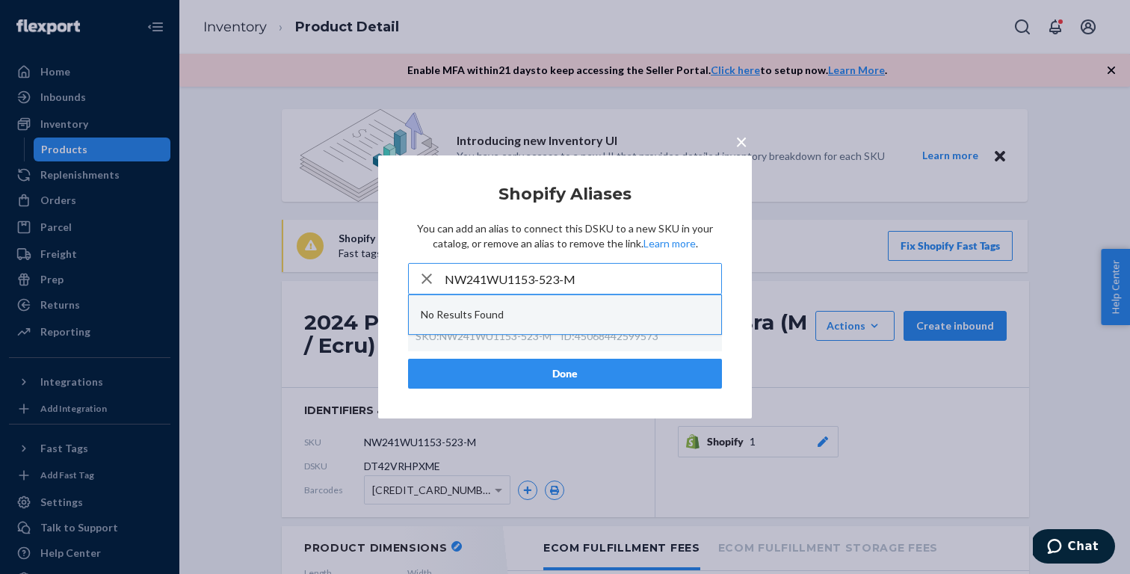
type input "NW241WU1153-523-M"
click at [595, 315] on div "No Results Found" at bounding box center [565, 314] width 312 height 39
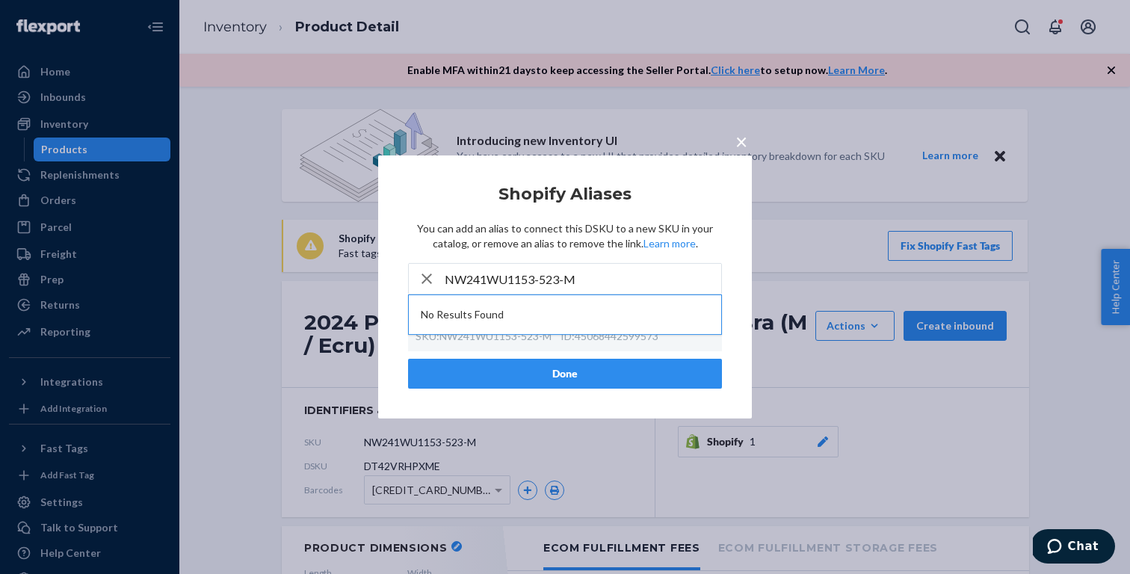
click at [587, 368] on button "Done" at bounding box center [565, 374] width 314 height 30
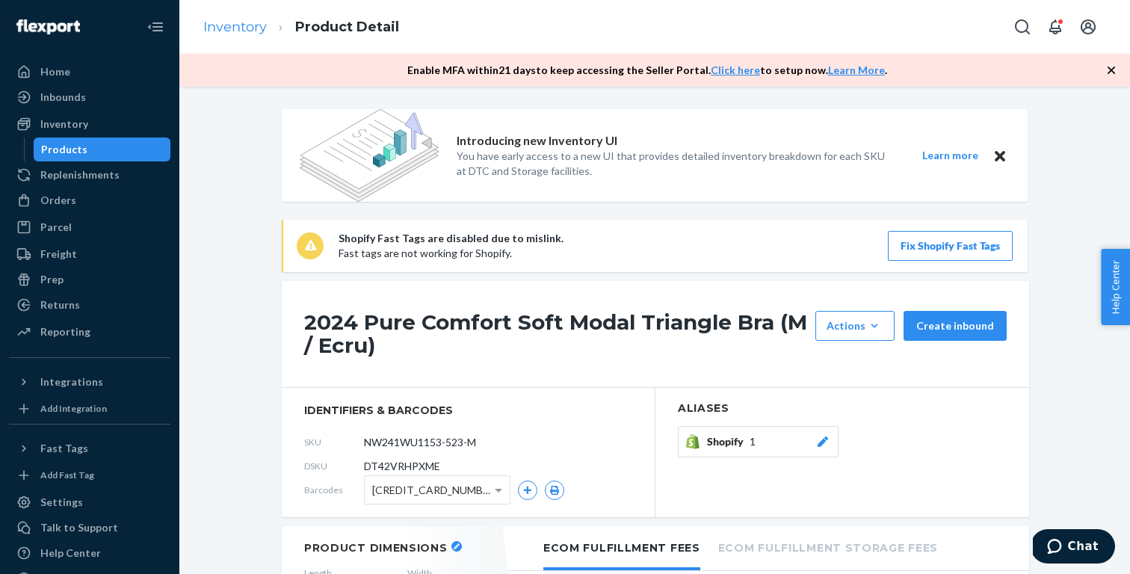
click at [232, 22] on link "Inventory" at bounding box center [235, 27] width 64 height 16
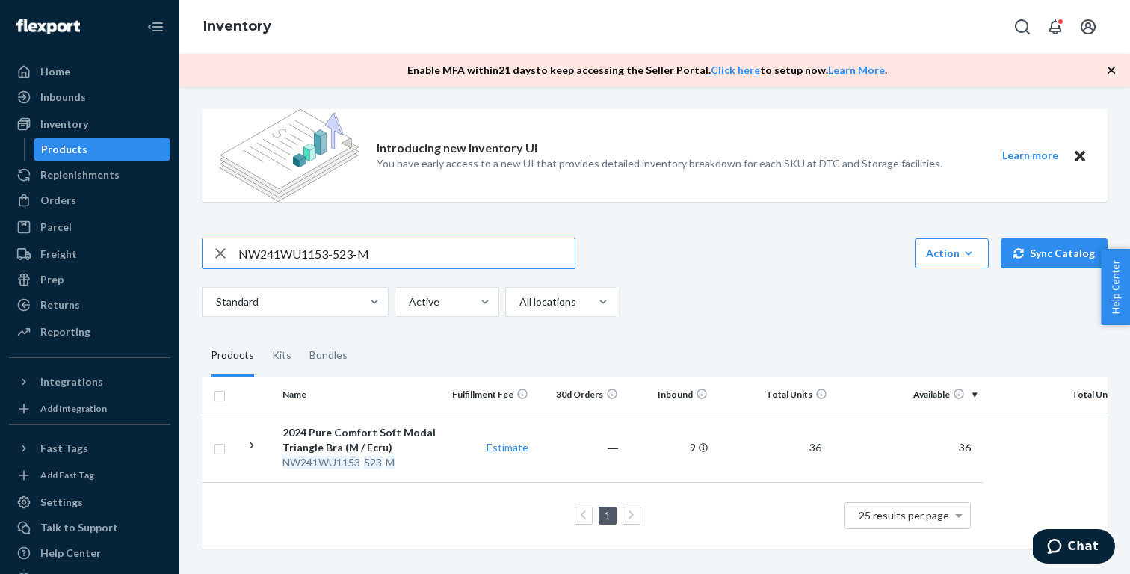
paste input "2WU1122-726"
type input "NW242WU1122-726-M"
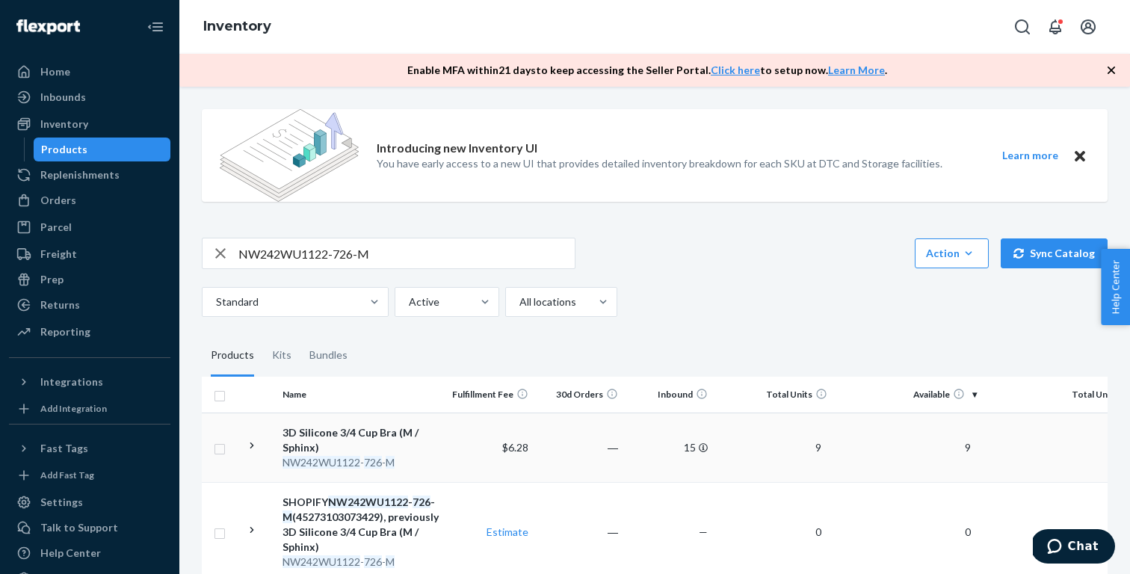
click at [433, 448] on div "3D Silicone 3/4 Cup Bra (M / Sphinx)" at bounding box center [360, 440] width 156 height 30
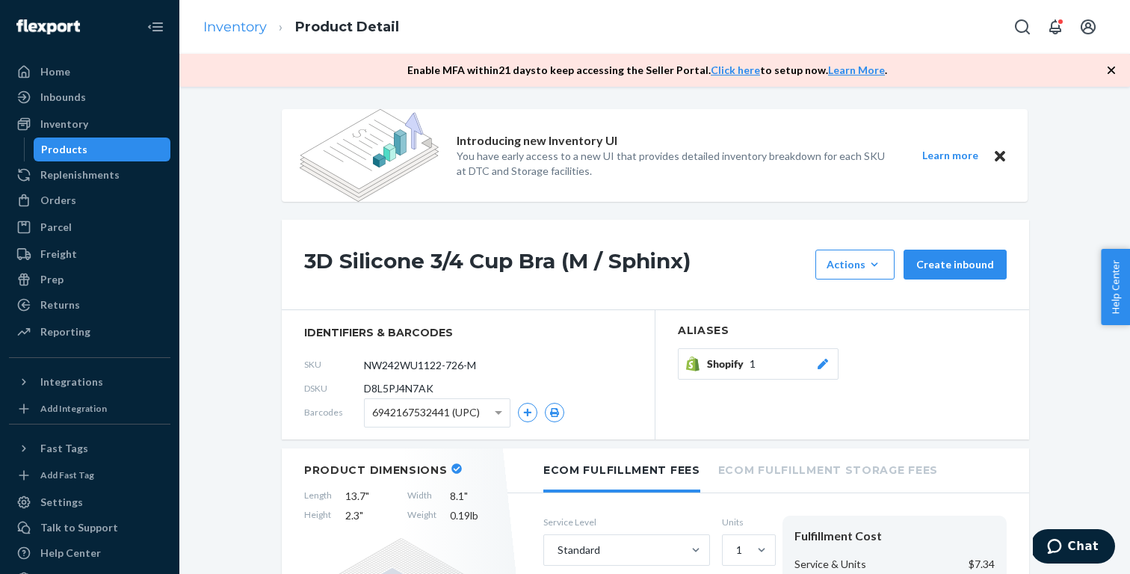
click at [243, 27] on link "Inventory" at bounding box center [235, 27] width 64 height 16
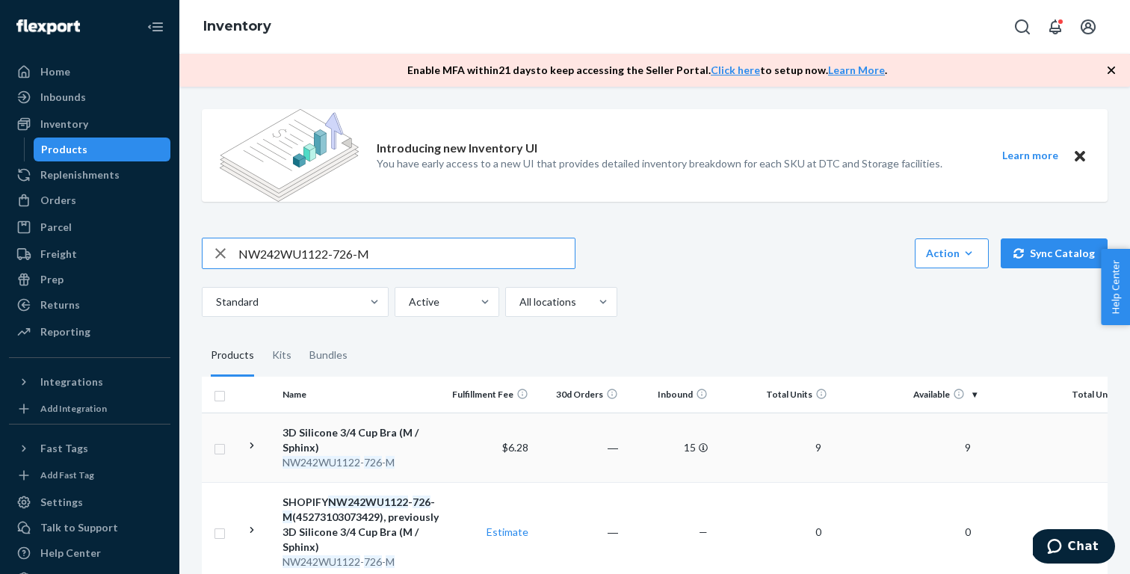
click at [374, 462] on em "726" at bounding box center [373, 462] width 18 height 13
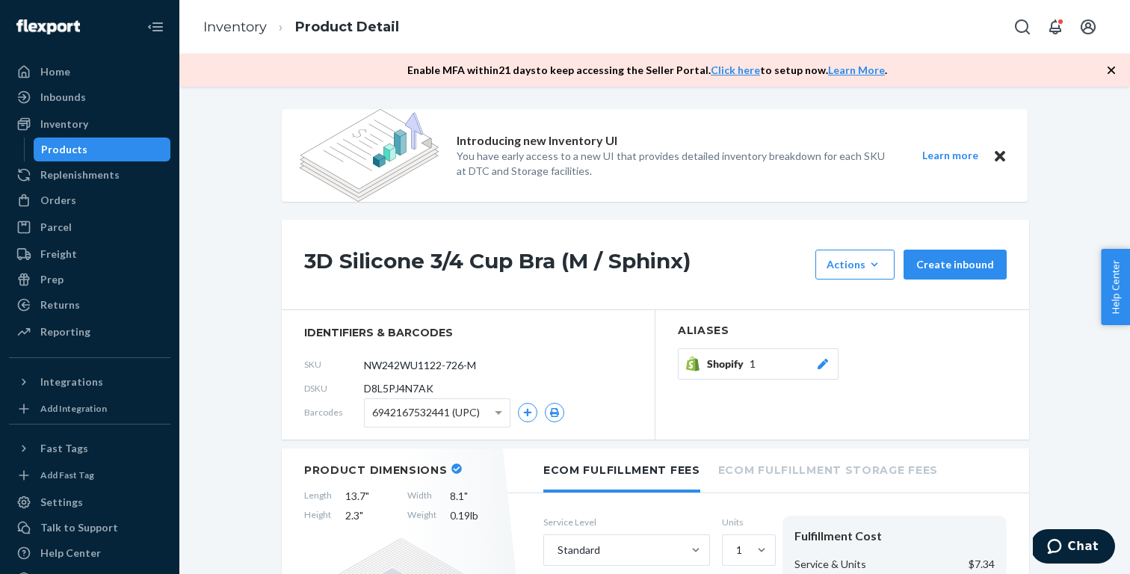
click at [791, 377] on button "Shopify 1" at bounding box center [758, 363] width 161 height 31
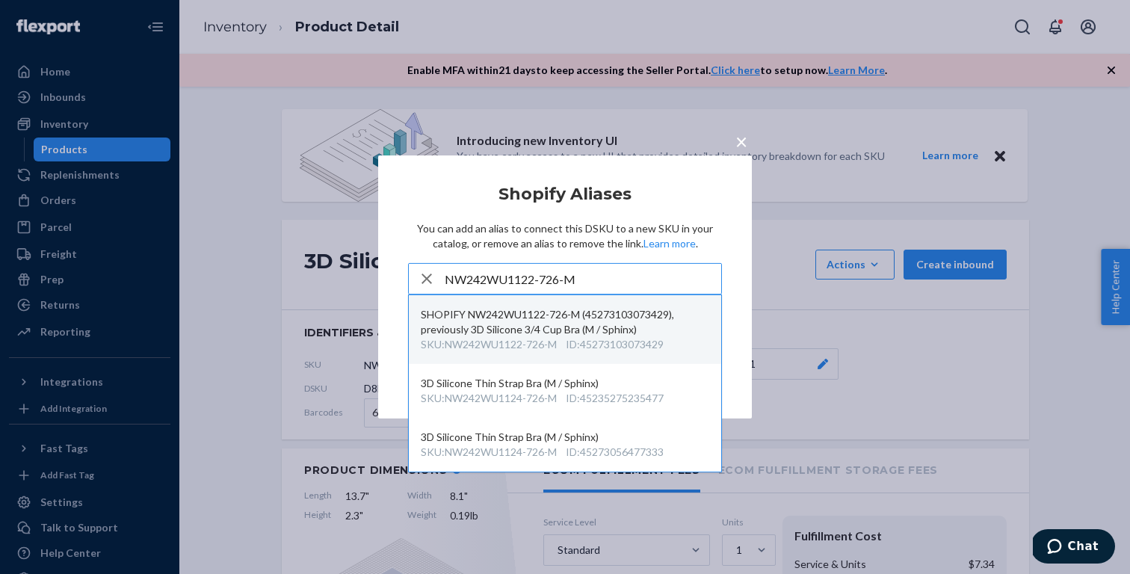
type input "NW242WU1122-726-M"
click at [592, 341] on div "ID : 45273103073429" at bounding box center [615, 344] width 98 height 15
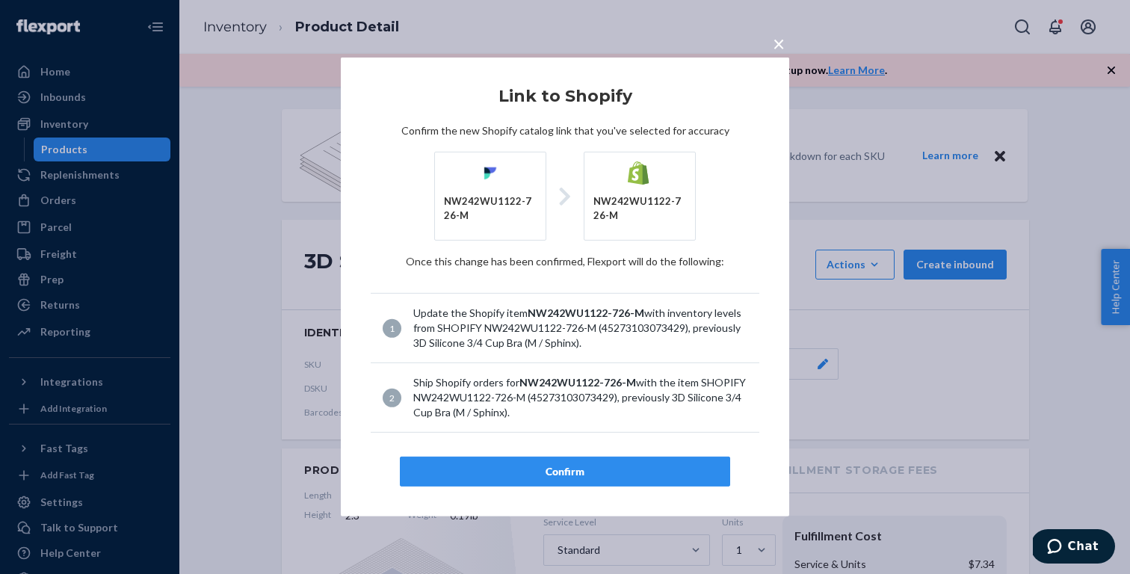
click at [597, 471] on div "Confirm" at bounding box center [564, 471] width 305 height 15
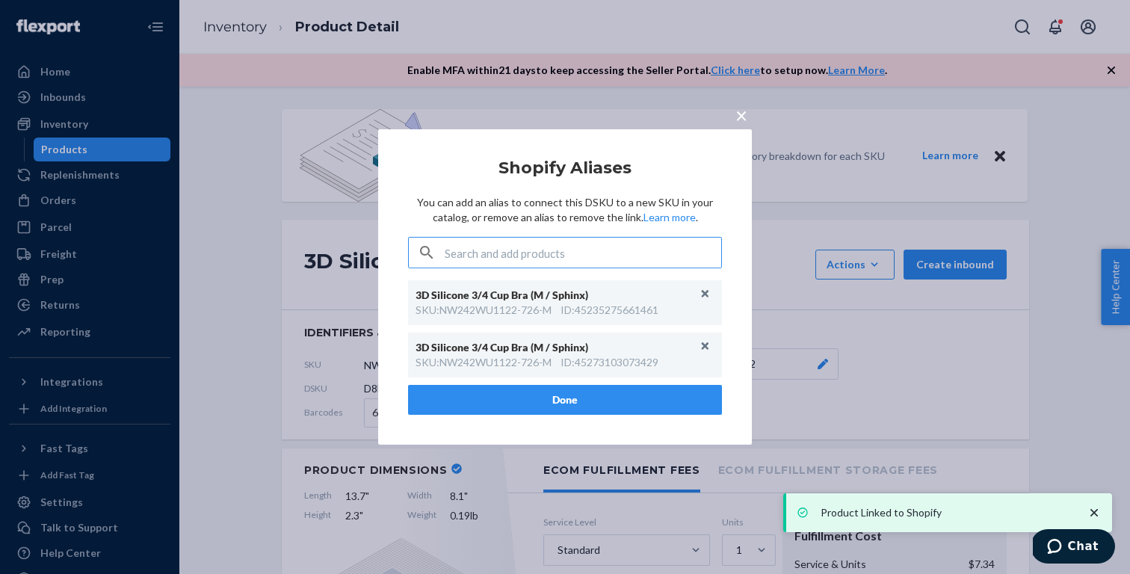
click at [619, 401] on button "Done" at bounding box center [565, 400] width 314 height 30
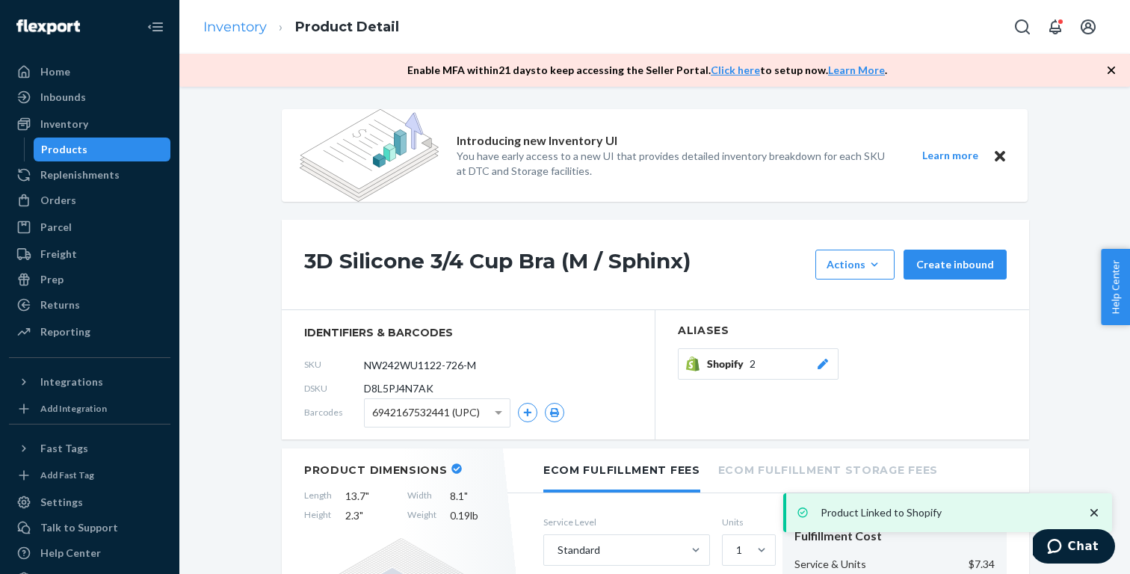
click at [246, 27] on link "Inventory" at bounding box center [235, 27] width 64 height 16
